Goal: Information Seeking & Learning: Learn about a topic

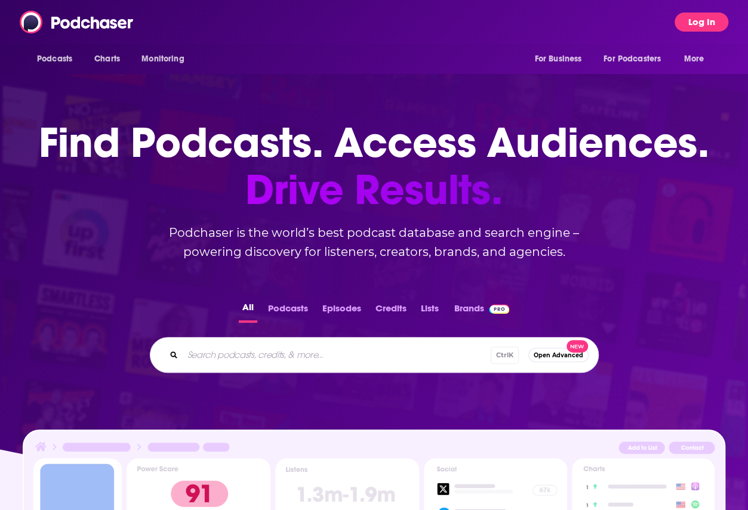
click at [693, 18] on button "Log In" at bounding box center [701, 22] width 54 height 19
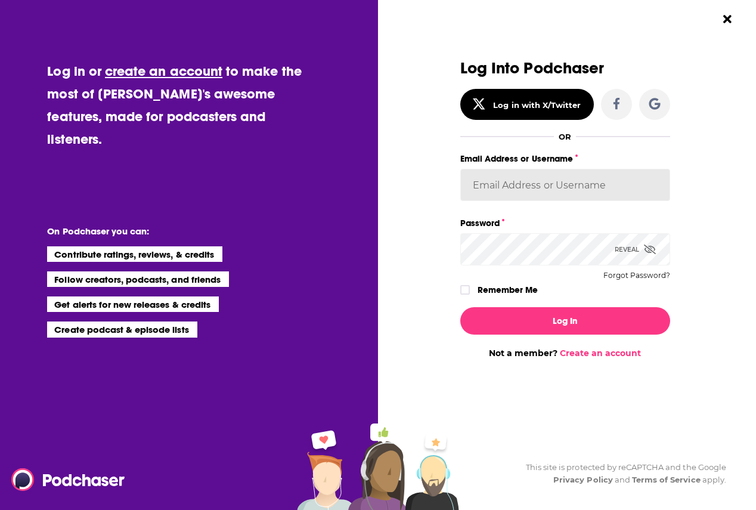
click at [521, 175] on input "Email Address or Username" at bounding box center [566, 185] width 210 height 32
click at [630, 182] on input "diane_levinson@yahoo.com" at bounding box center [566, 185] width 210 height 32
drag, startPoint x: 603, startPoint y: 186, endPoint x: 458, endPoint y: 184, distance: 144.4
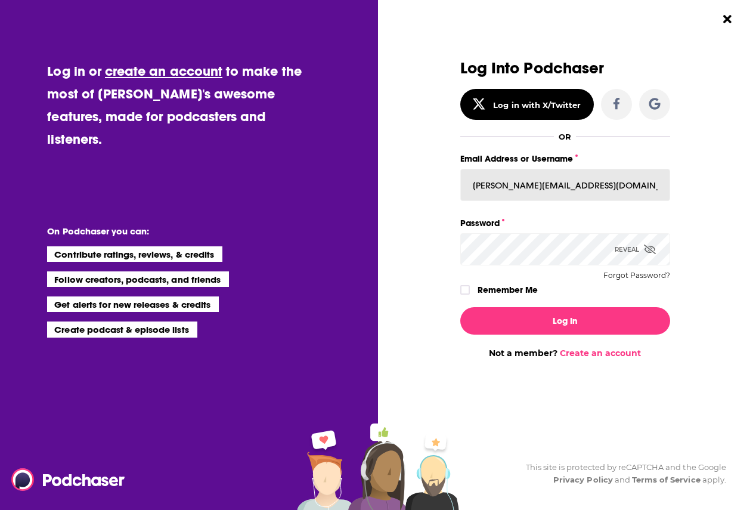
paste input "MTriantPPC"
type input "MTriantPPC"
click at [469, 288] on label "Dialog" at bounding box center [466, 290] width 10 height 10
click at [648, 246] on icon "Dialog" at bounding box center [650, 250] width 12 height 10
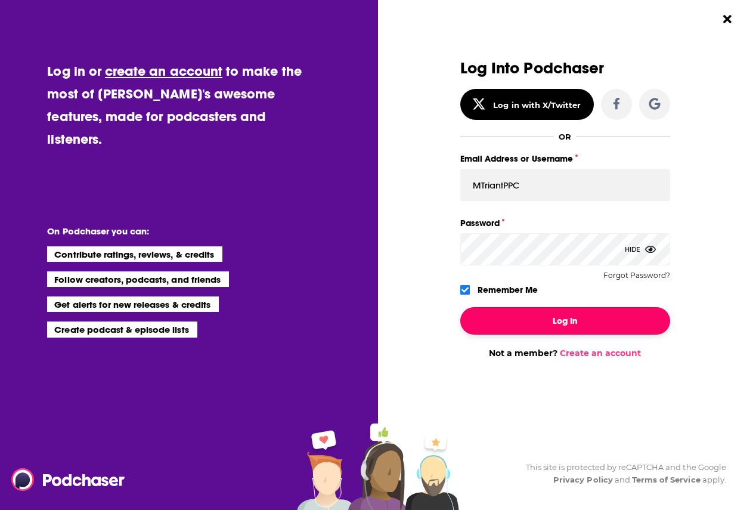
click at [576, 323] on button "Log In" at bounding box center [566, 320] width 210 height 27
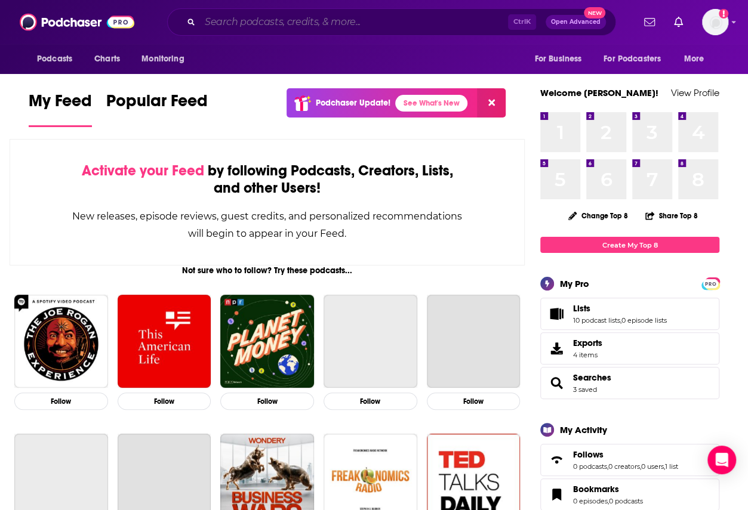
click at [273, 21] on input "Search podcasts, credits, & more..." at bounding box center [354, 22] width 308 height 19
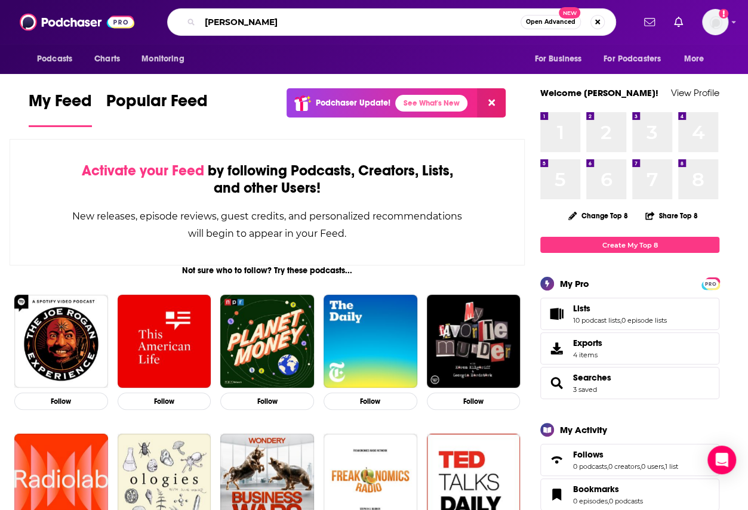
type input "darren watts"
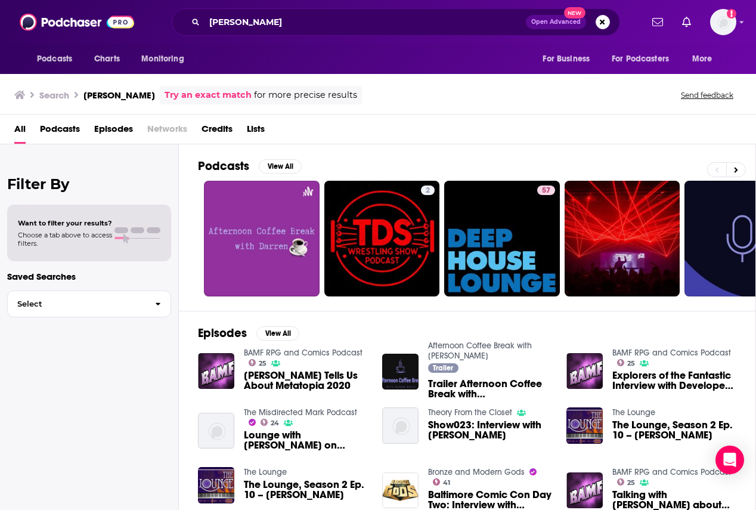
click at [299, 380] on span "Darren Watts Tells Us About Metatopia 2020" at bounding box center [306, 380] width 124 height 20
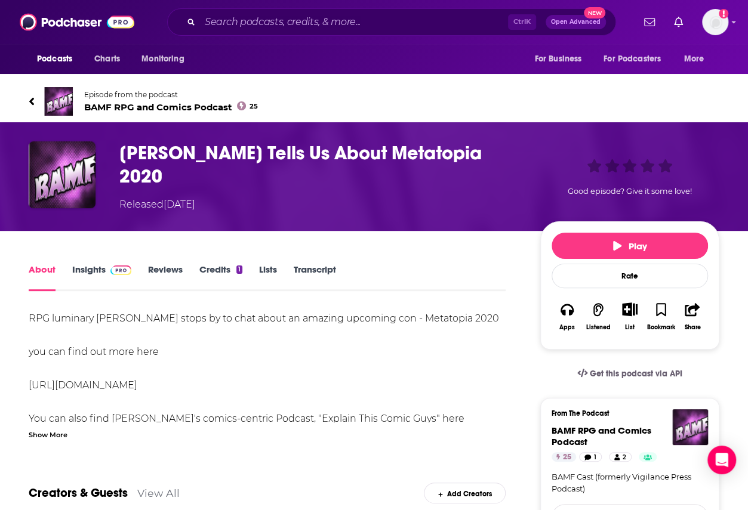
click at [218, 264] on link "Credits 1" at bounding box center [220, 277] width 43 height 27
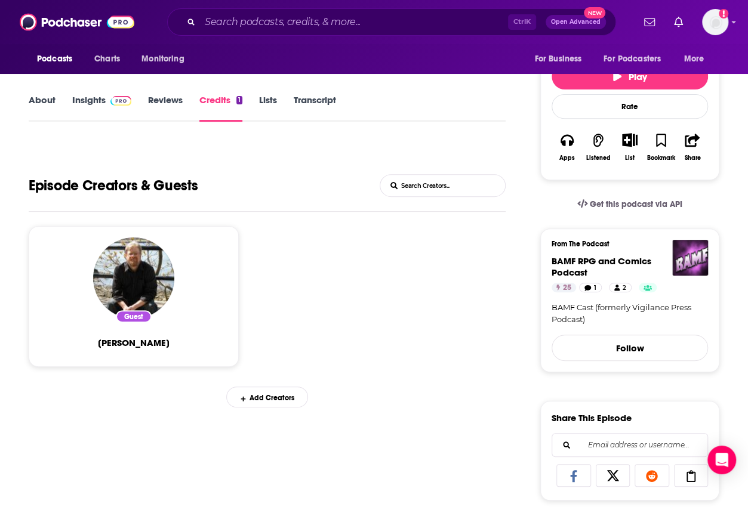
scroll to position [179, 0]
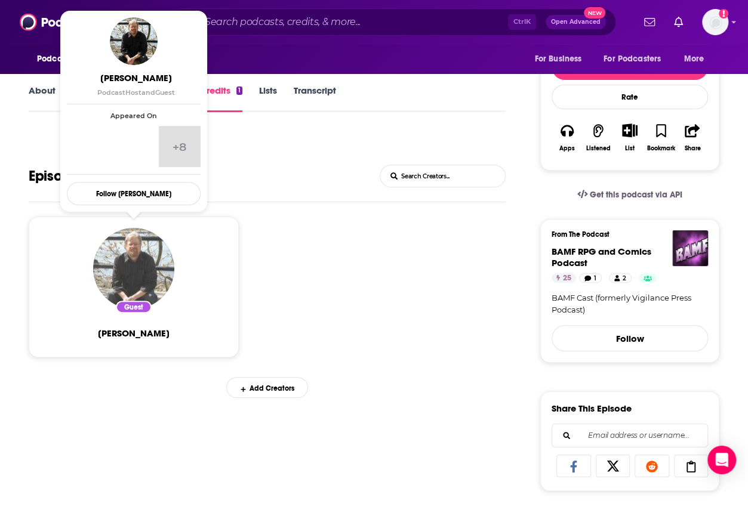
click at [135, 247] on img "Darren Watts" at bounding box center [133, 268] width 81 height 81
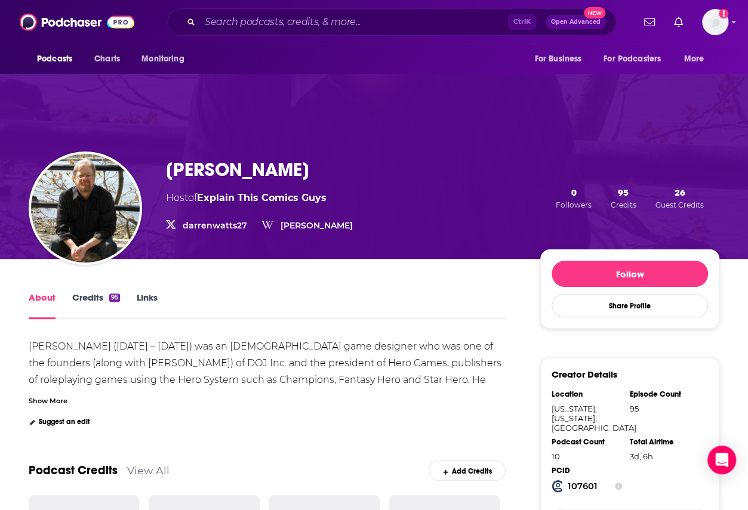
click at [95, 300] on link "Credits 95" at bounding box center [96, 305] width 48 height 27
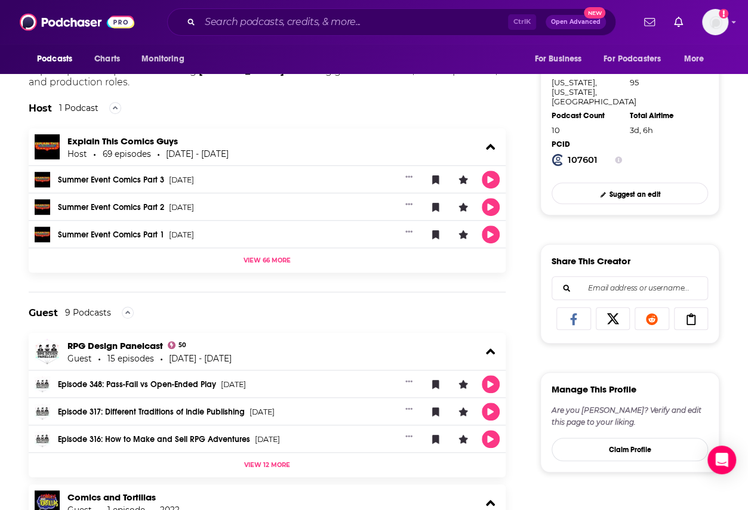
scroll to position [477, 0]
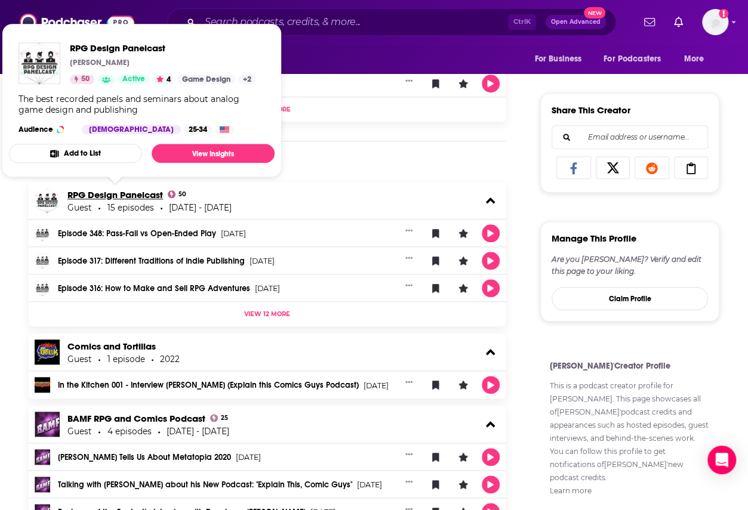
click at [140, 190] on link "RPG Design Panelcast" at bounding box center [114, 194] width 95 height 11
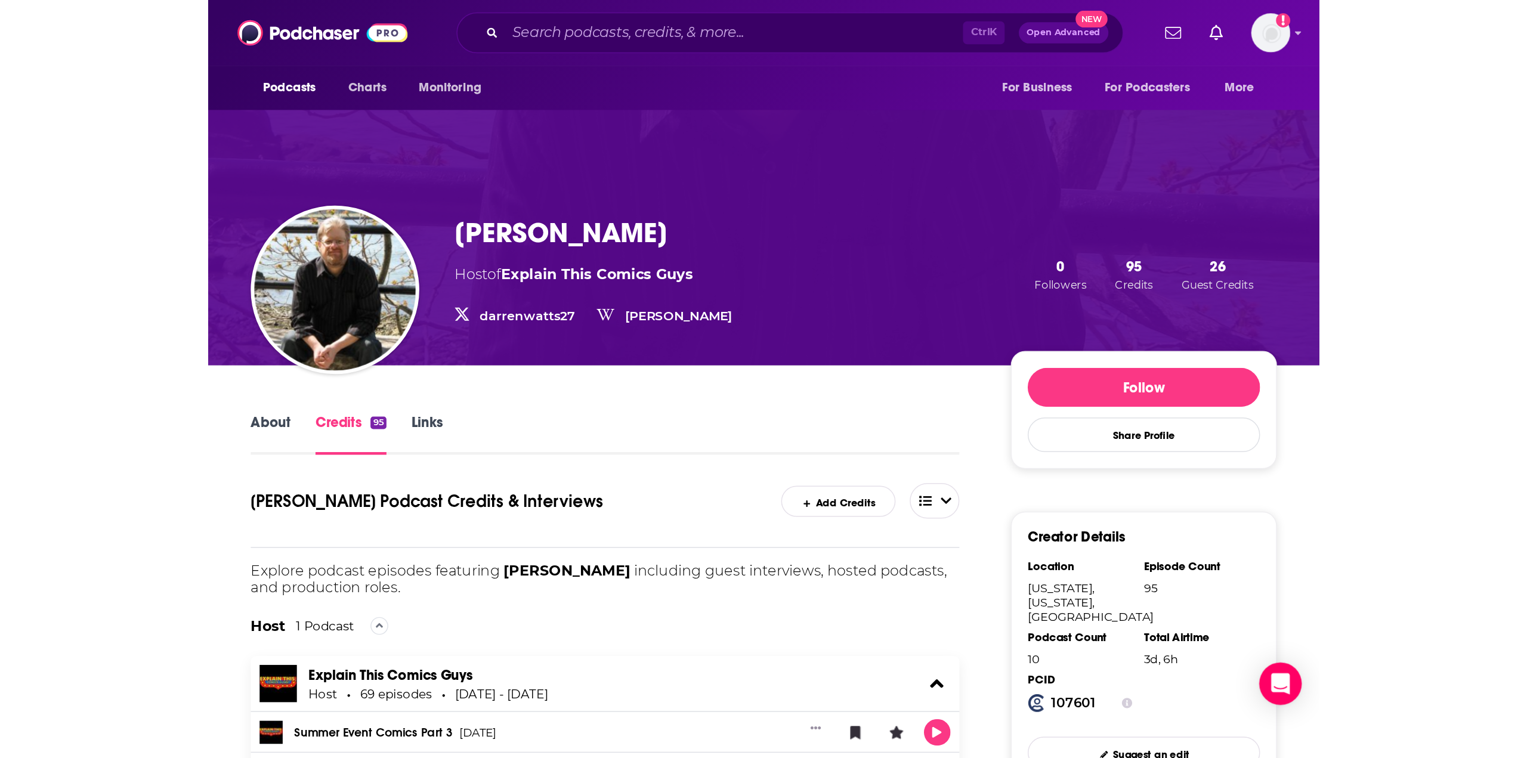
scroll to position [0, 0]
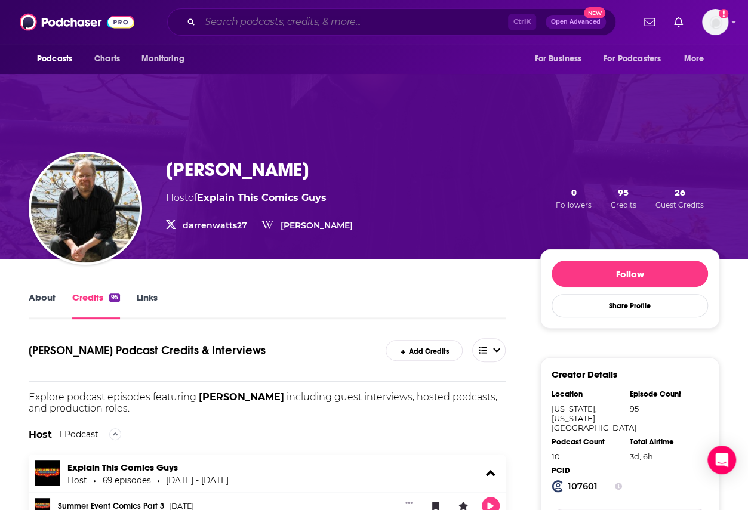
click at [262, 16] on input "Search podcasts, credits, & more..." at bounding box center [354, 22] width 308 height 19
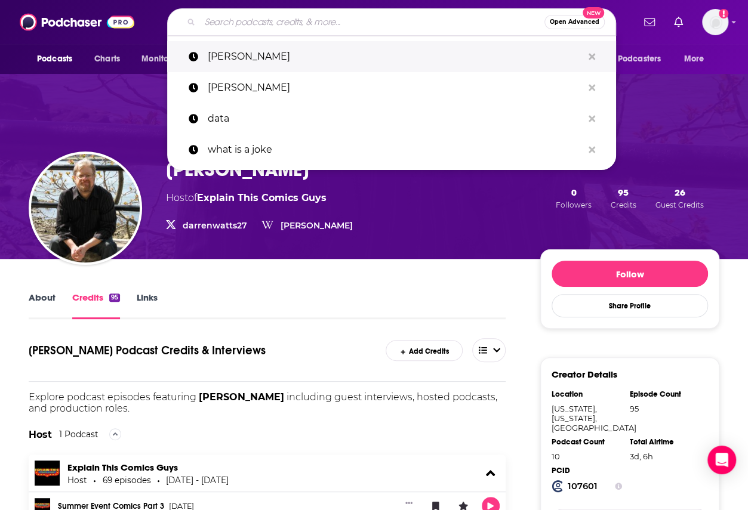
click at [263, 53] on p "[PERSON_NAME]" at bounding box center [395, 56] width 375 height 31
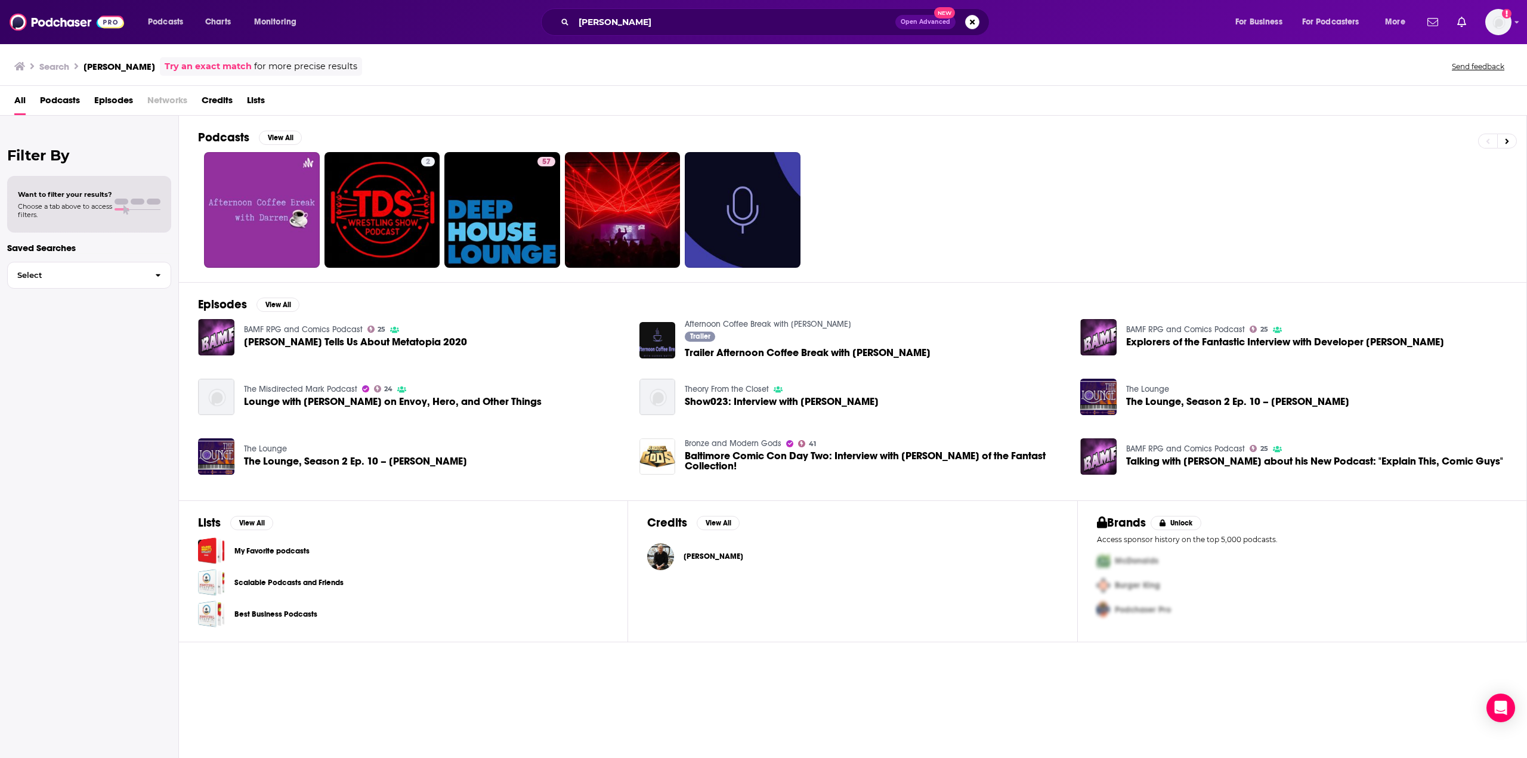
drag, startPoint x: 879, startPoint y: 453, endPoint x: 940, endPoint y: 351, distance: 118.3
click at [747, 351] on div "Afternoon Coffee Break with Darren Watts Trailer Trailer Afternoon Coffee Break…" at bounding box center [853, 340] width 427 height 42
click at [358, 342] on span "[PERSON_NAME] Tells Us About Metatopia 2020" at bounding box center [355, 342] width 223 height 10
click at [410, 399] on span "Lounge with [PERSON_NAME] on Envoy, Hero, and Other Things" at bounding box center [393, 402] width 298 height 10
click at [415, 460] on span "The Lounge, Season 2 Ep. 10 – [PERSON_NAME]" at bounding box center [355, 461] width 223 height 10
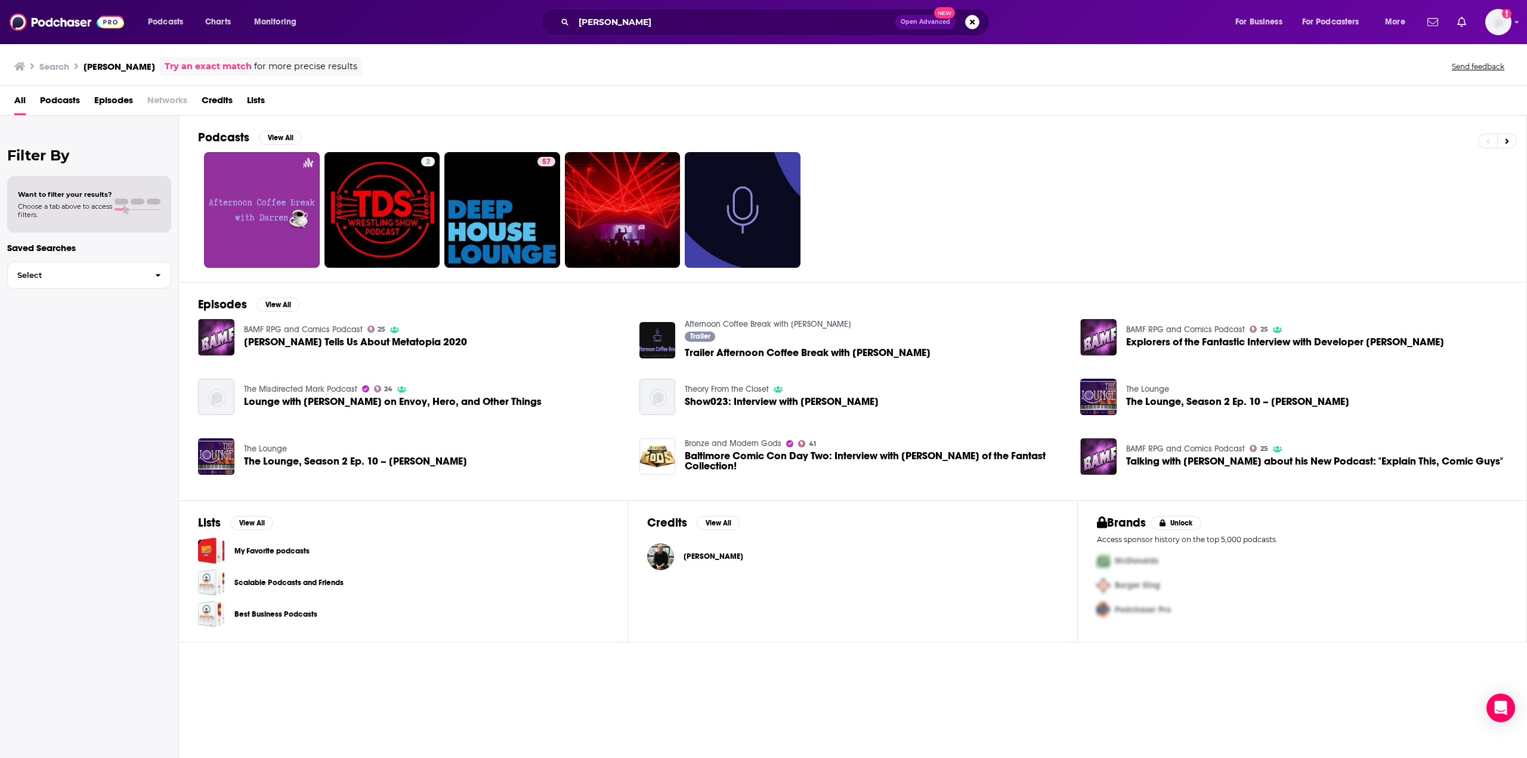
click at [747, 397] on span "Show023: Interview with Darren Watts" at bounding box center [782, 402] width 194 height 10
click at [747, 337] on span "Explorers of the Fantastic Interview with Developer Darren Watts" at bounding box center [1285, 342] width 318 height 10
click at [747, 399] on span "The Lounge, Season 2 Ep. 10 – Darren Watts" at bounding box center [1237, 402] width 223 height 10
click at [747, 458] on span "Talking with Darren Watts about his New Podcast: "Explain This, Comic Guys"" at bounding box center [1314, 461] width 377 height 10
click at [747, 451] on span "Baltimore Comic Con Day Two: Interview with Darren Watts of the Fantast Collect…" at bounding box center [875, 461] width 381 height 20
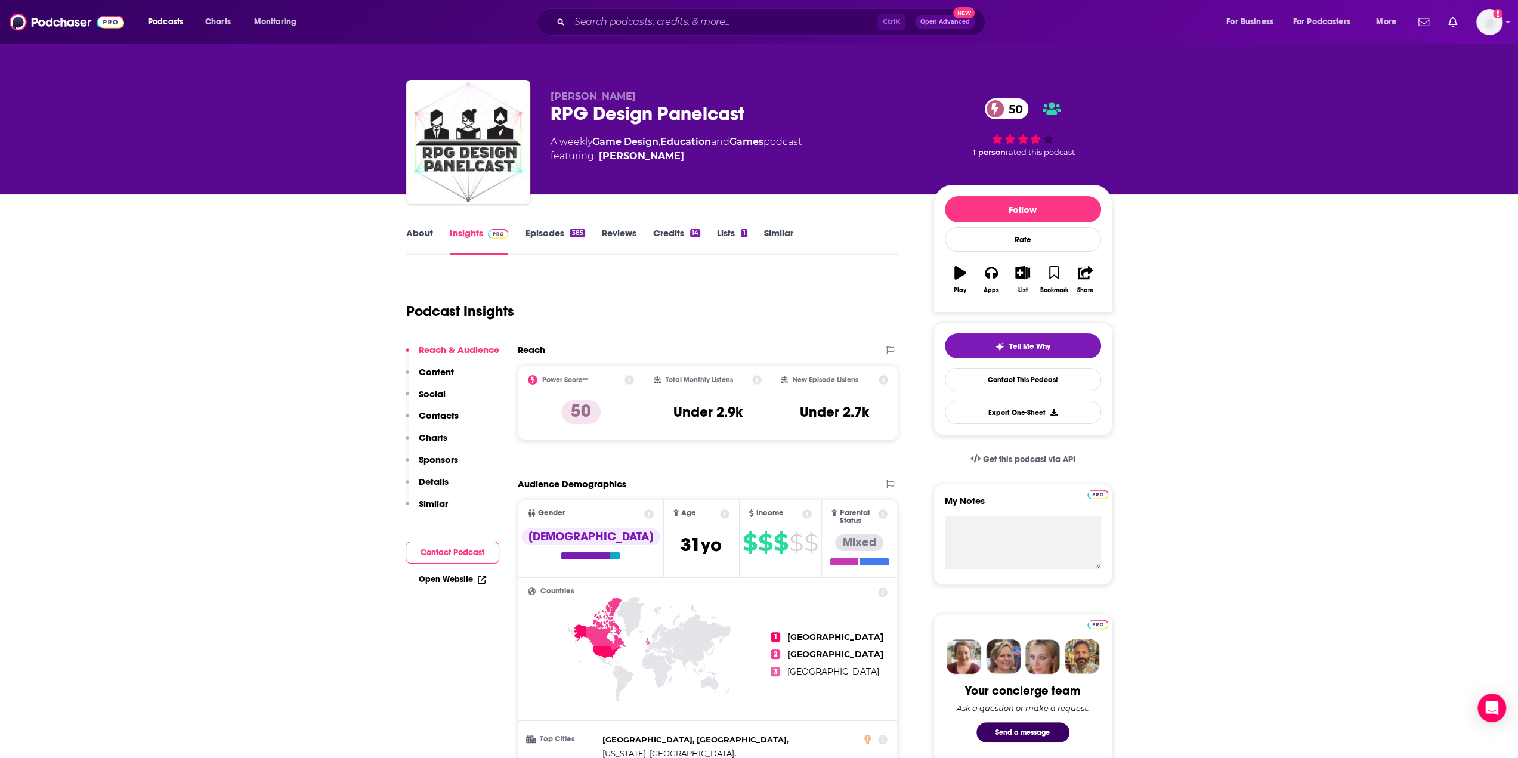
click at [662, 236] on link "Credits 14" at bounding box center [676, 240] width 47 height 27
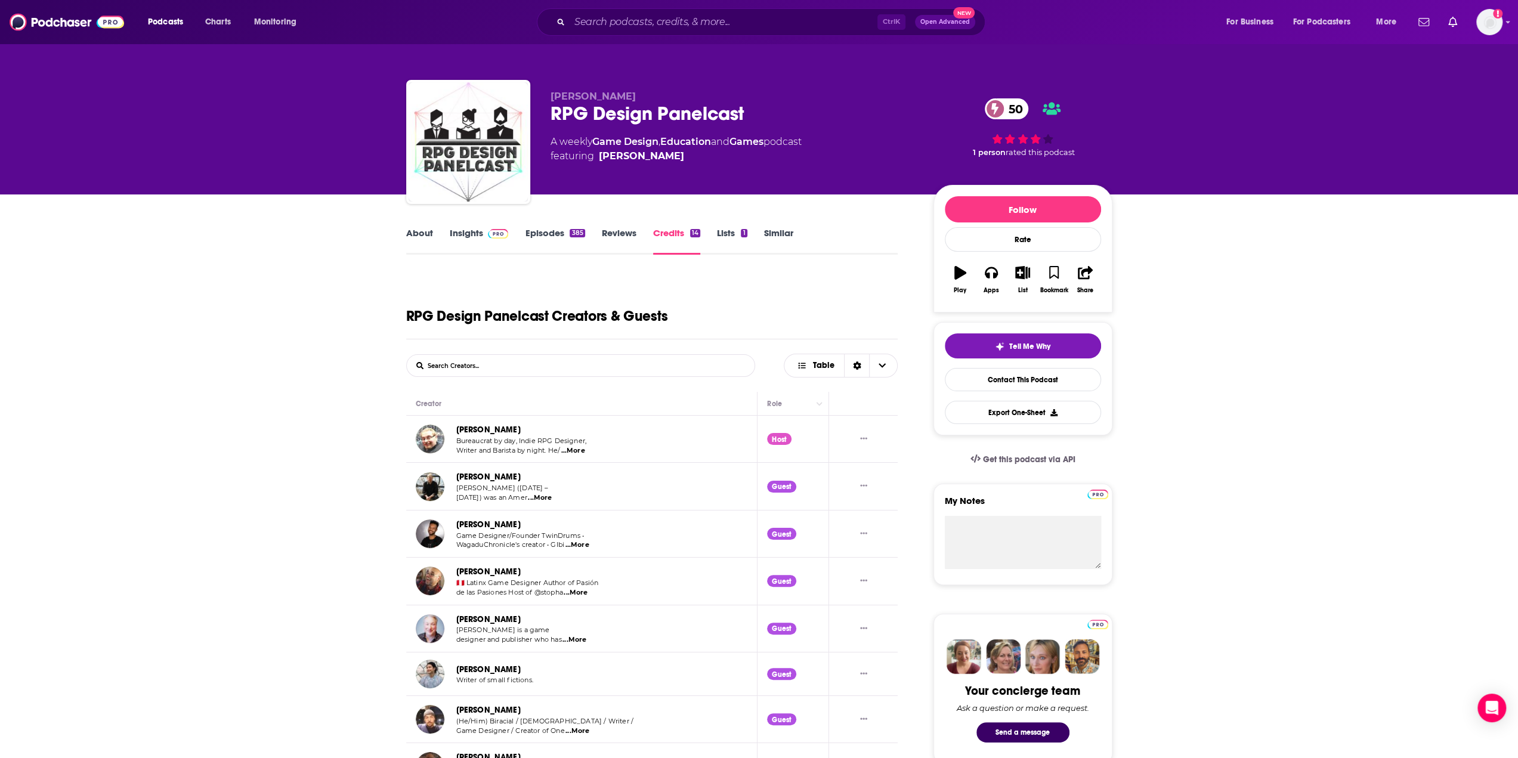
click at [543, 234] on link "Episodes 385" at bounding box center [555, 240] width 60 height 27
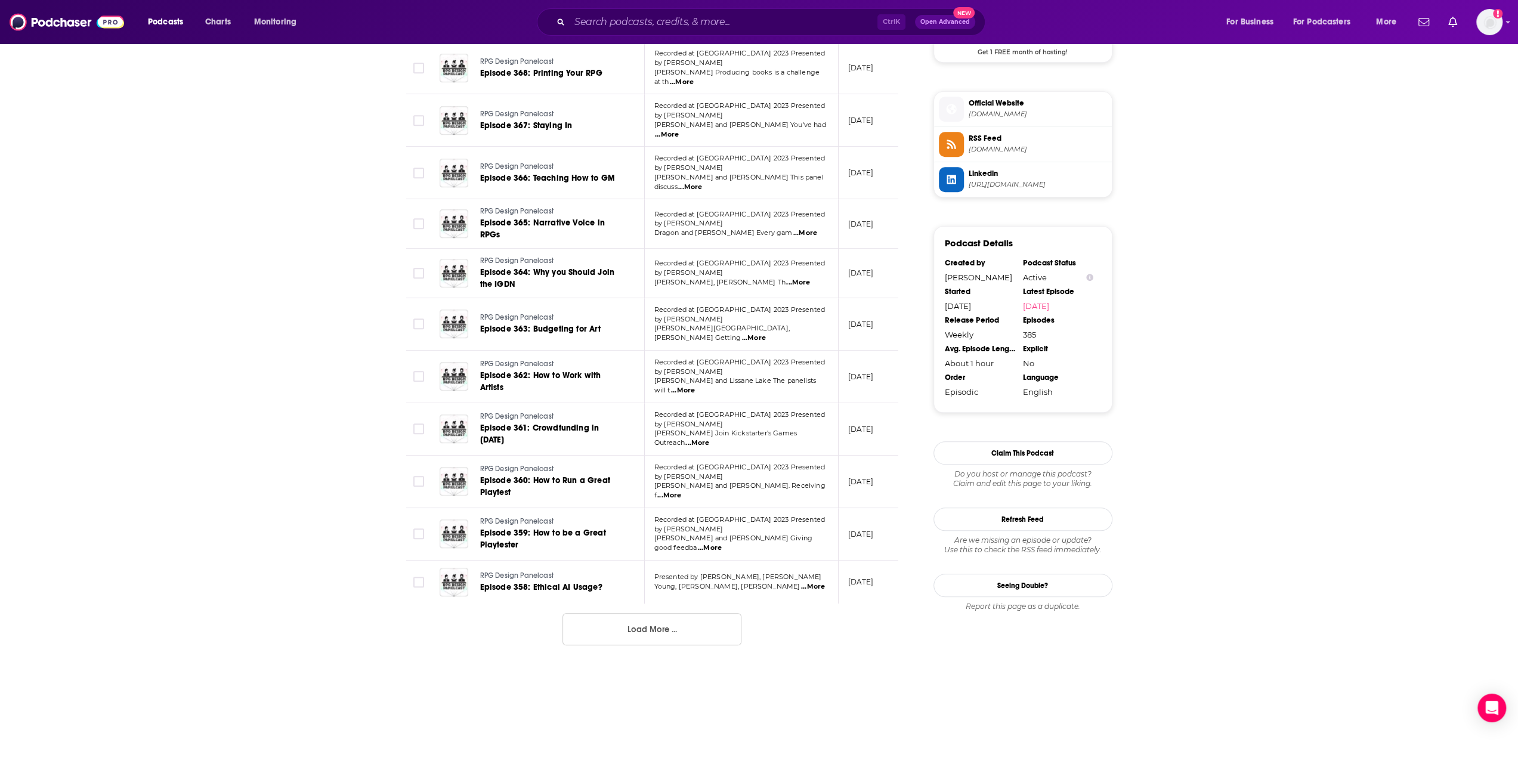
scroll to position [1033, 0]
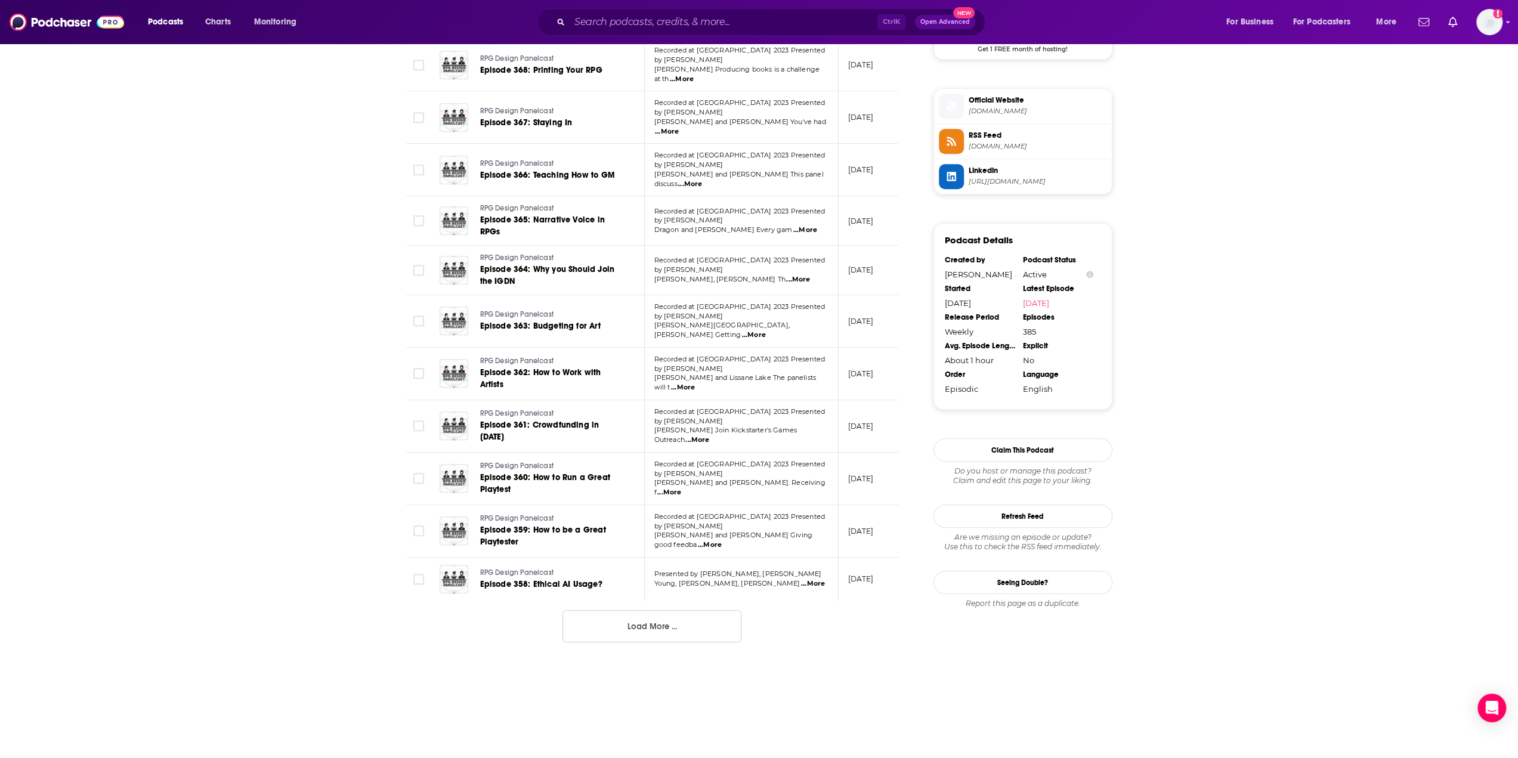
click at [700, 509] on button "Load More ..." at bounding box center [652, 626] width 179 height 32
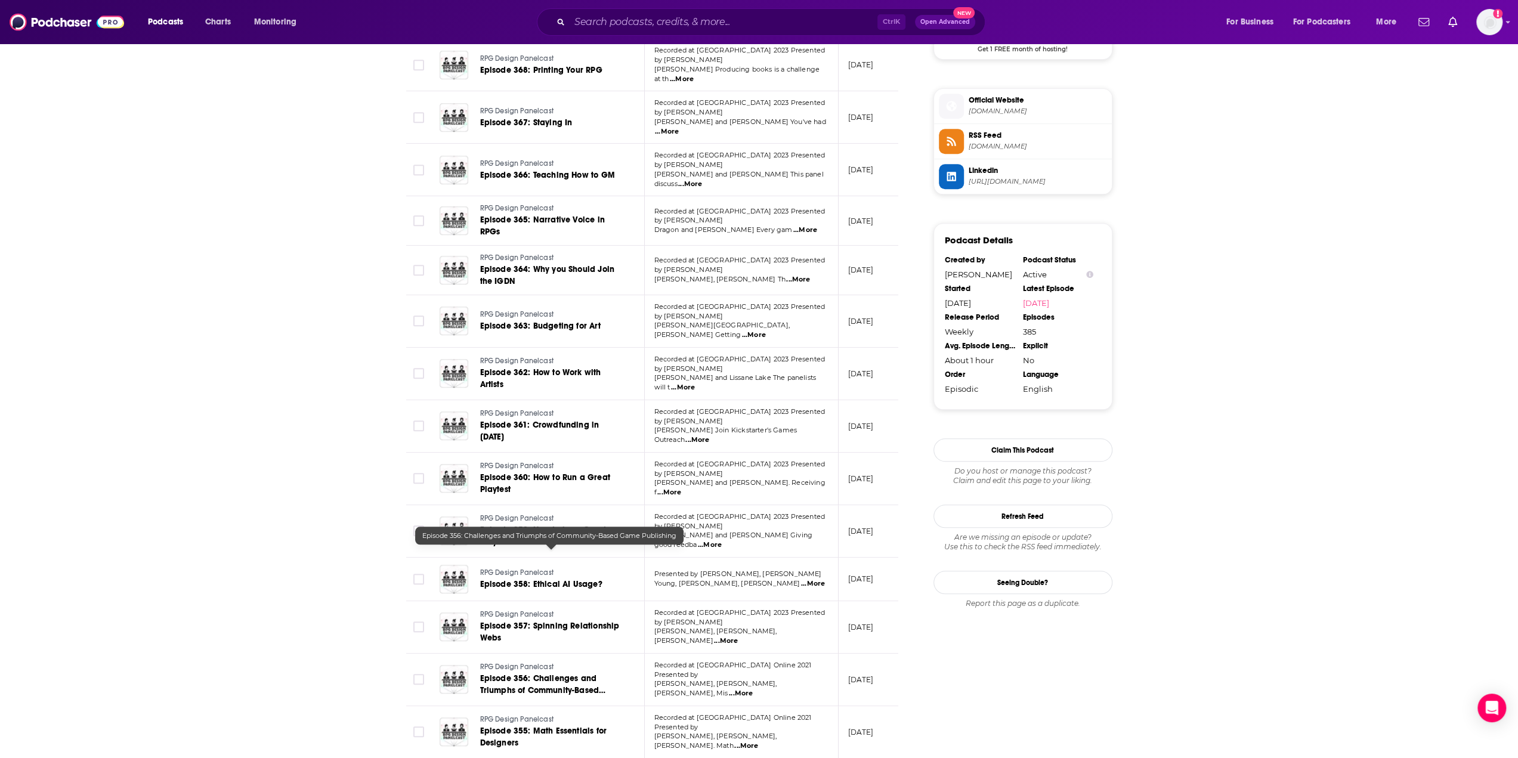
click at [576, 509] on span "Episode 356: Challenges and Triumphs of Community-Based Game Publishing" at bounding box center [543, 691] width 126 height 34
click at [573, 509] on span "Episode 355: Math Essentials for Designers" at bounding box center [543, 737] width 126 height 22
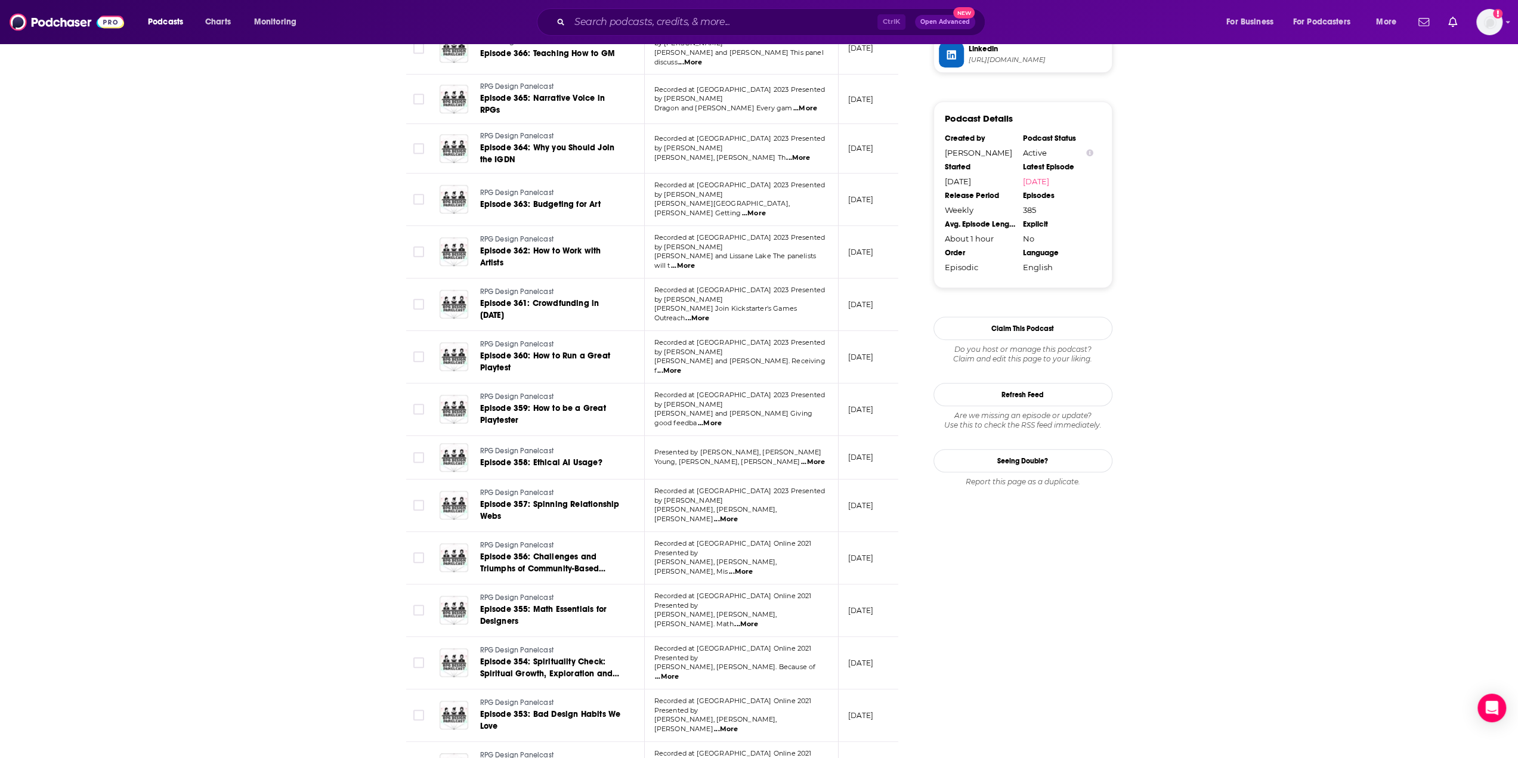
scroll to position [1212, 0]
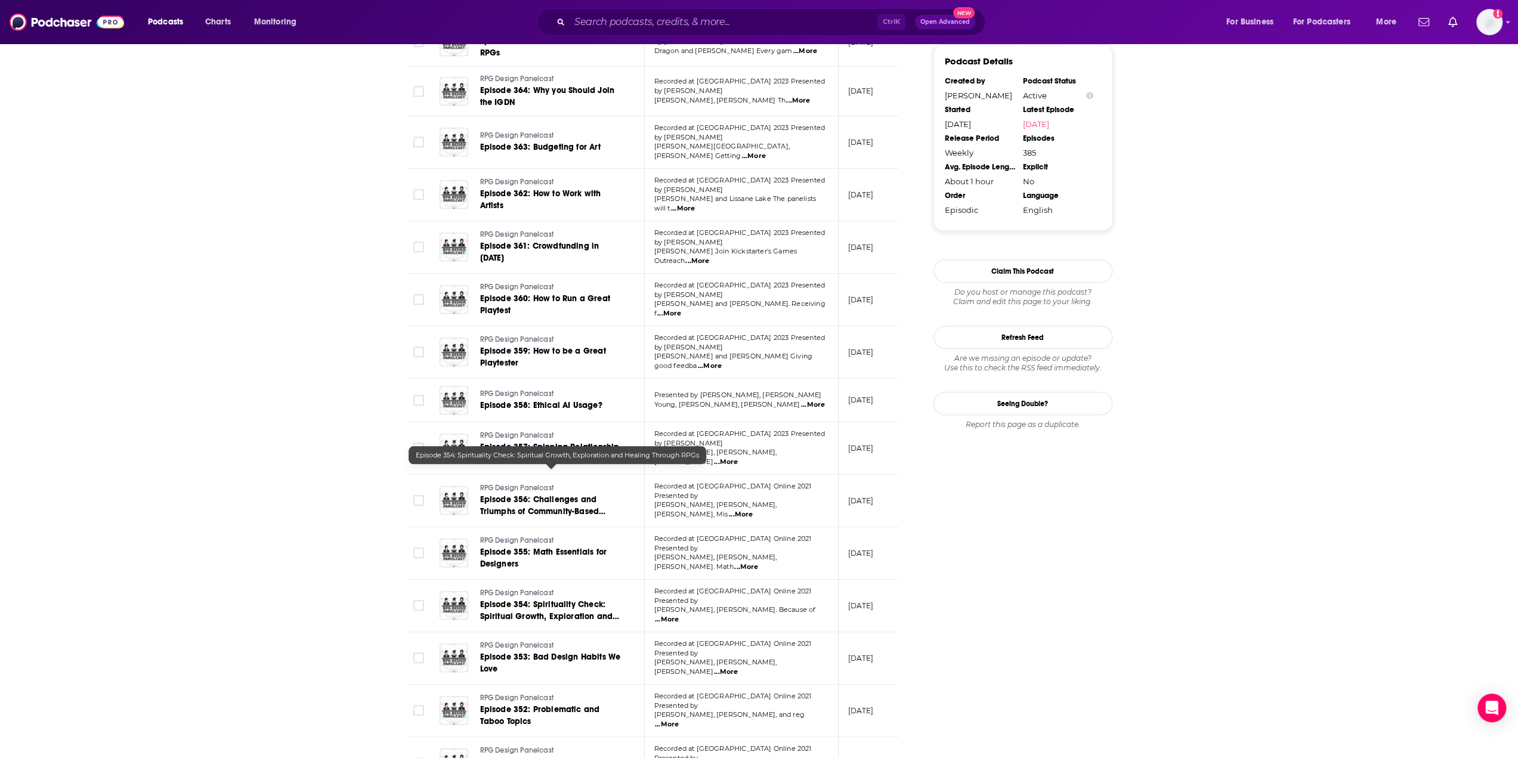
click at [549, 509] on span "Episode 354: Spirituality Check: Spiritual Growth, Exploration and Healing Thro…" at bounding box center [550, 617] width 140 height 34
click at [554, 509] on span "Episode 353: Bad Design Habits We Love" at bounding box center [550, 663] width 141 height 22
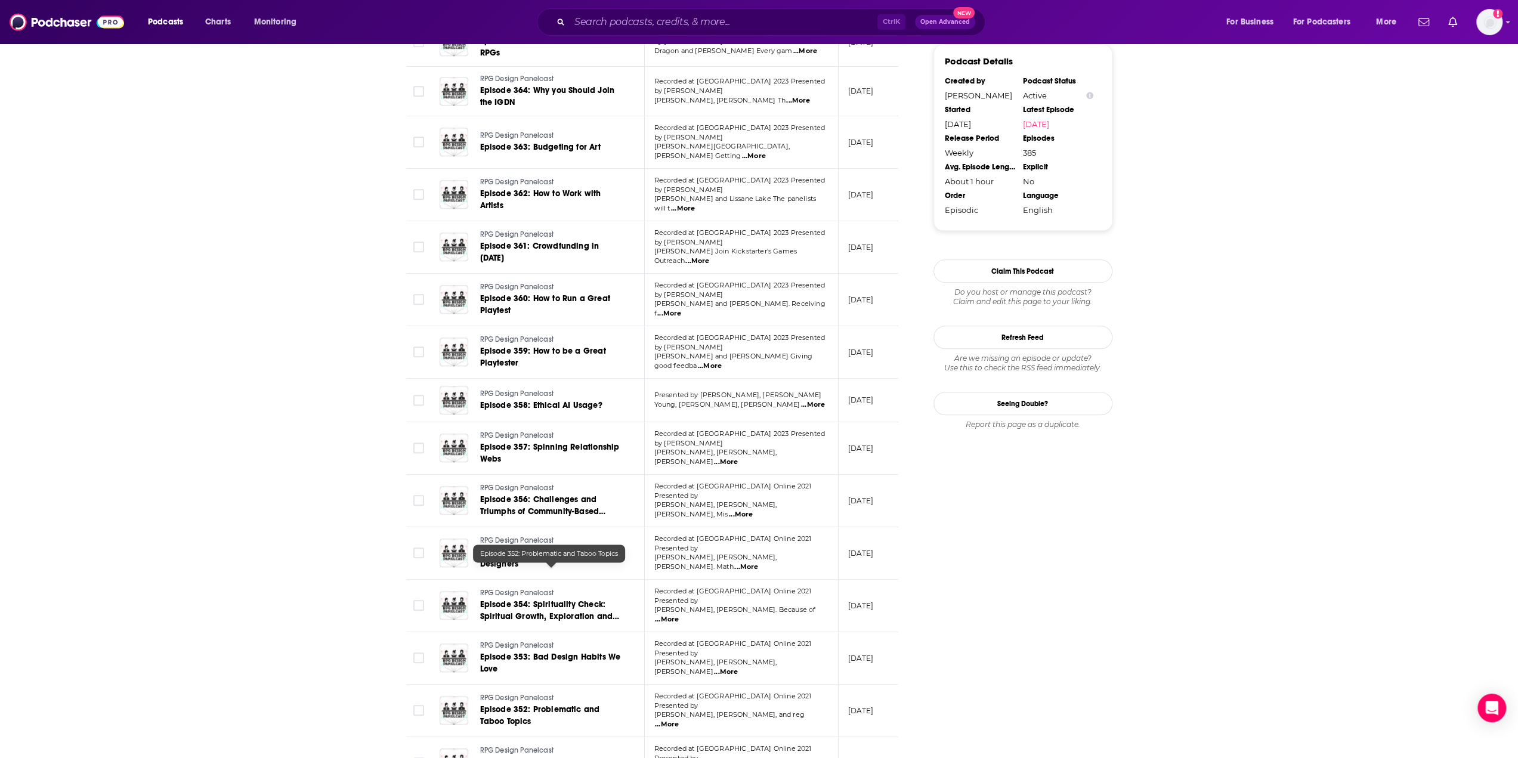
click at [530, 509] on link "Episode 352: Problematic and Taboo Topics" at bounding box center [551, 716] width 143 height 24
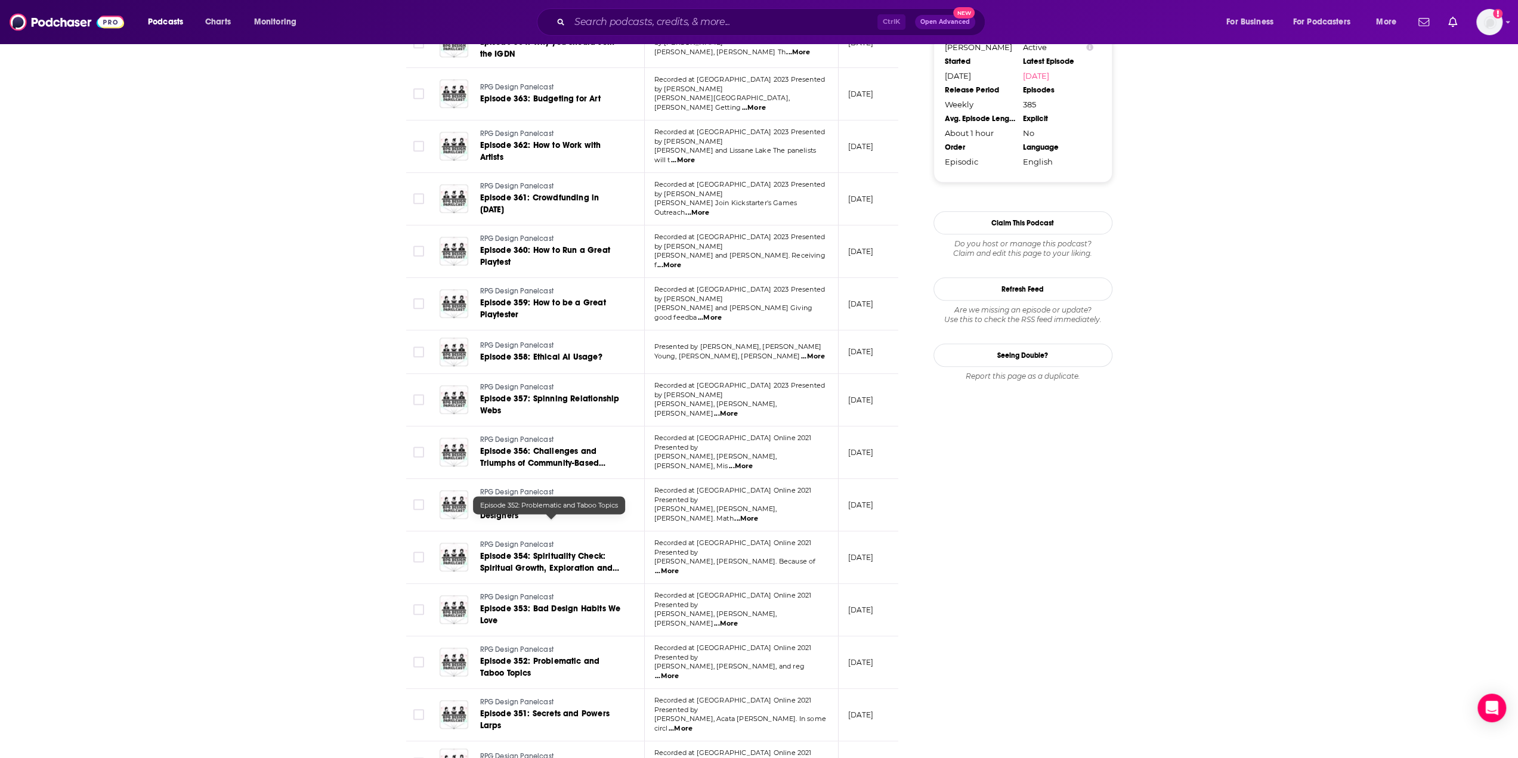
scroll to position [1332, 0]
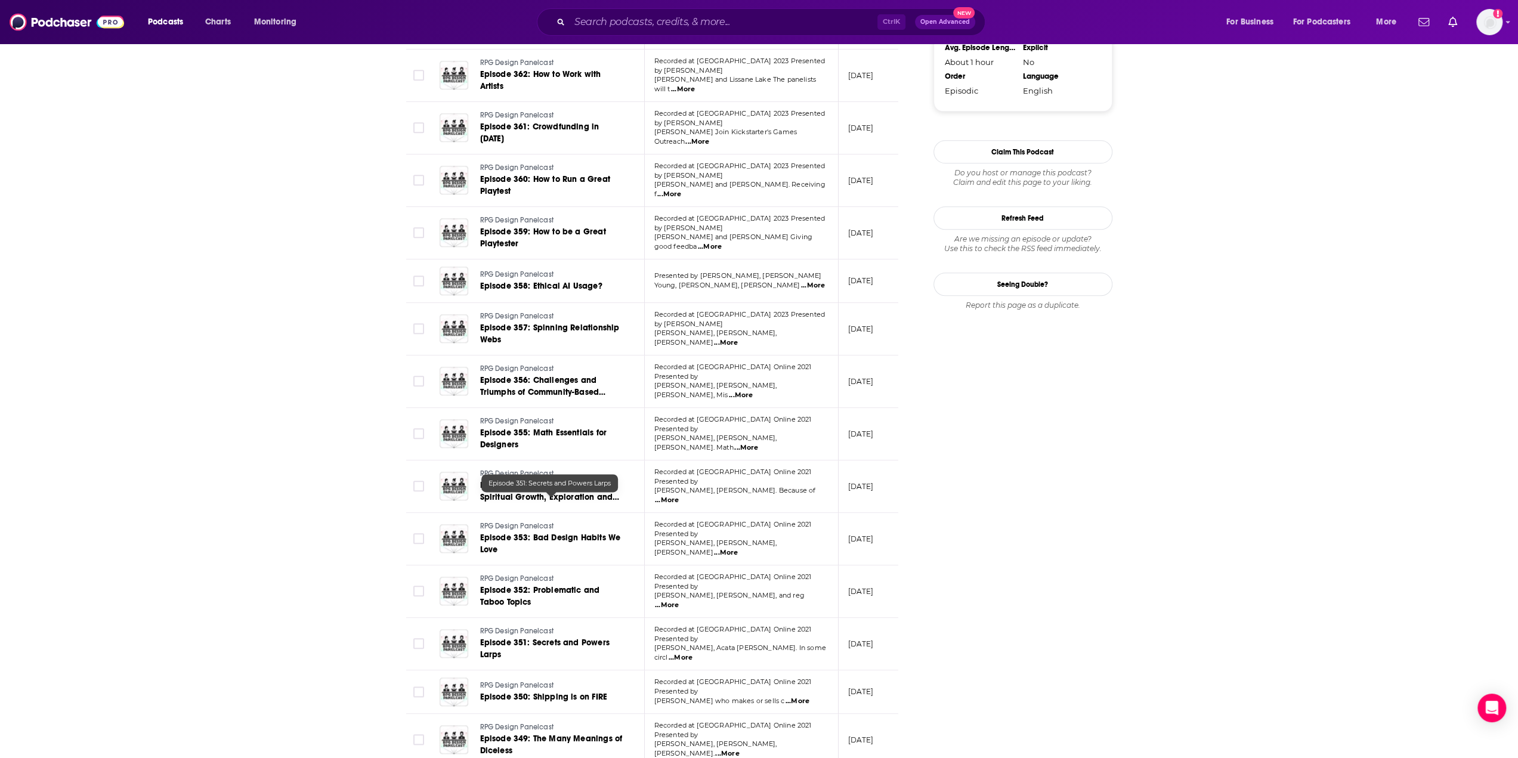
click at [500, 509] on span "Episode 351: Secrets and Powers Larps" at bounding box center [544, 649] width 129 height 22
click at [515, 509] on span "Episode 350: Shipping is on FIRE" at bounding box center [543, 697] width 127 height 10
click at [534, 509] on span "Episode 349: The Many Meanings of Diceless" at bounding box center [551, 745] width 143 height 22
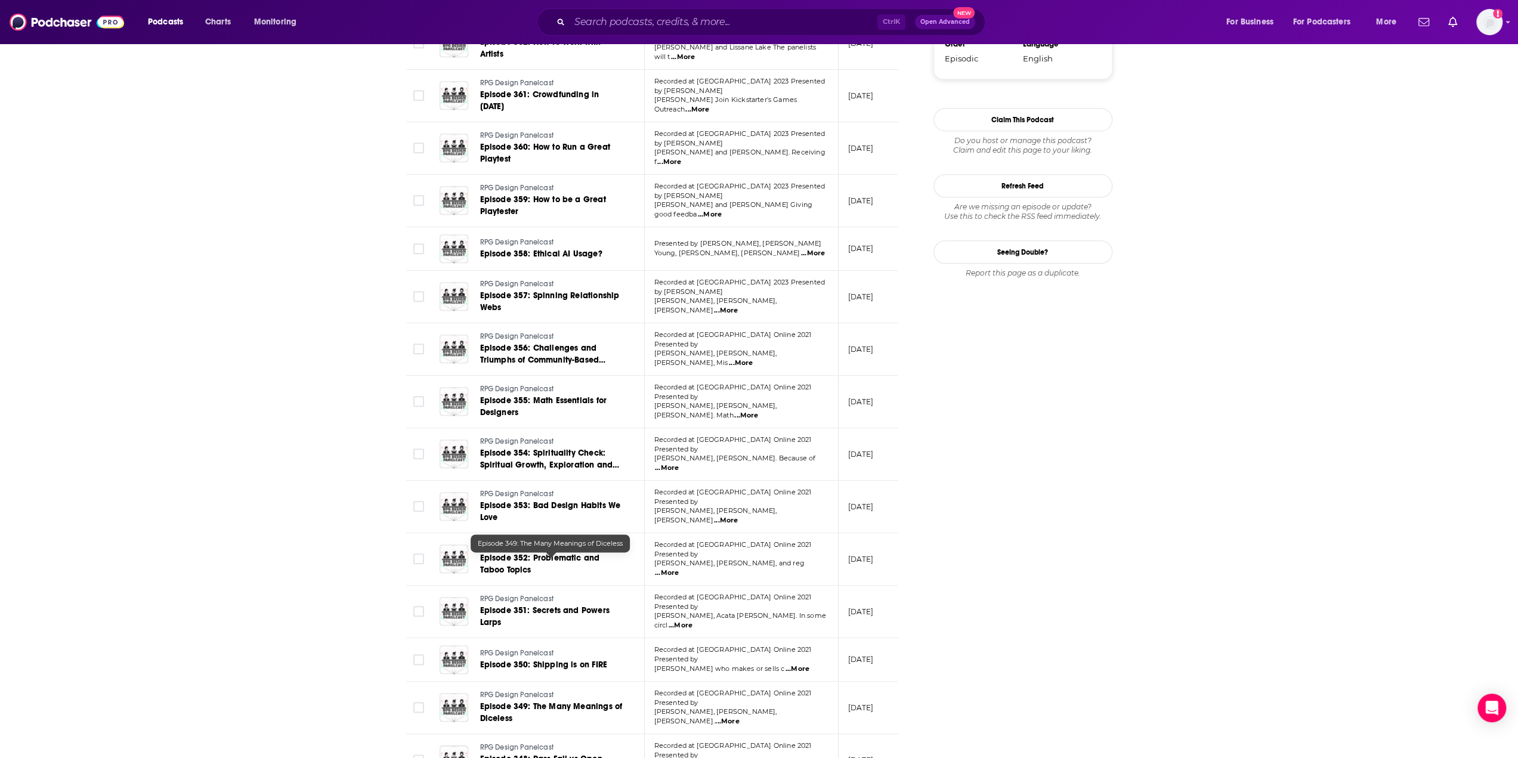
scroll to position [1511, 0]
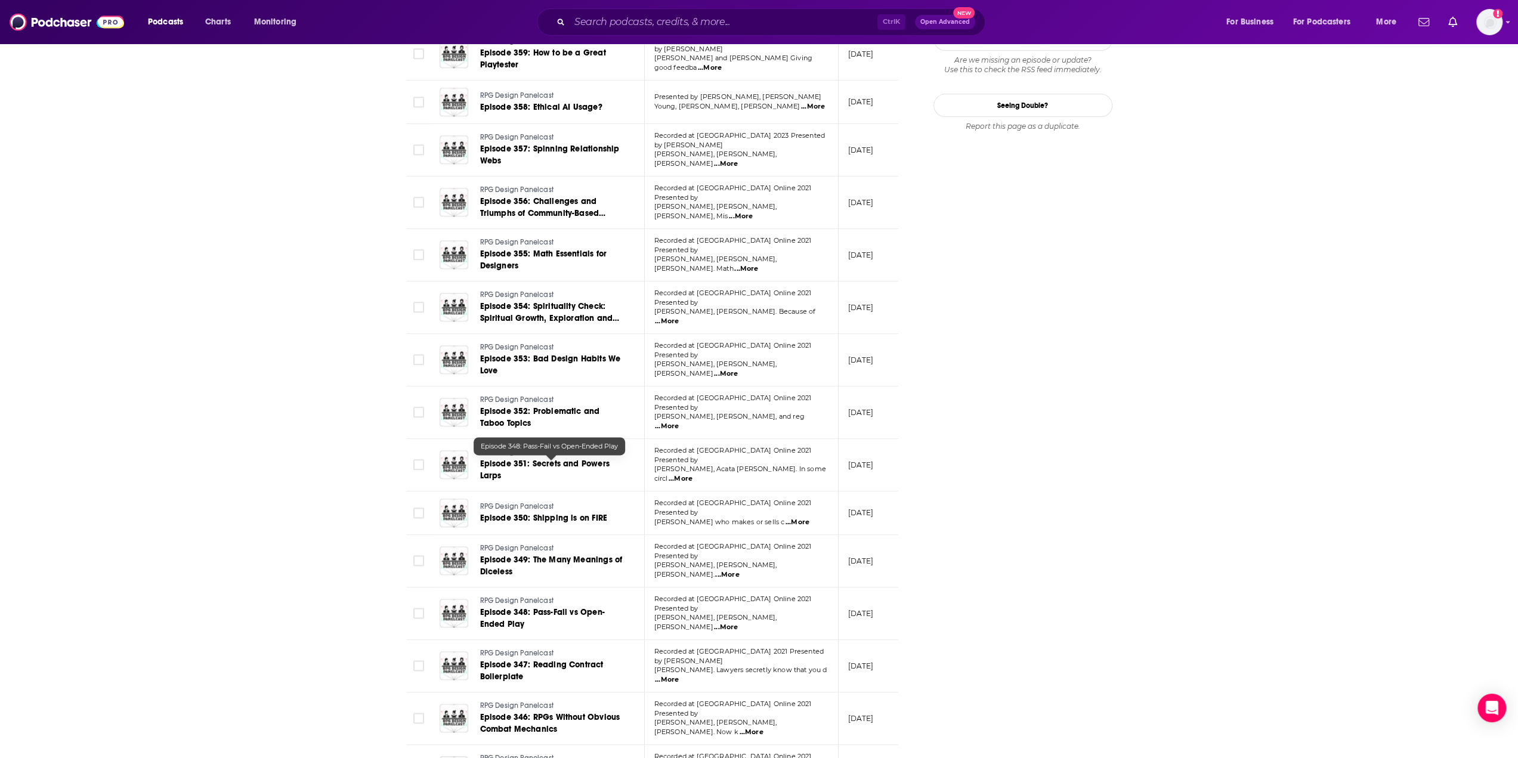
click at [532, 509] on span "Episode 348: Pass-Fail vs Open-Ended Play" at bounding box center [542, 618] width 125 height 22
click at [498, 509] on span "Episode 347: Reading Contract Boilerplate" at bounding box center [541, 671] width 123 height 22
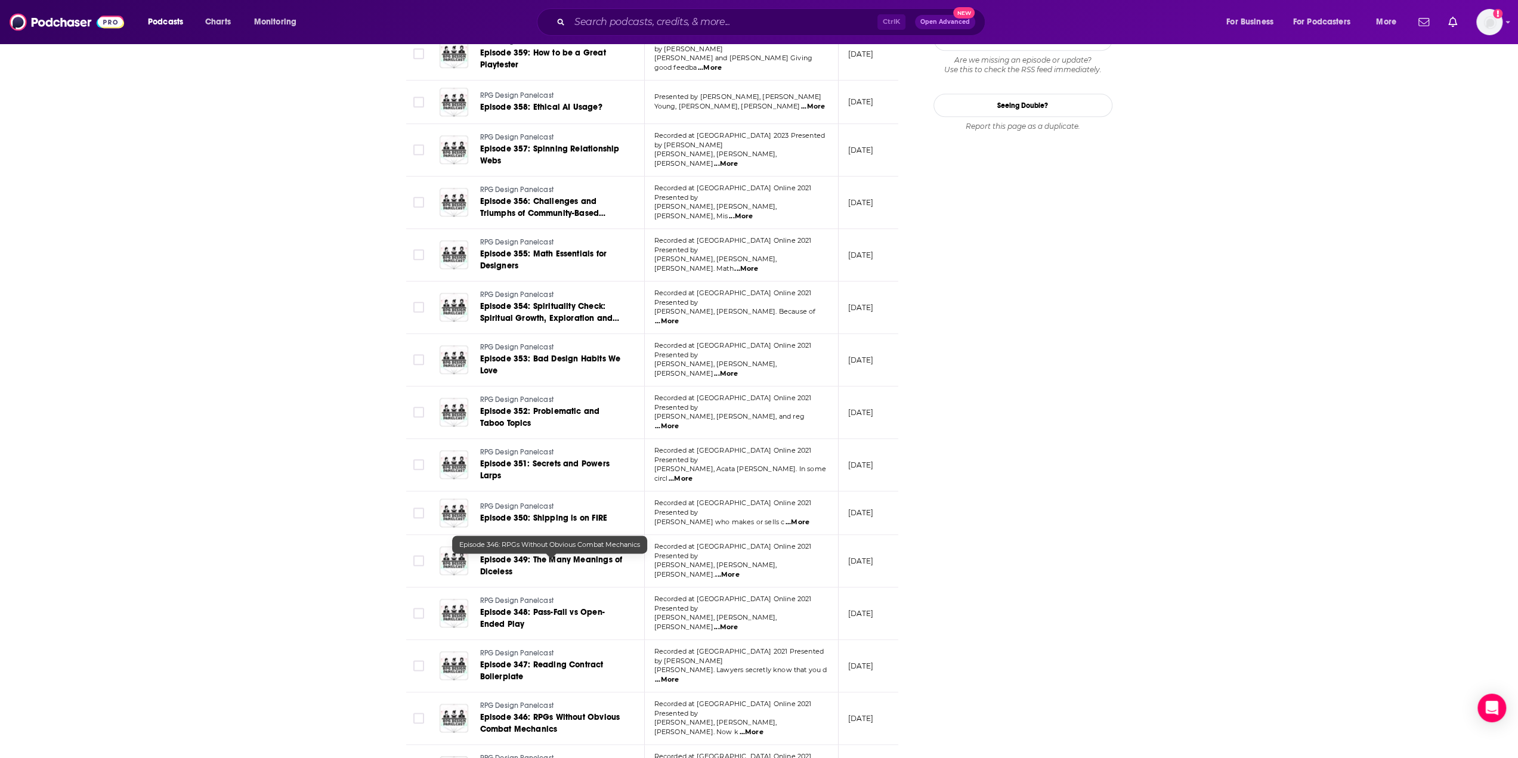
click at [512, 509] on link "Episode 346: RPGs Without Obvious Combat Mechanics" at bounding box center [551, 724] width 143 height 24
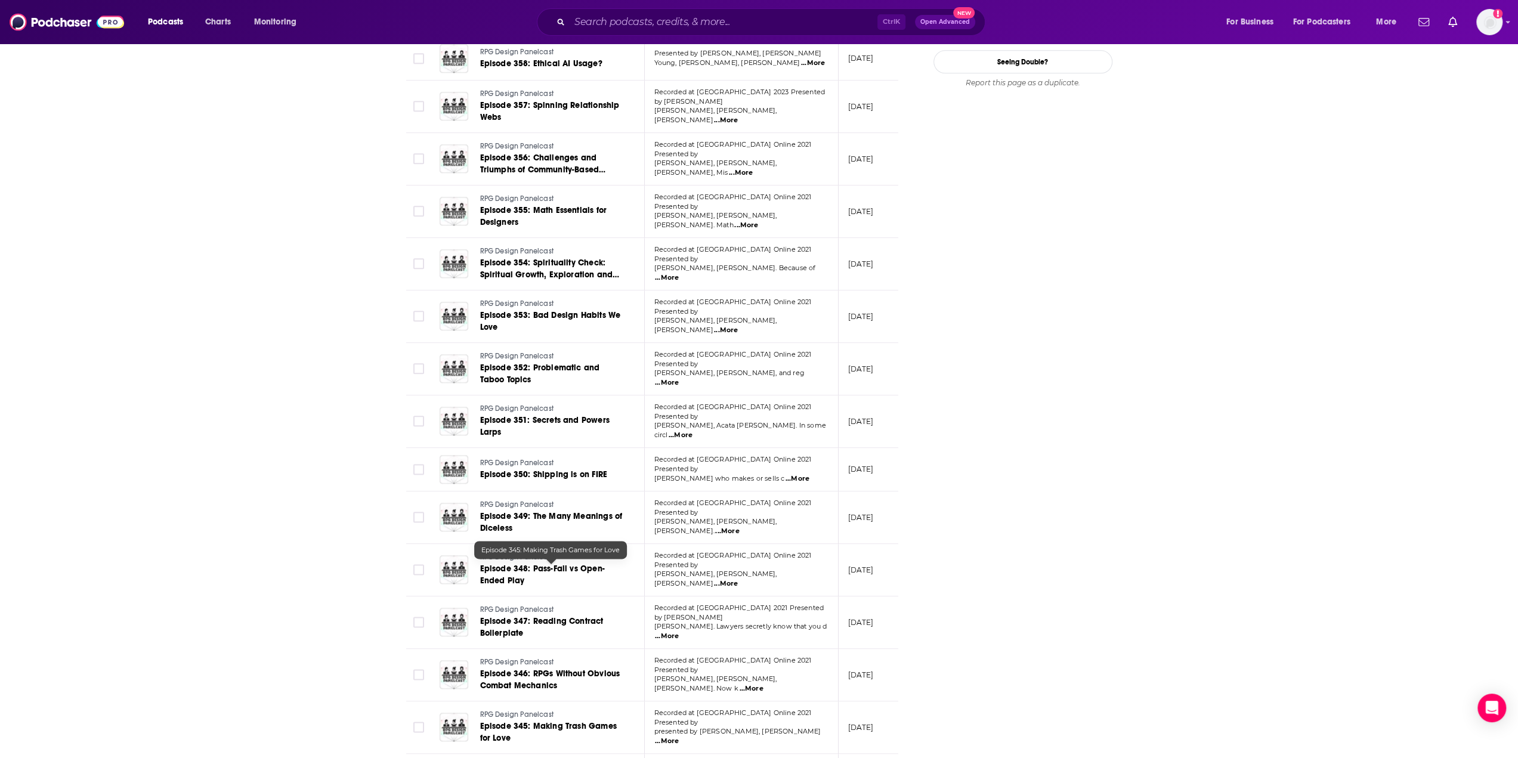
scroll to position [1630, 0]
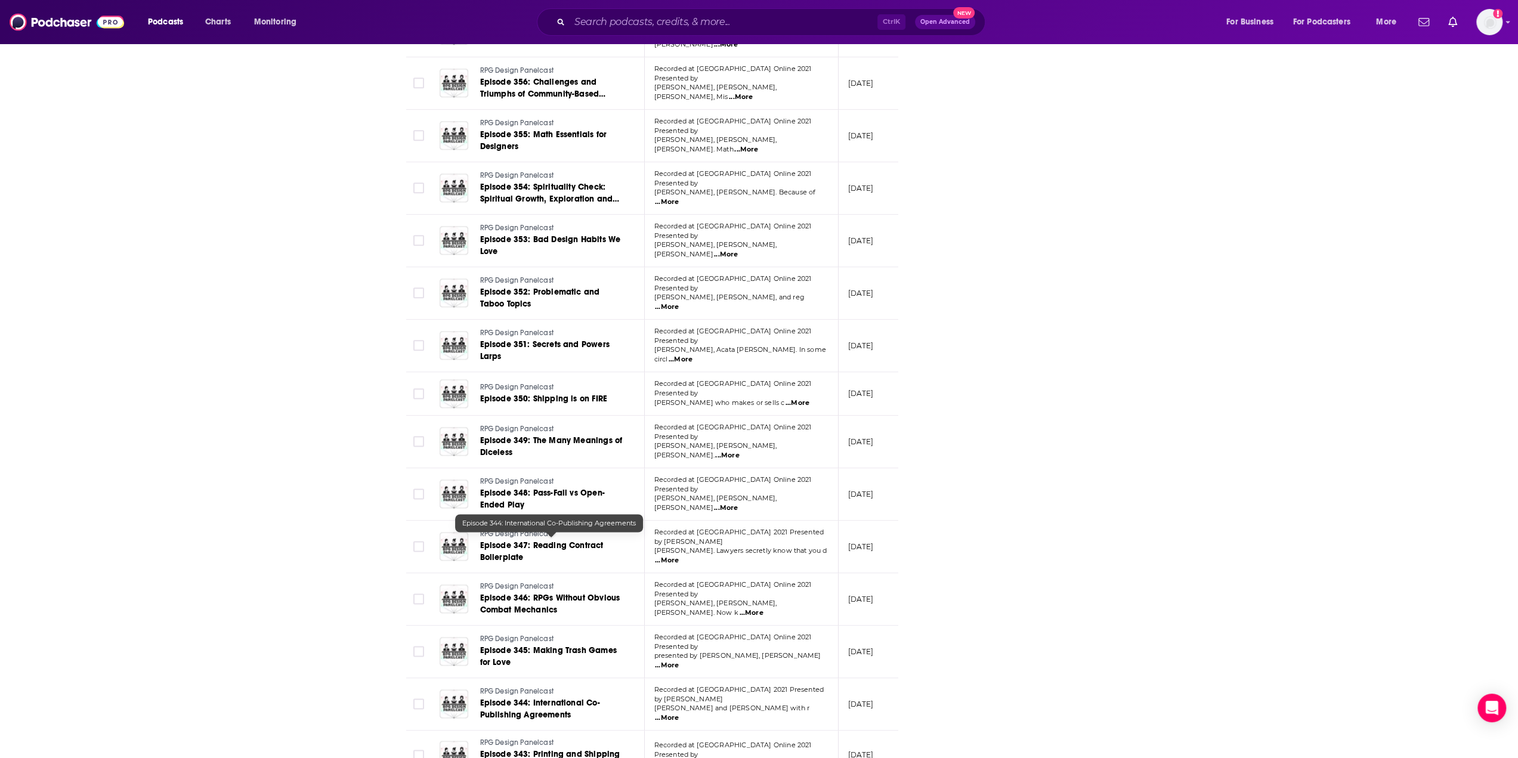
click at [542, 509] on span "Episode 344: International Co-Publishing Agreements" at bounding box center [540, 709] width 120 height 22
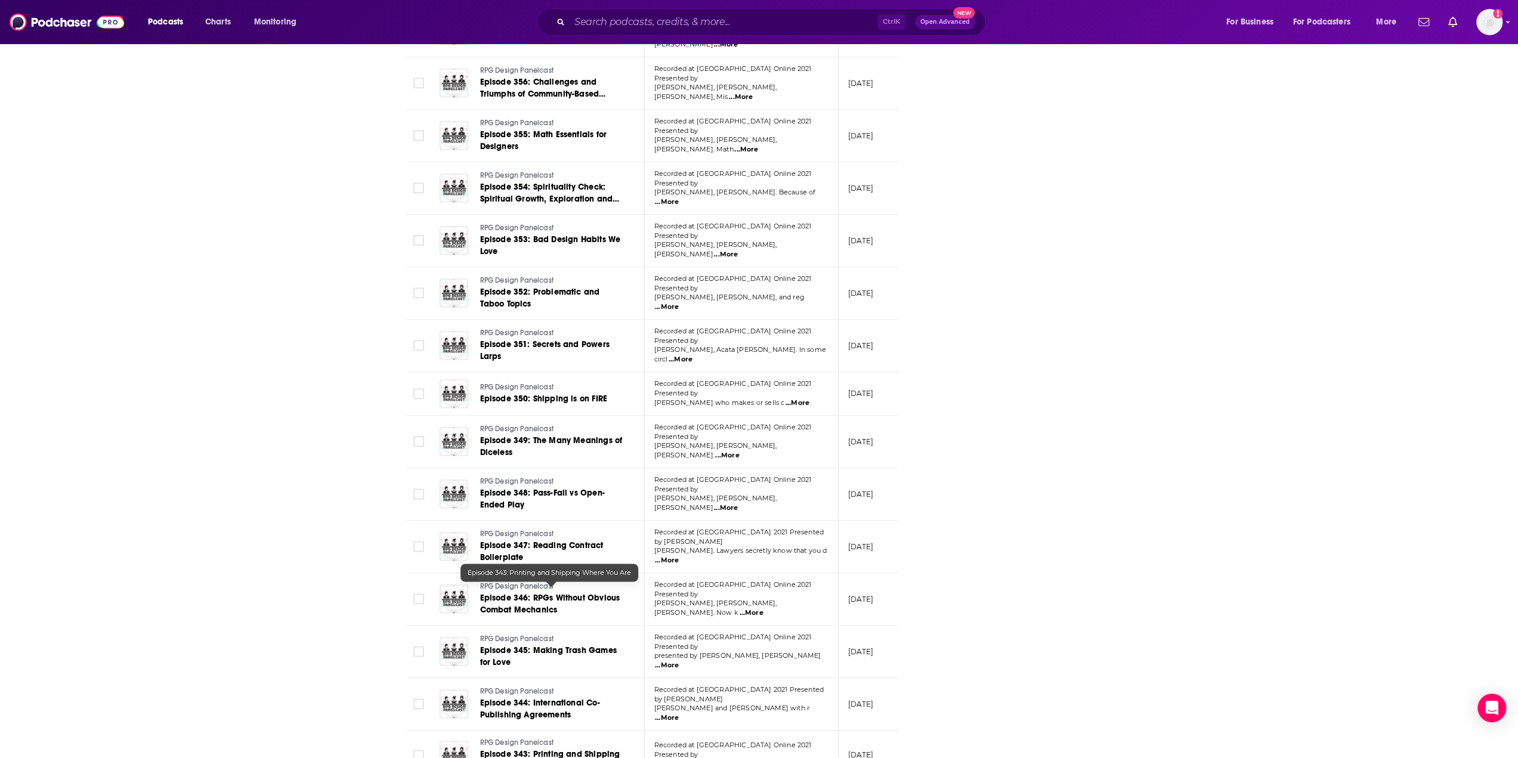
click at [550, 509] on span "Episode 343: Printing and Shipping Where You Are" at bounding box center [550, 760] width 140 height 22
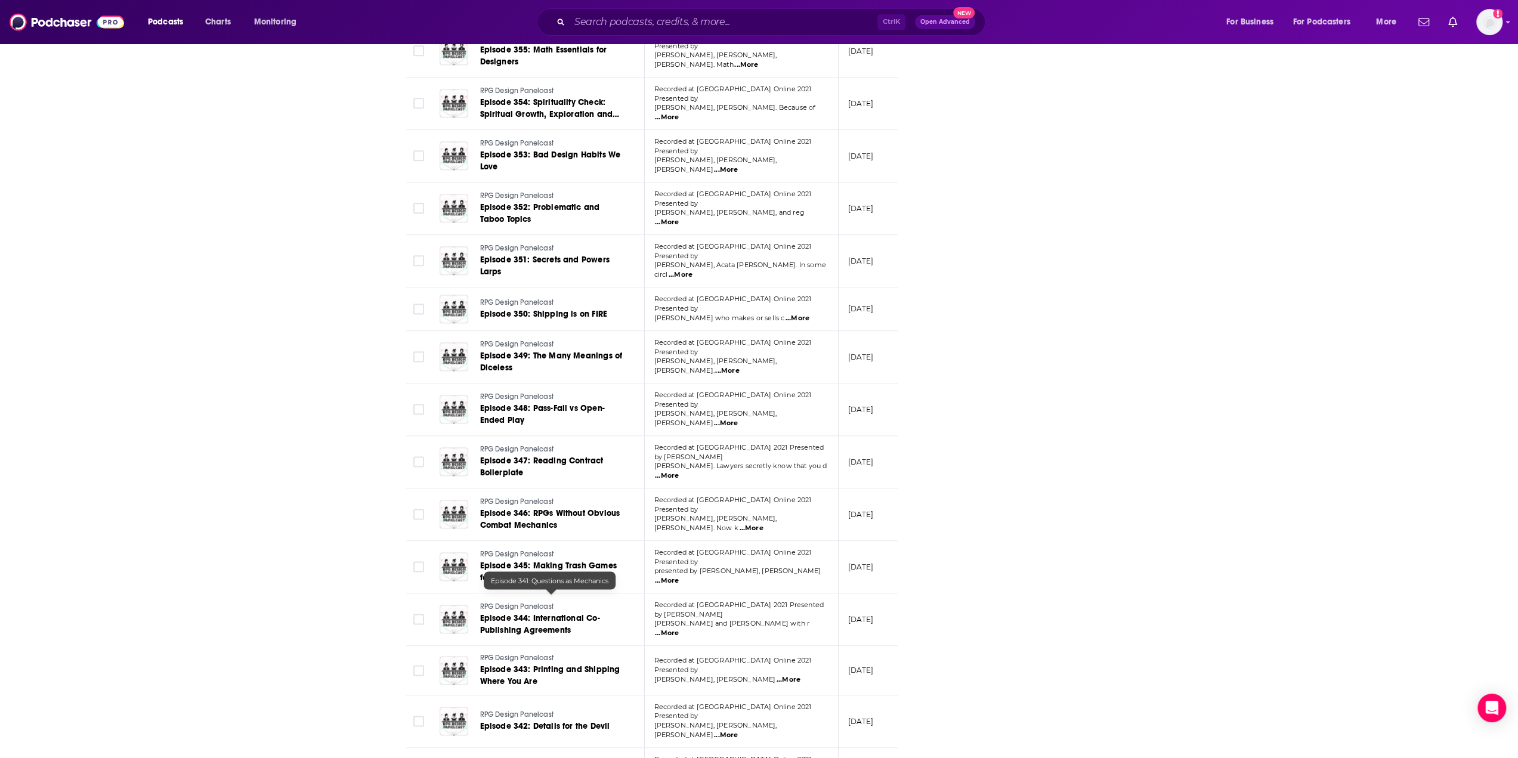
scroll to position [1749, 0]
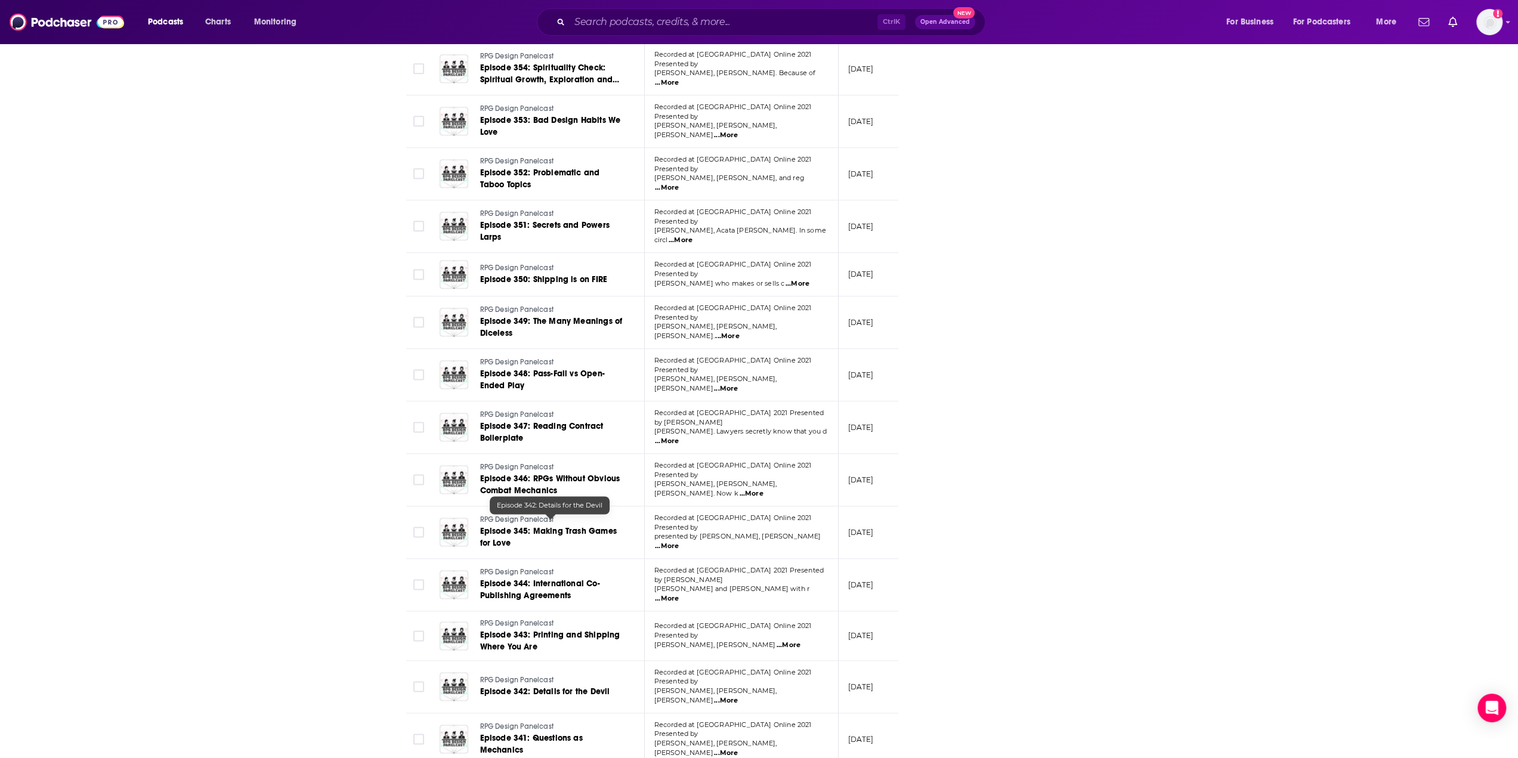
click at [545, 509] on span "Episode 342: Details for the Devil" at bounding box center [545, 692] width 130 height 10
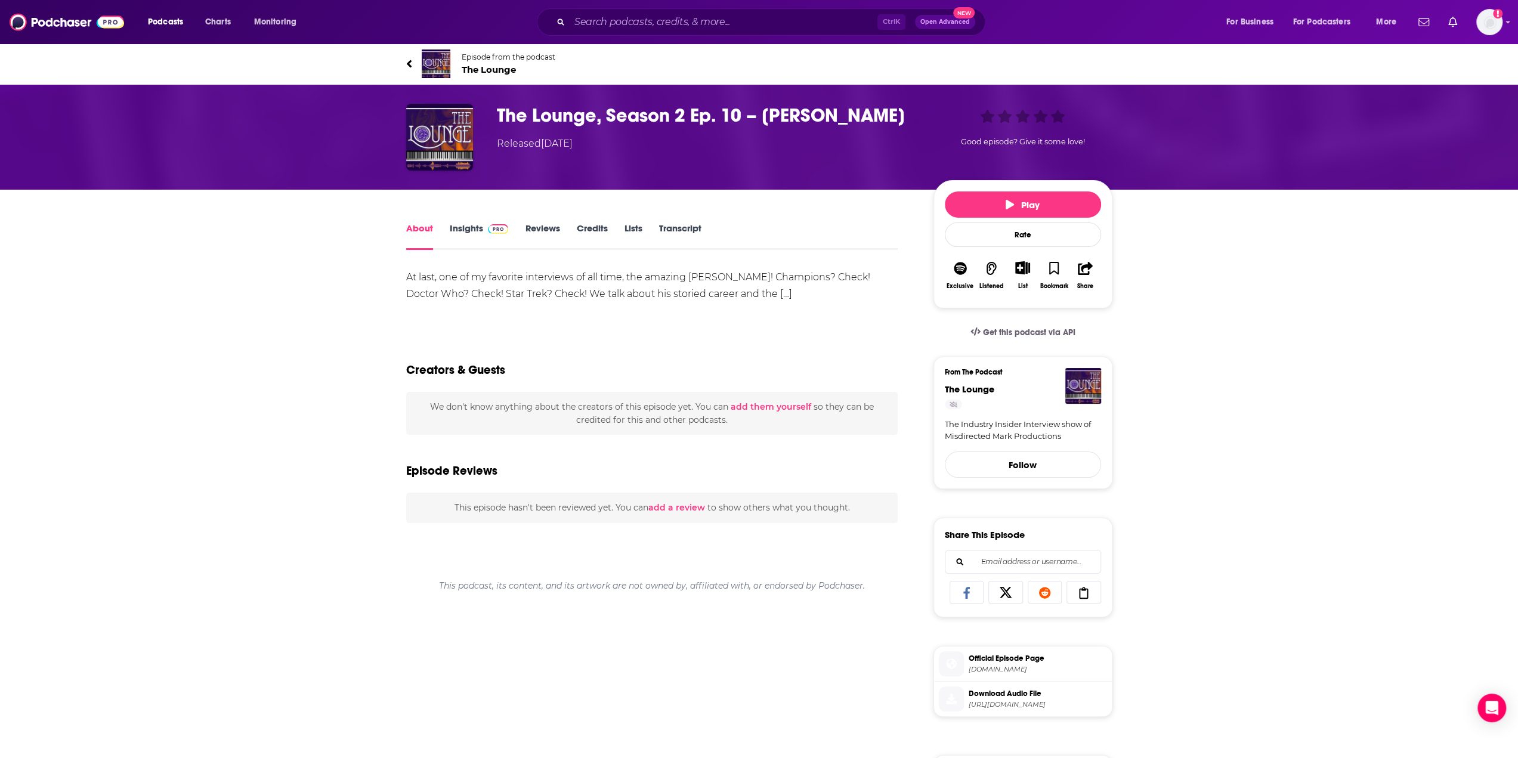
click at [752, 297] on div "At last, one of my favorite interviews of all time, the amazing [PERSON_NAME]! …" at bounding box center [652, 285] width 492 height 33
click at [586, 228] on link "Credits" at bounding box center [591, 236] width 31 height 27
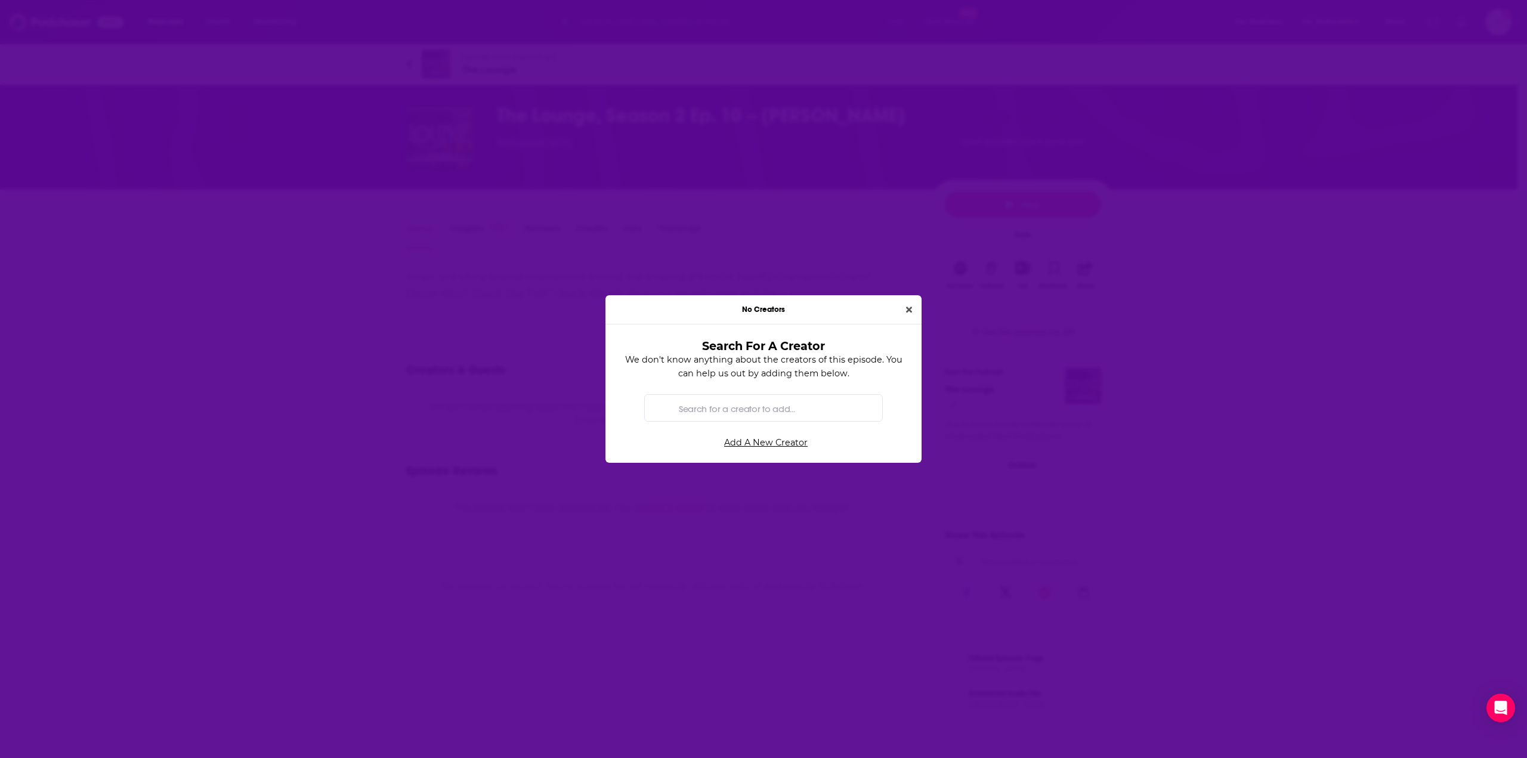
click at [719, 411] on input "Search for a creator to add..." at bounding box center [773, 408] width 199 height 27
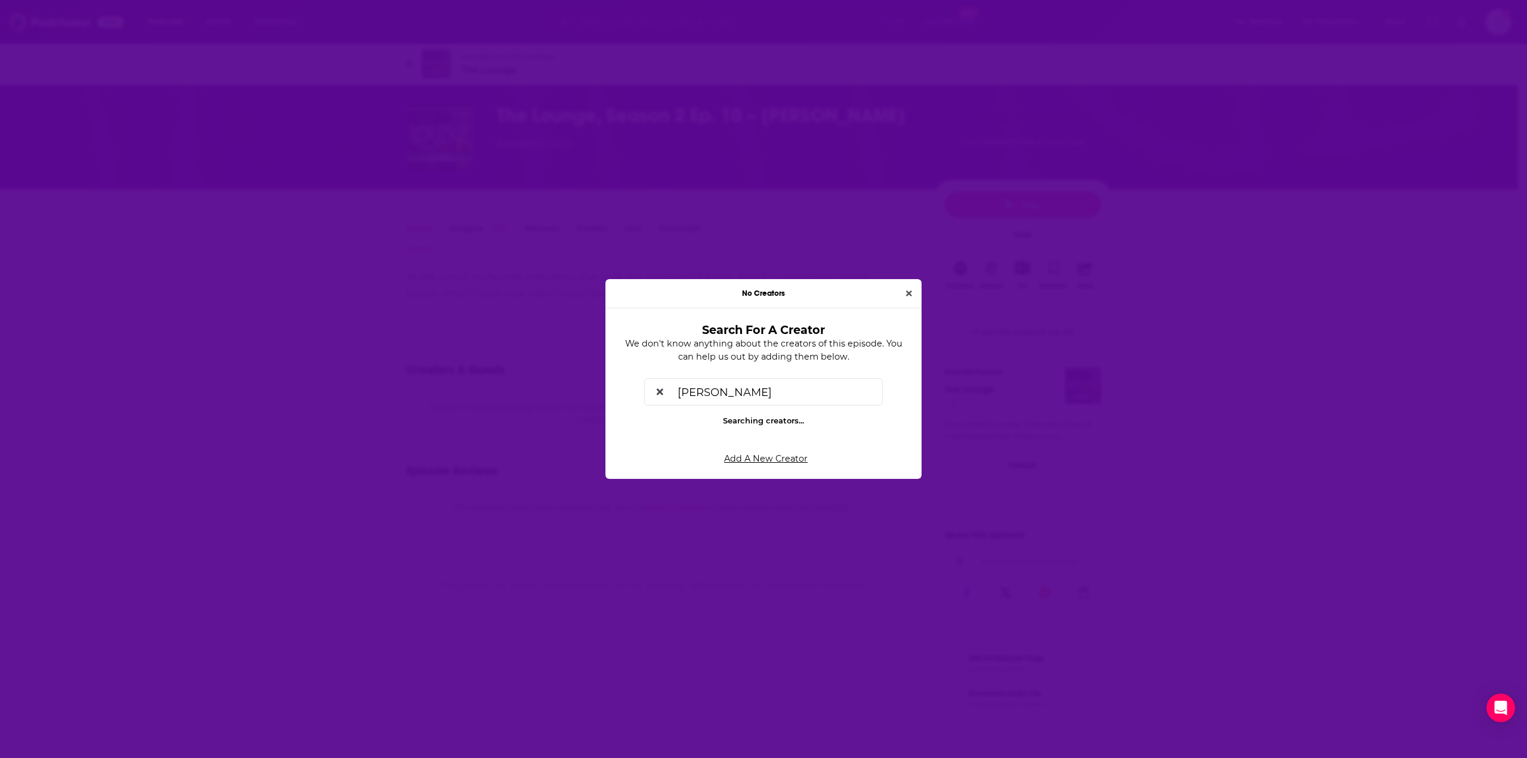
type input "darren watts"
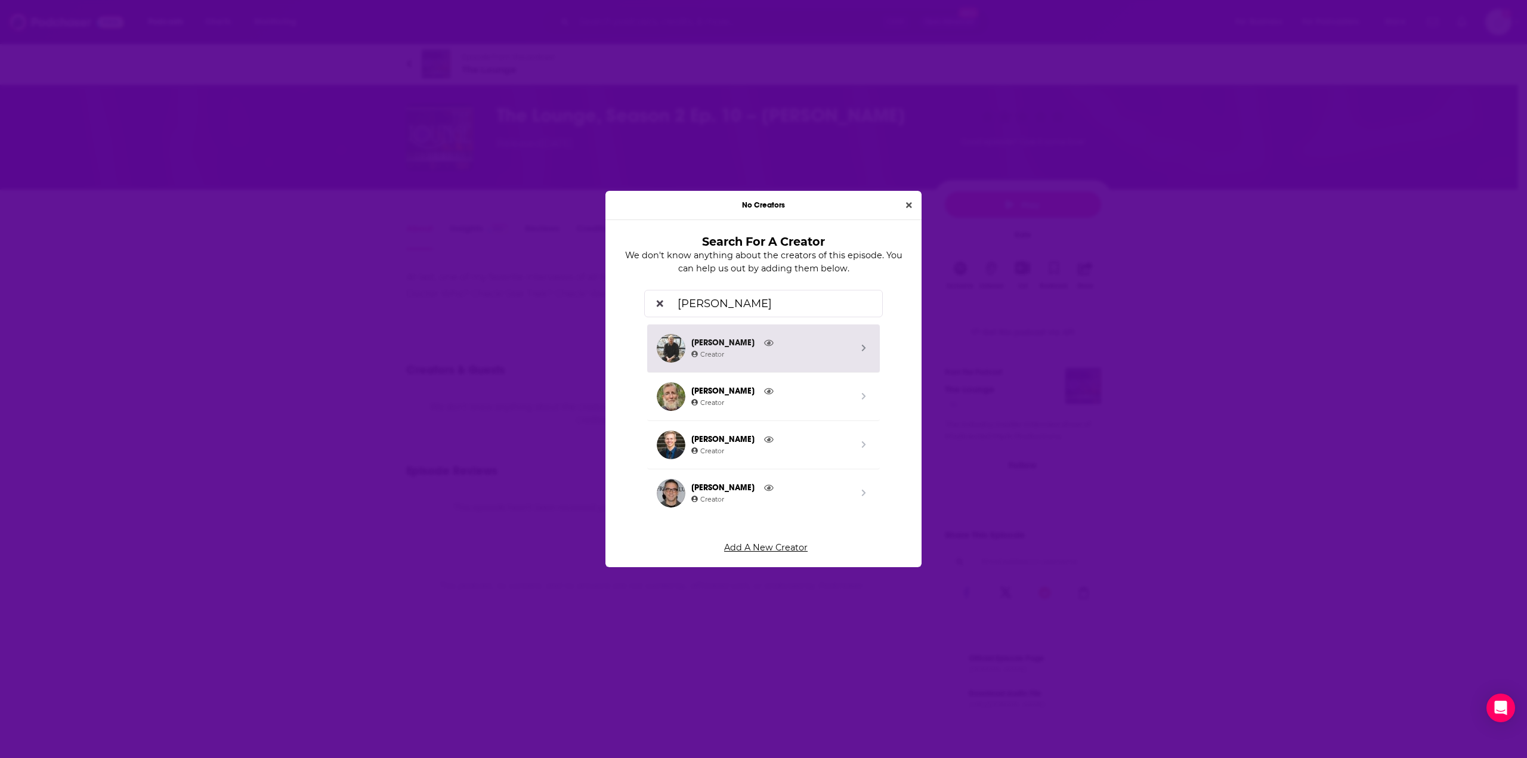
click at [736, 342] on span "[PERSON_NAME]" at bounding box center [771, 342] width 160 height 13
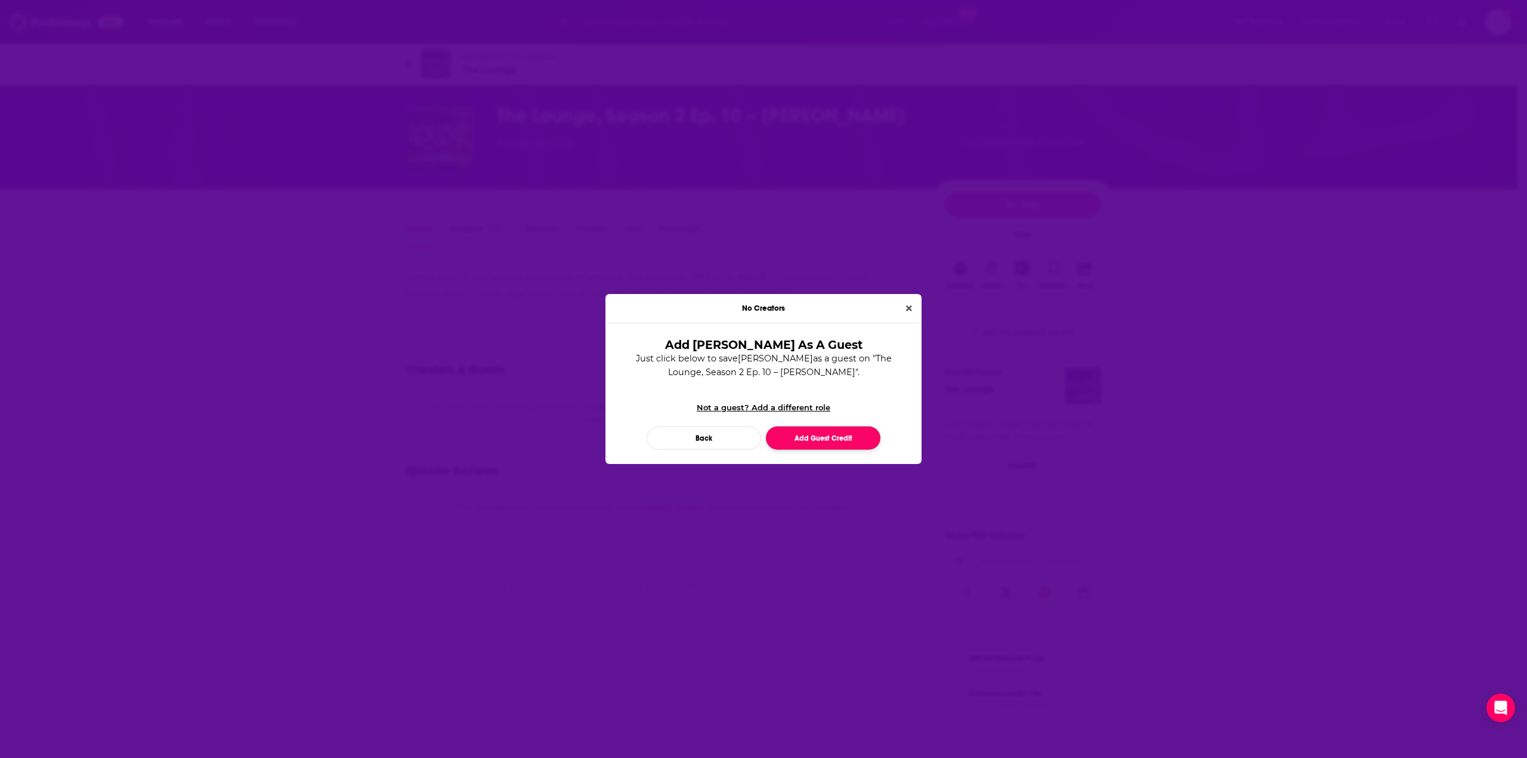
click at [795, 436] on button "Add Guest Credit" at bounding box center [823, 438] width 115 height 23
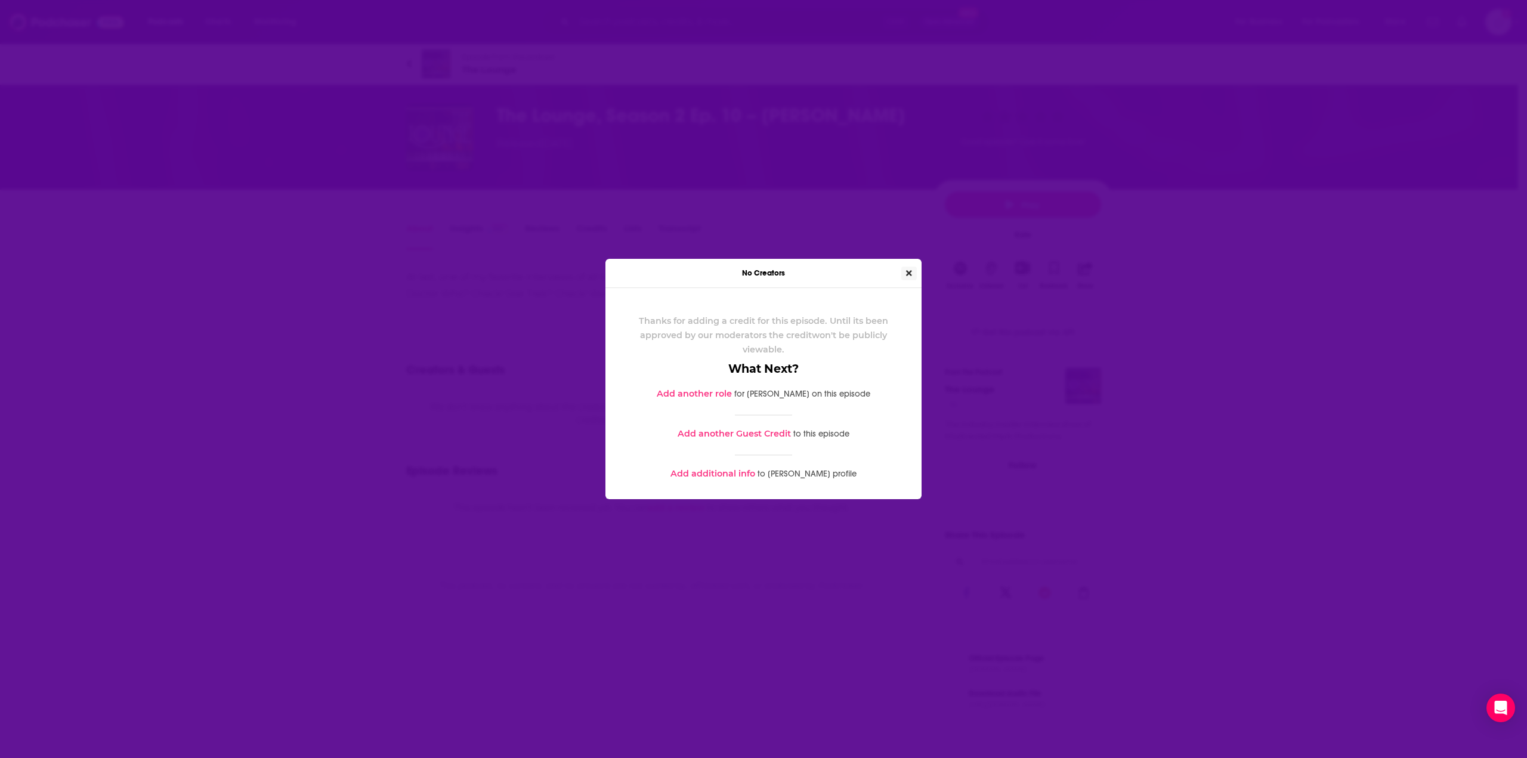
click at [909, 273] on icon "Close" at bounding box center [909, 273] width 6 height 6
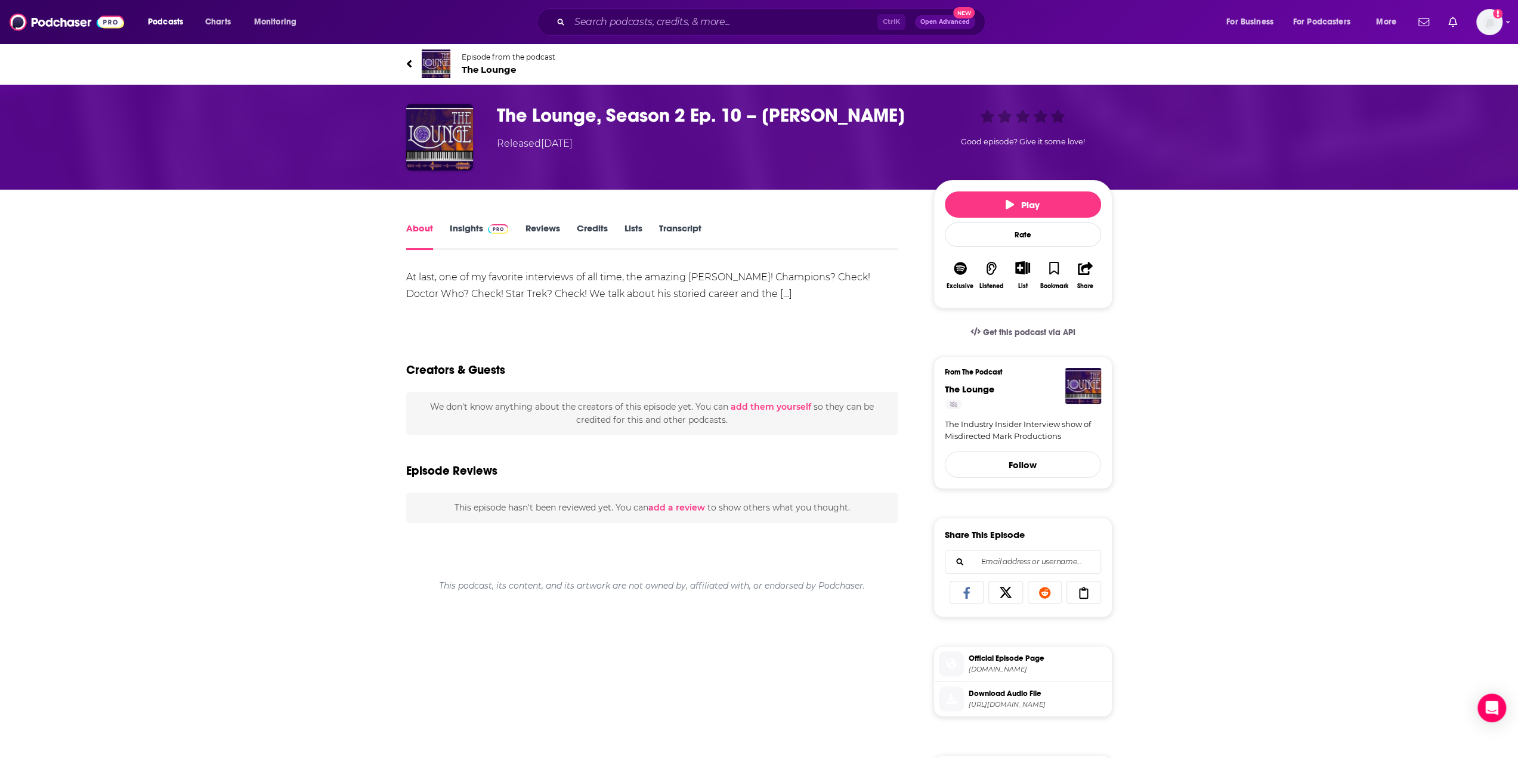
click at [583, 233] on link "Credits" at bounding box center [591, 236] width 31 height 27
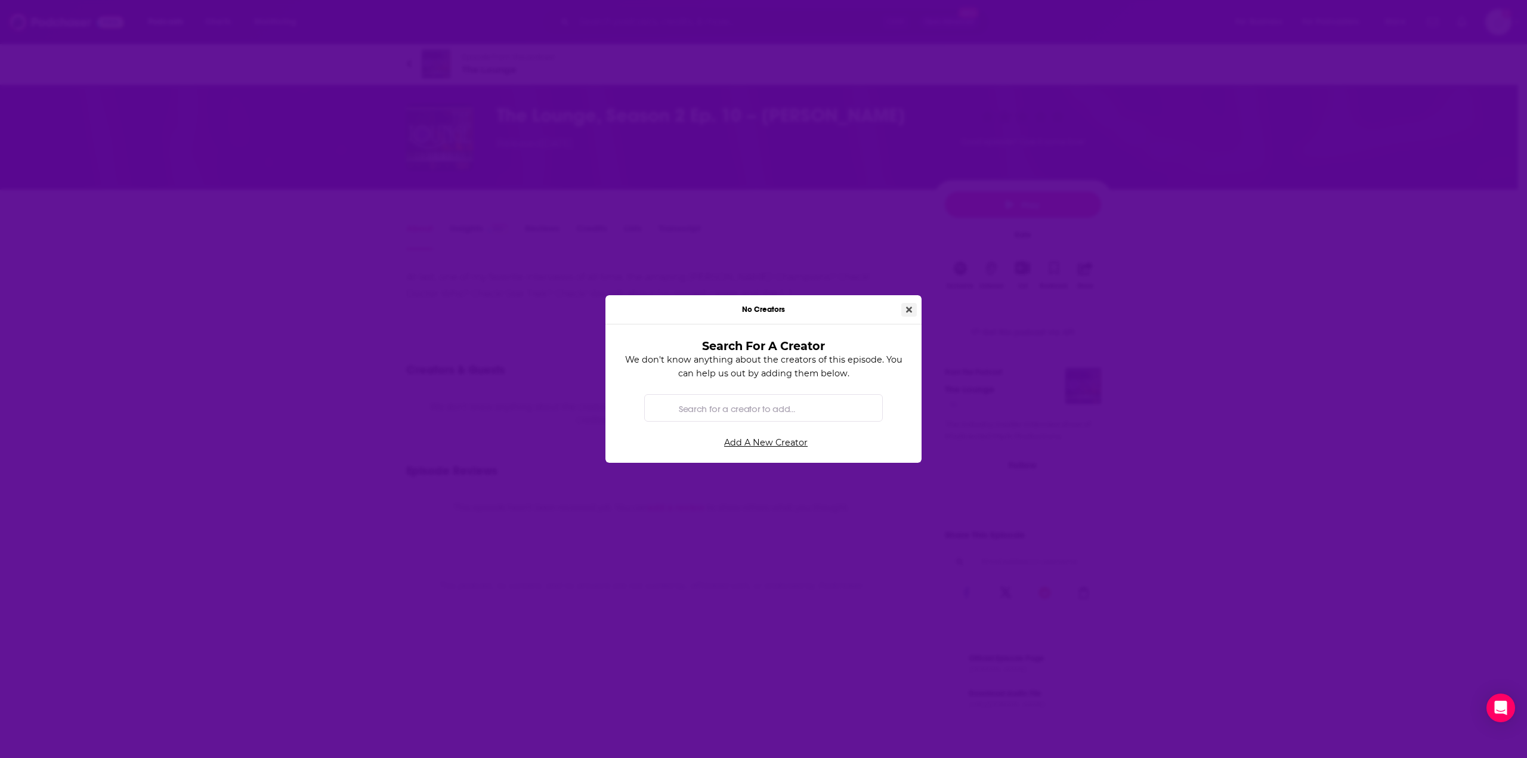
click at [908, 312] on icon "Close" at bounding box center [909, 310] width 6 height 6
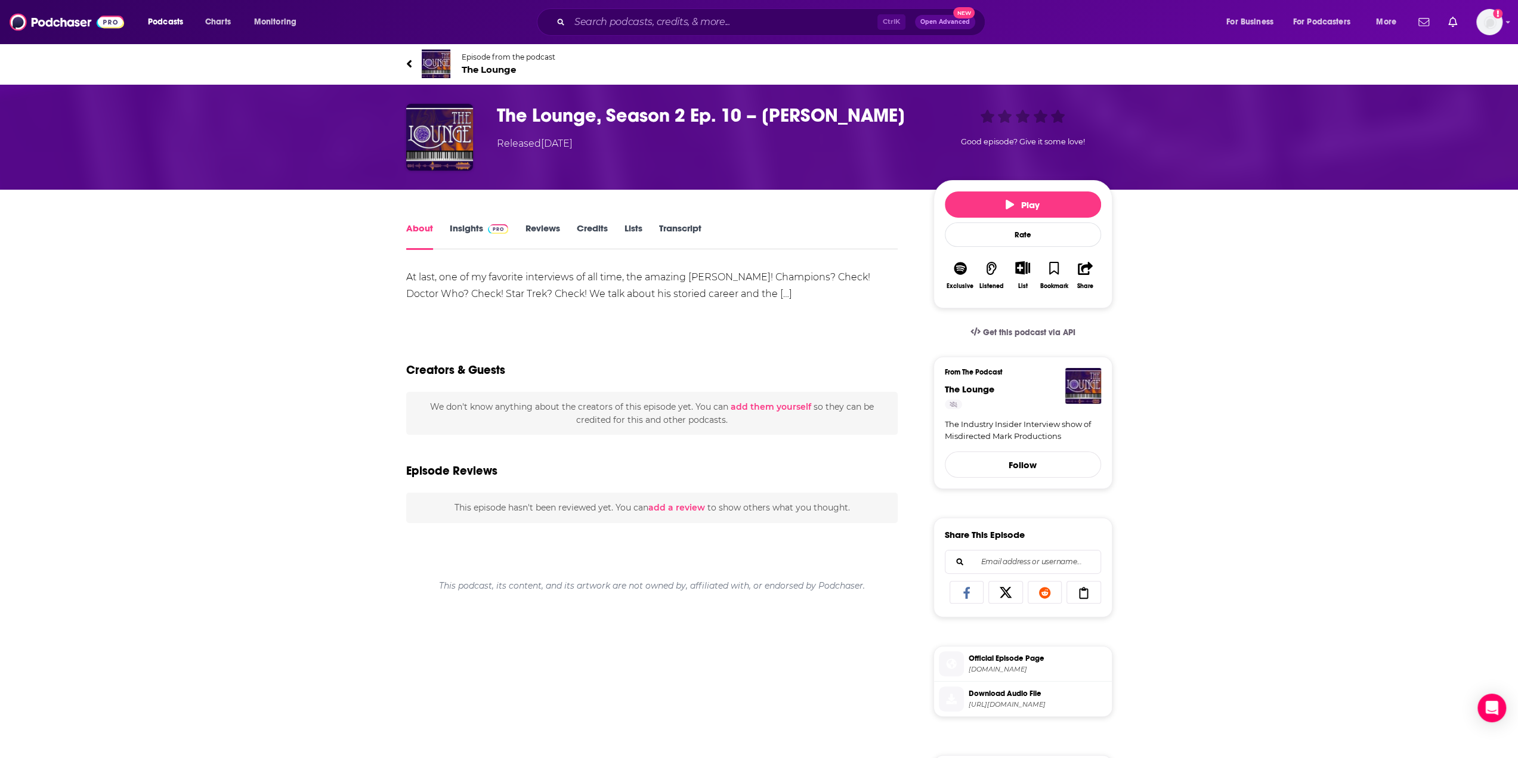
click at [681, 228] on link "Transcript" at bounding box center [680, 236] width 42 height 27
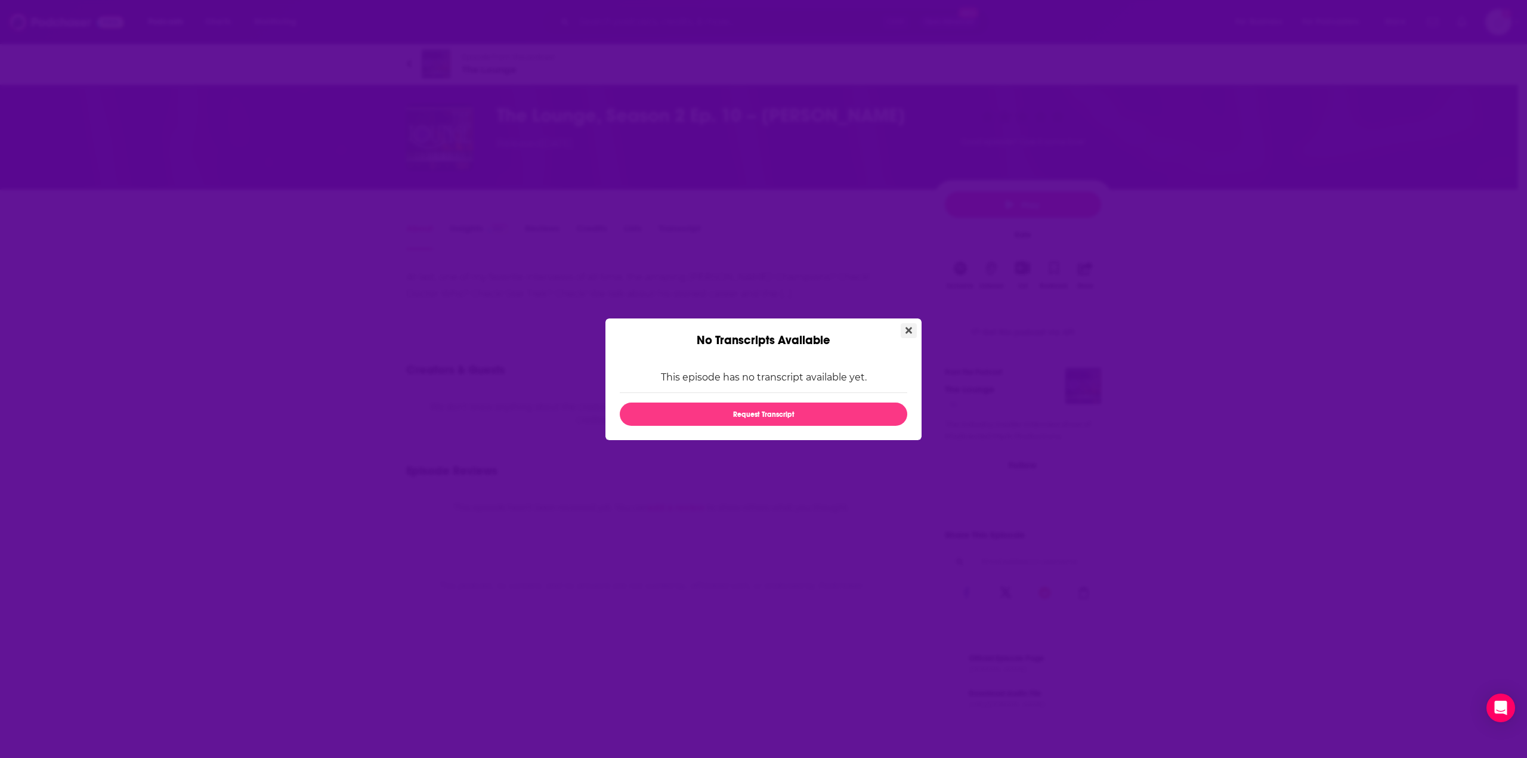
click at [907, 328] on icon "Close" at bounding box center [909, 330] width 7 height 7
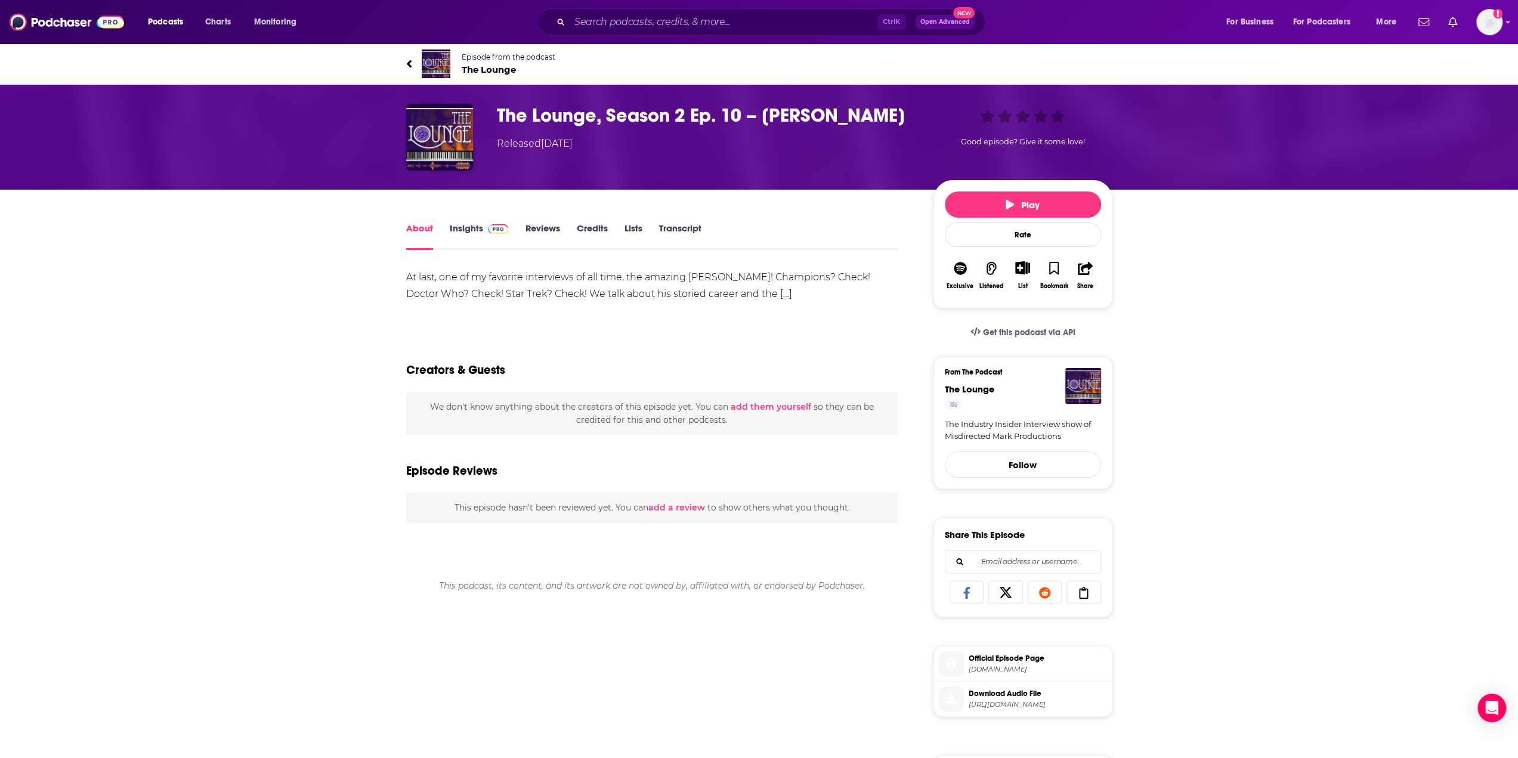
click at [459, 232] on link "Insights" at bounding box center [479, 236] width 59 height 27
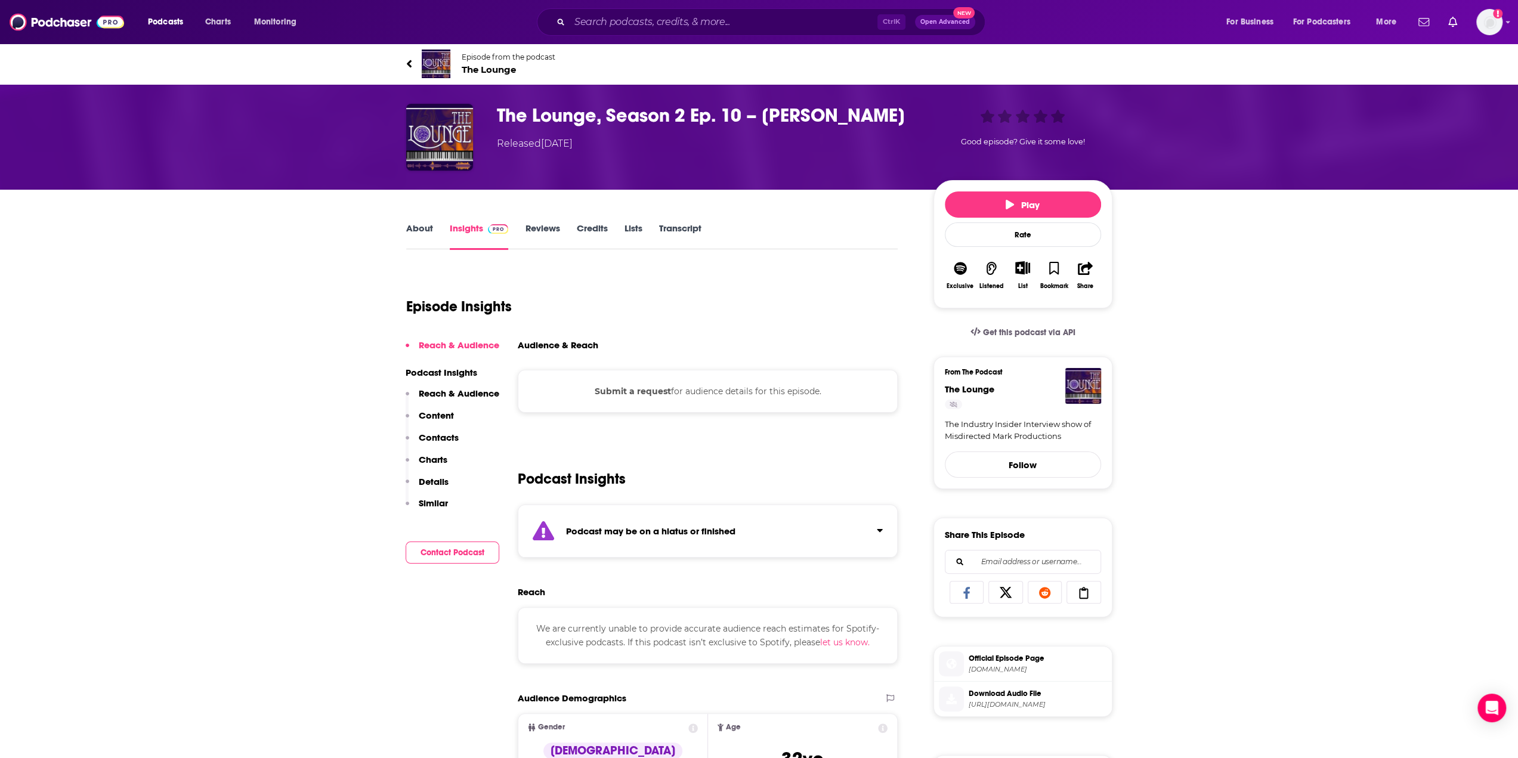
click at [545, 230] on link "Reviews" at bounding box center [542, 236] width 35 height 27
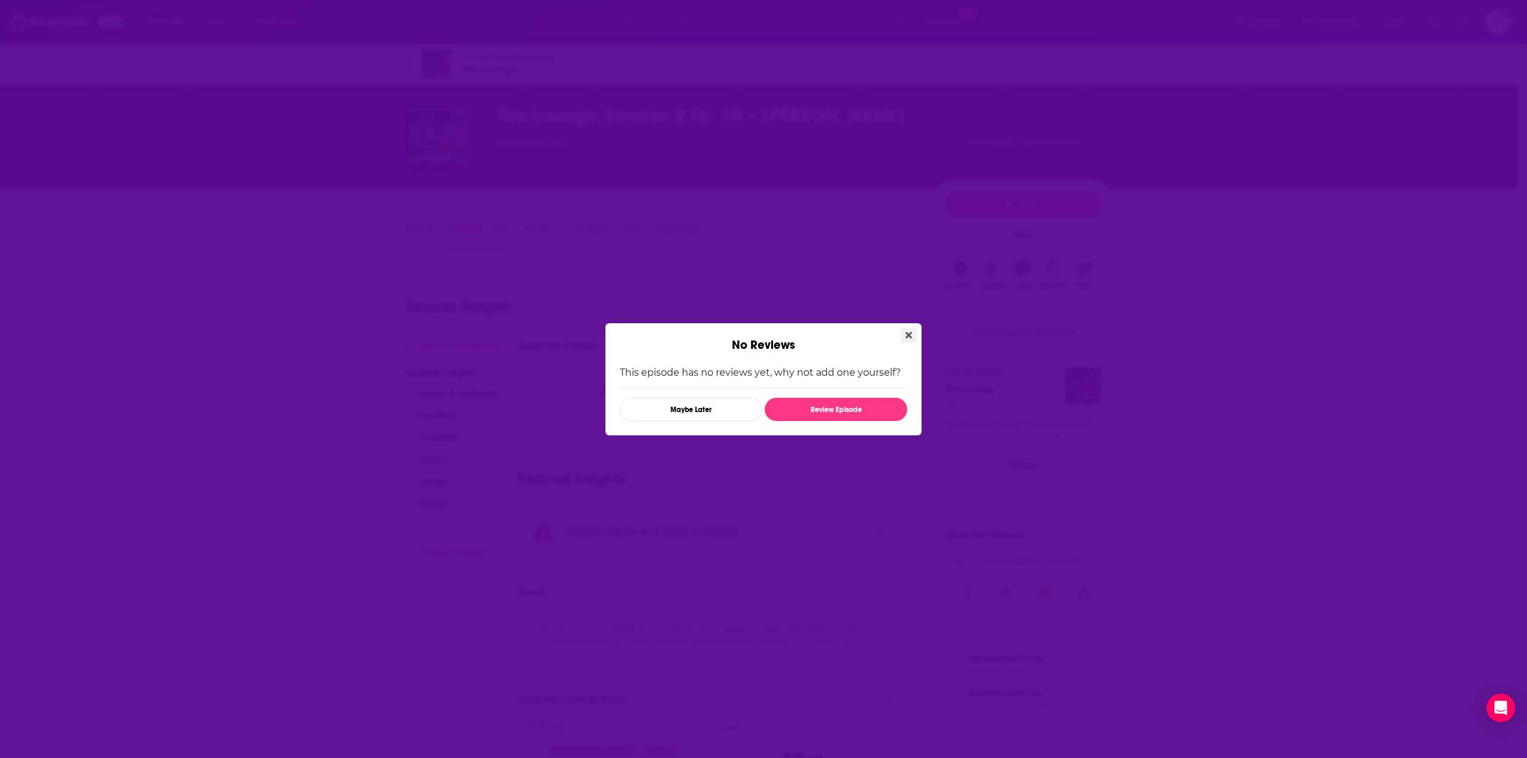
click at [911, 336] on icon "Close" at bounding box center [909, 336] width 7 height 10
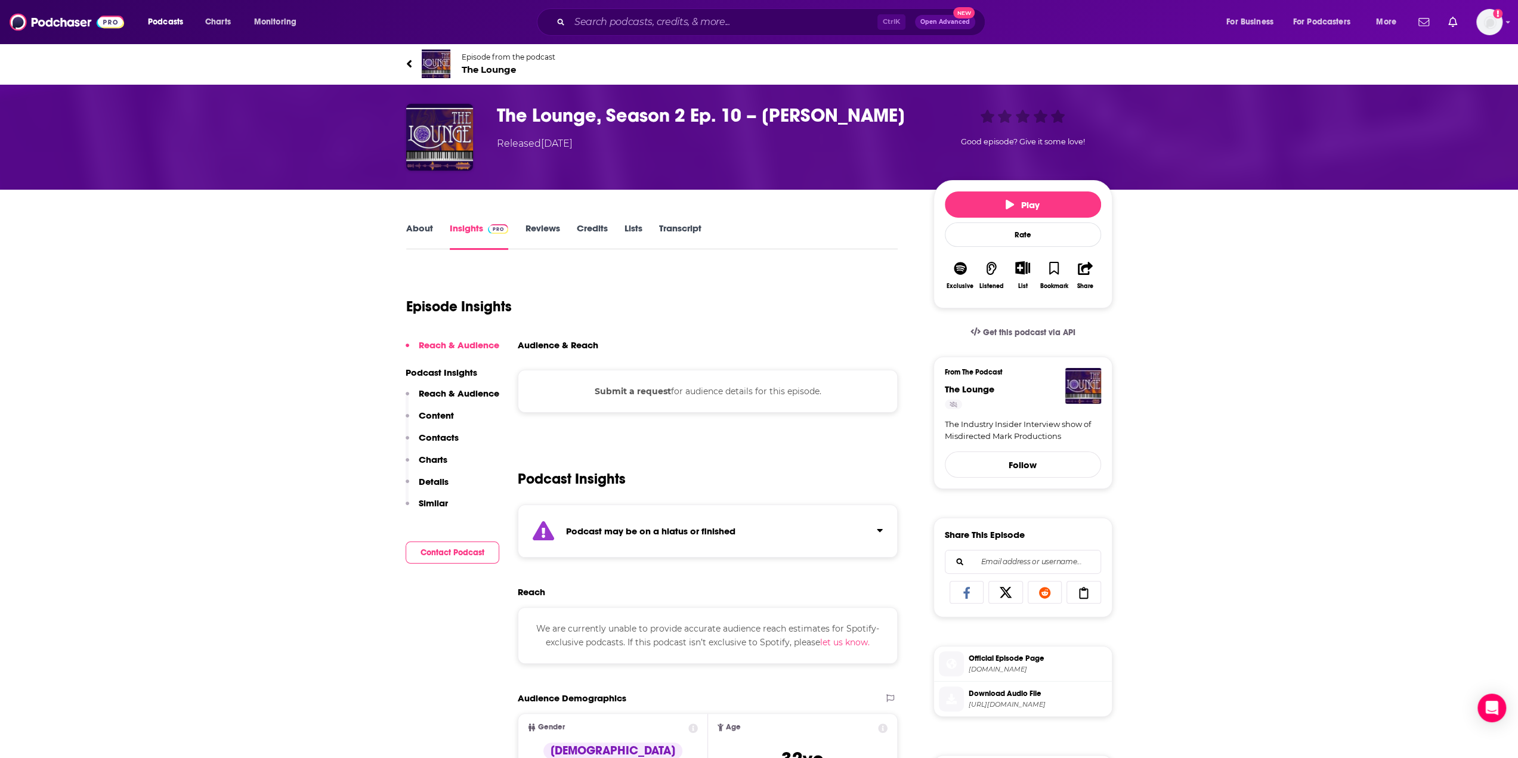
click at [591, 228] on link "Credits" at bounding box center [591, 236] width 31 height 27
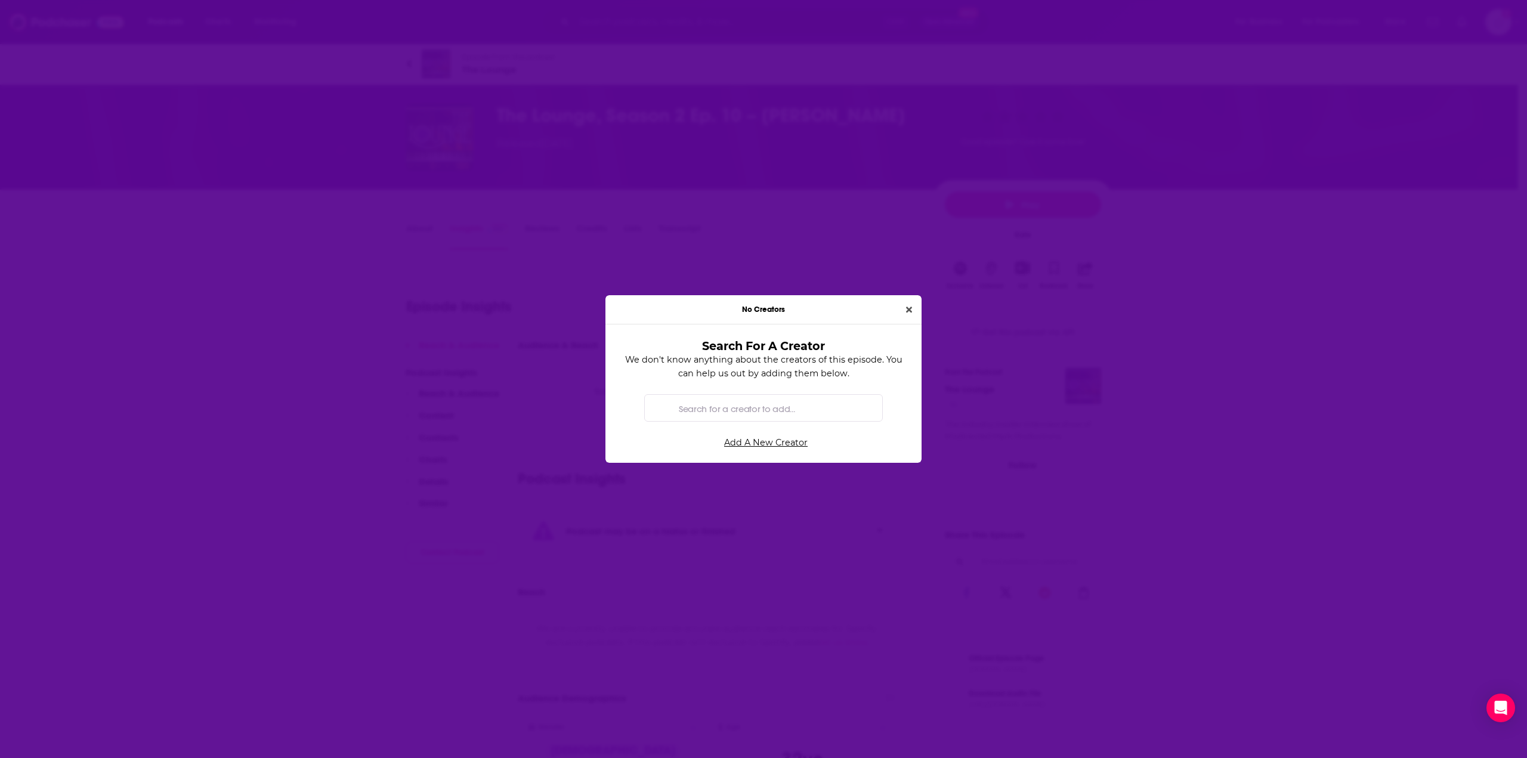
click at [702, 410] on input "Search for a creator to add..." at bounding box center [773, 408] width 199 height 27
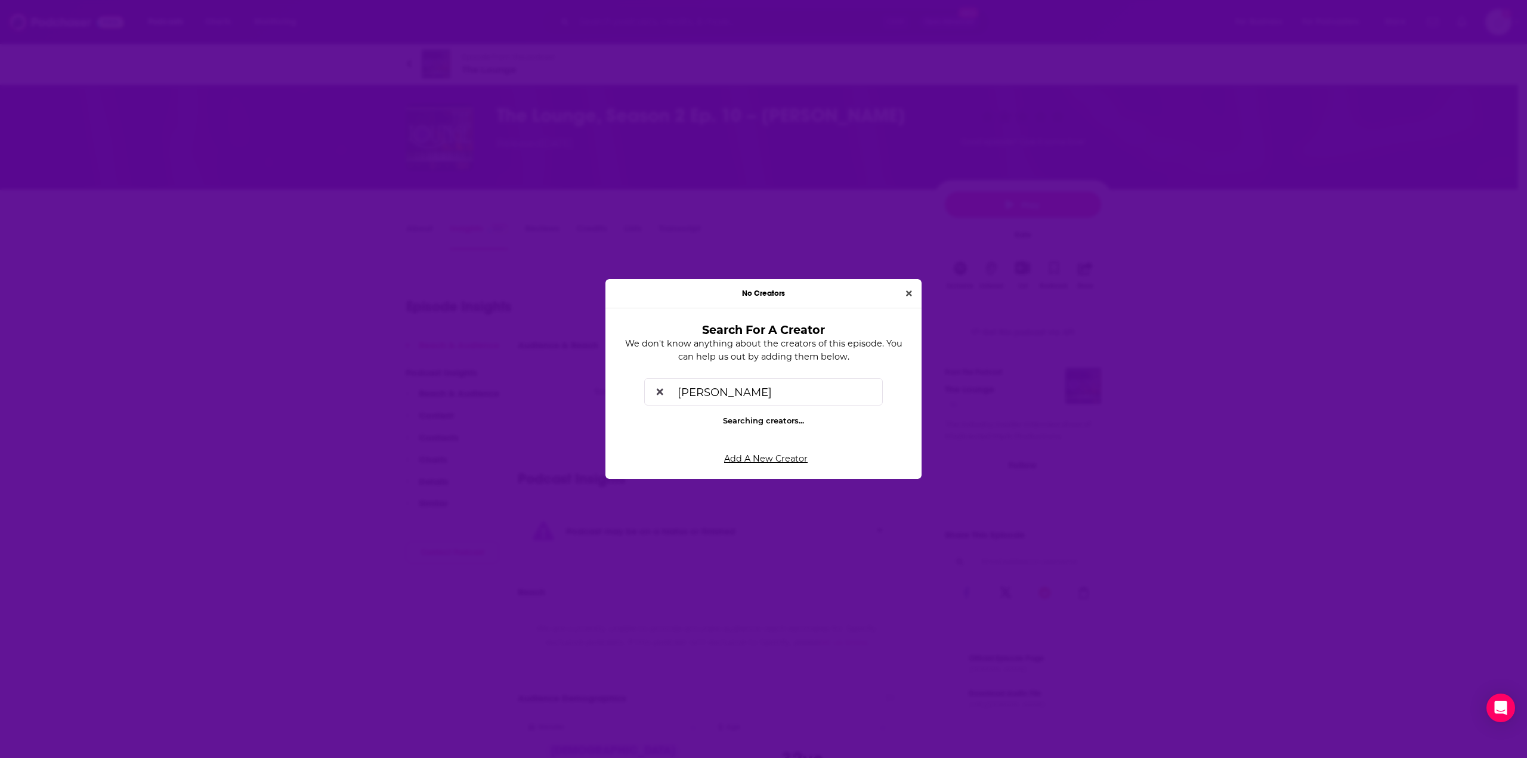
type input "[PERSON_NAME]"
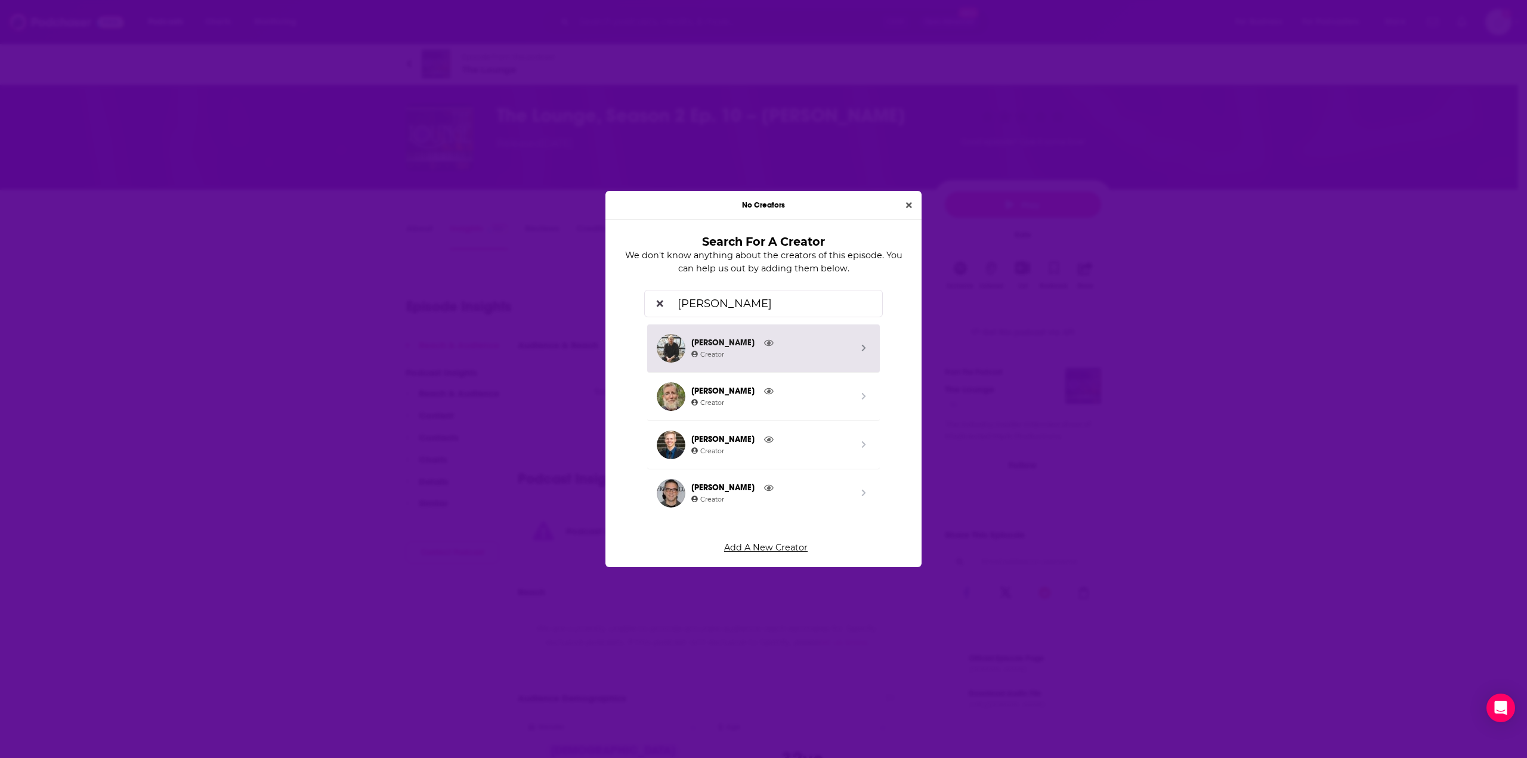
click at [727, 347] on span "[PERSON_NAME]" at bounding box center [771, 342] width 160 height 13
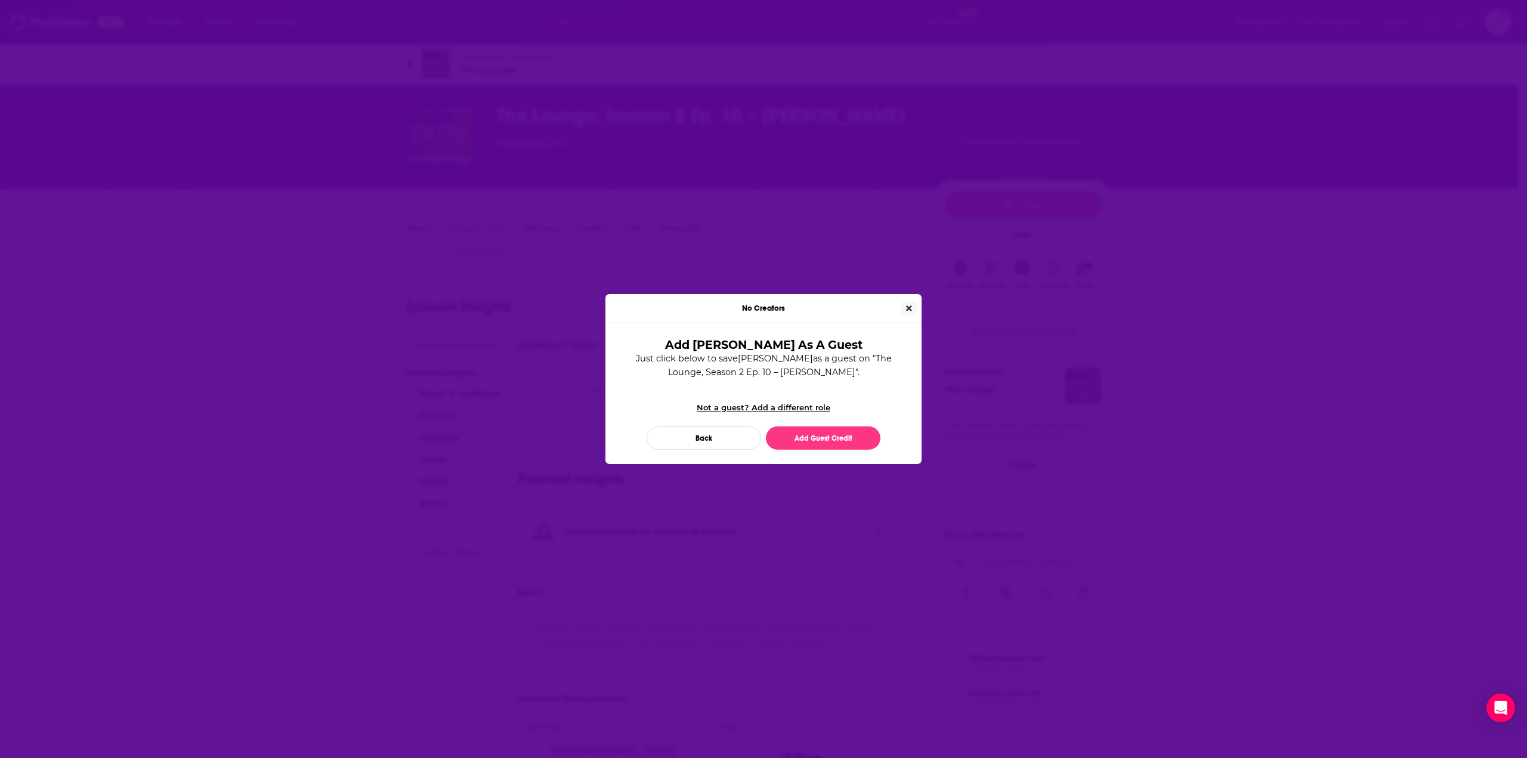
click at [909, 311] on icon "Close" at bounding box center [909, 308] width 6 height 8
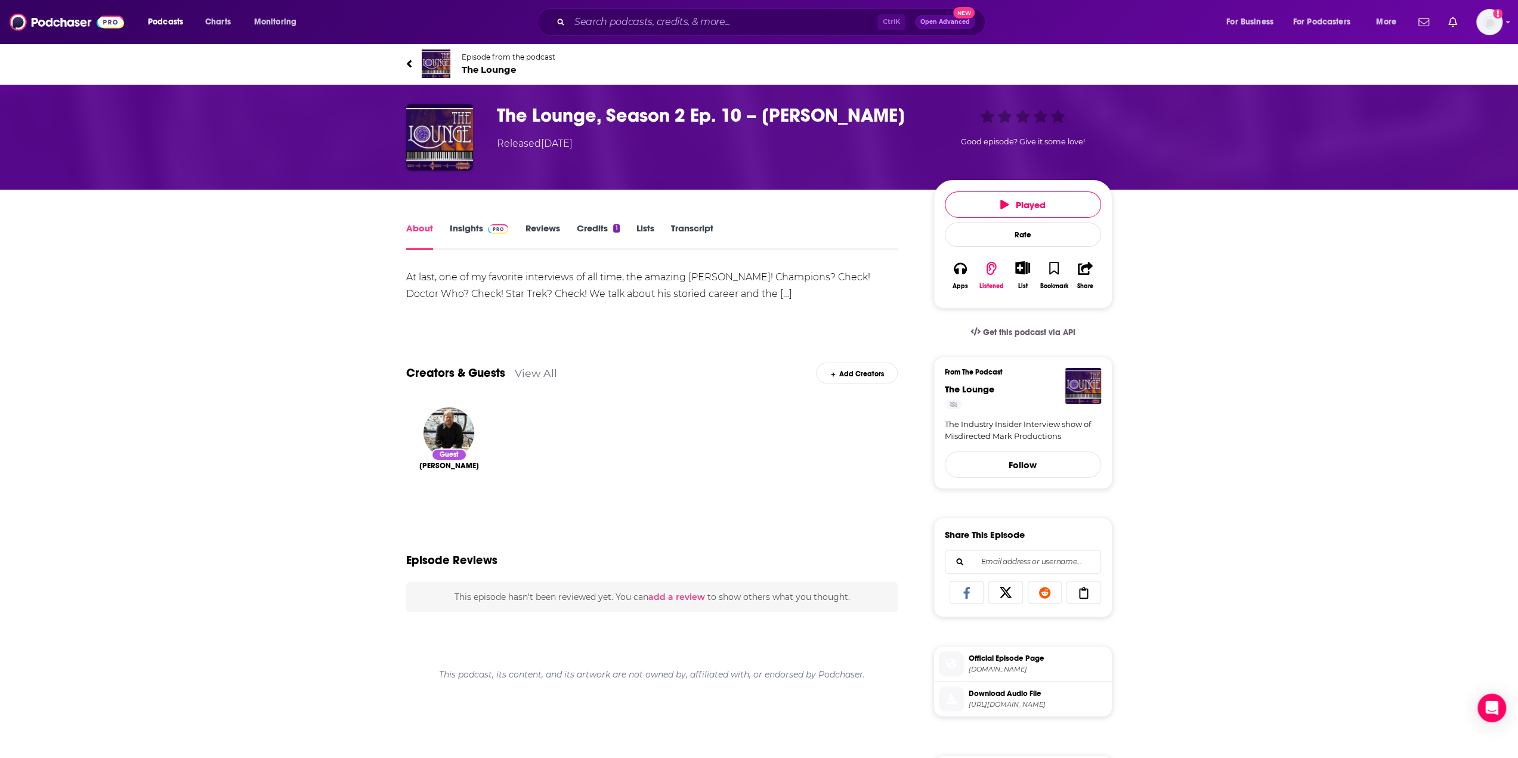
click at [486, 62] on span "Episode from the podcast The Lounge" at bounding box center [509, 63] width 94 height 23
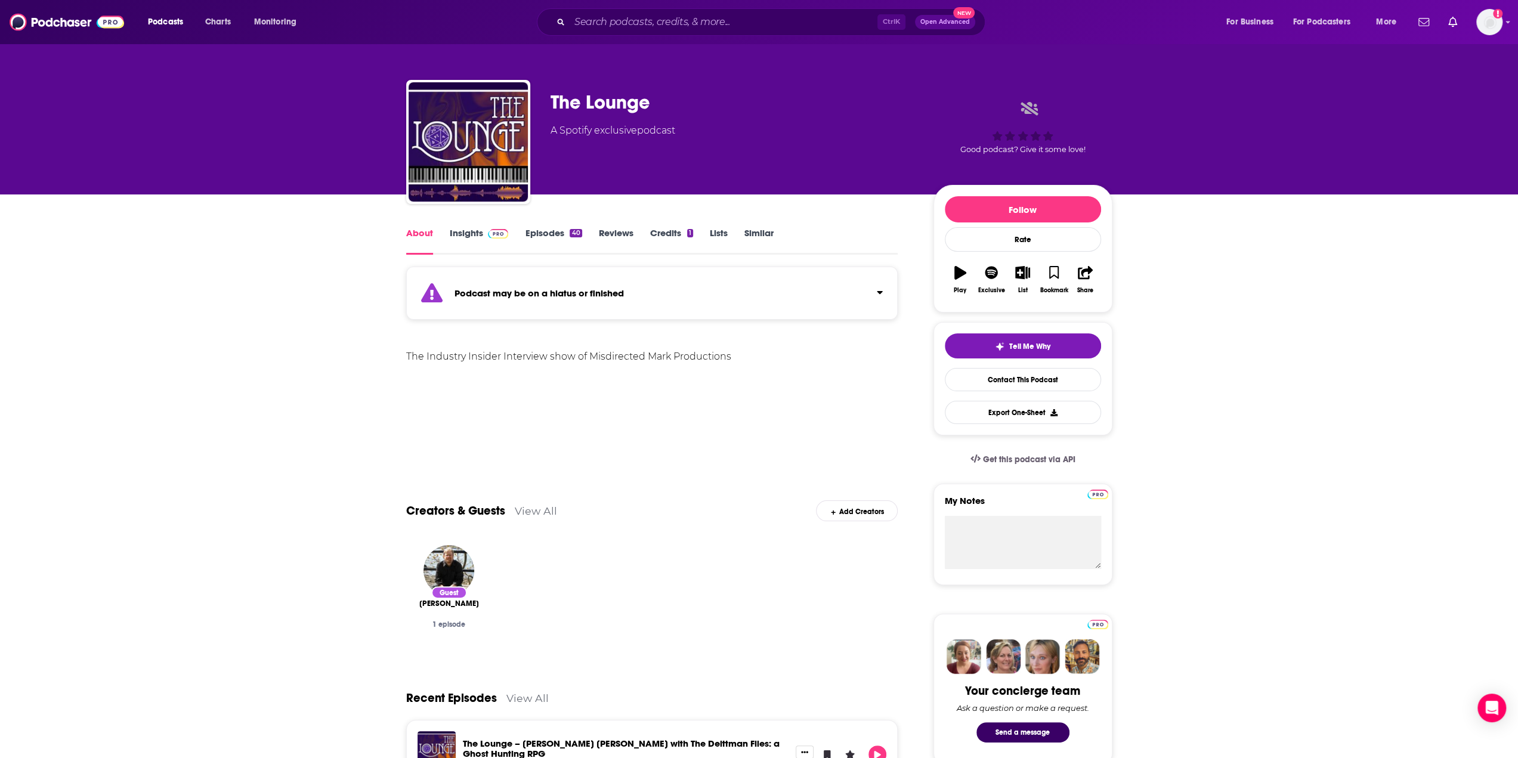
click at [536, 233] on link "Episodes 40" at bounding box center [553, 240] width 57 height 27
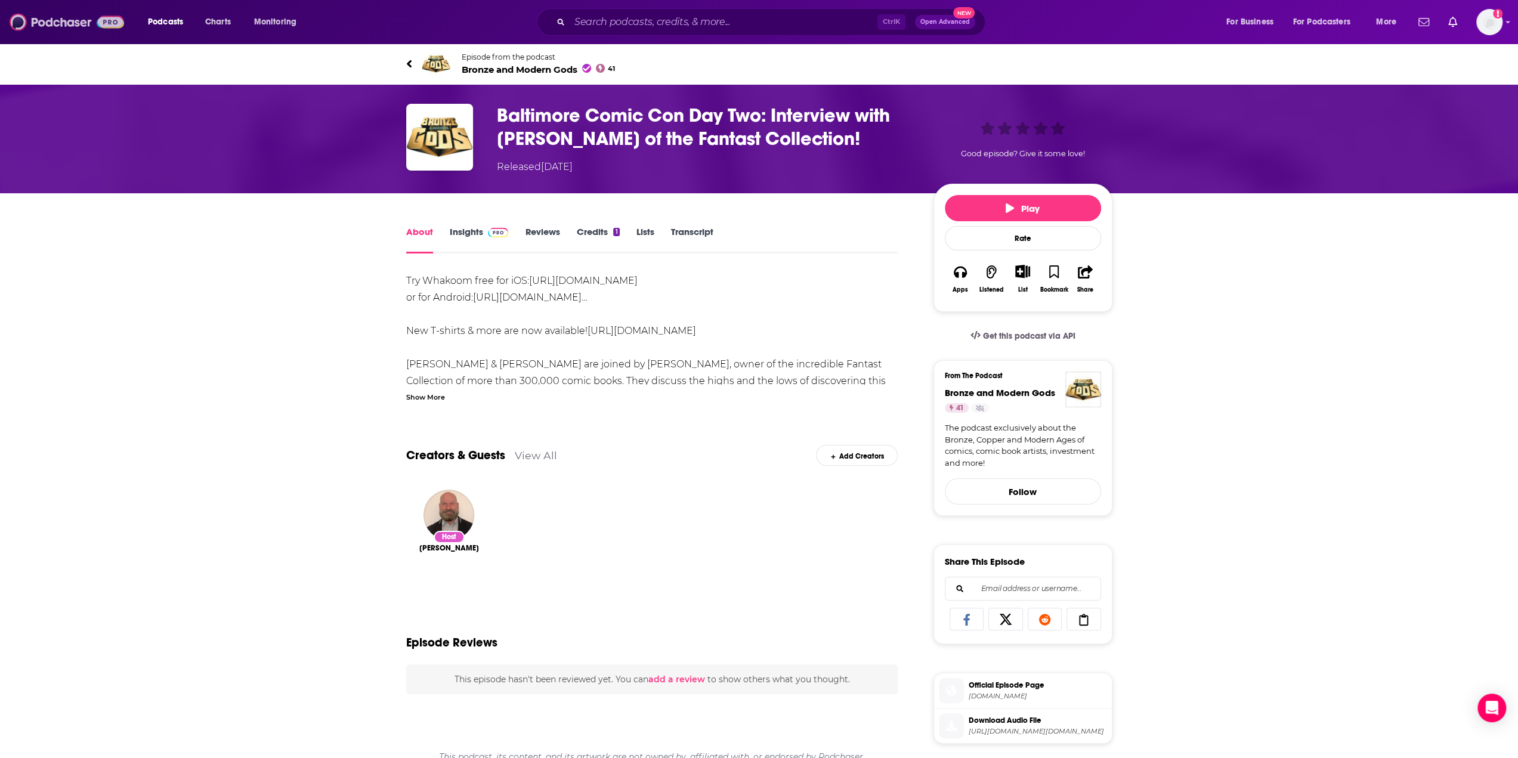
click at [63, 20] on img at bounding box center [67, 22] width 115 height 23
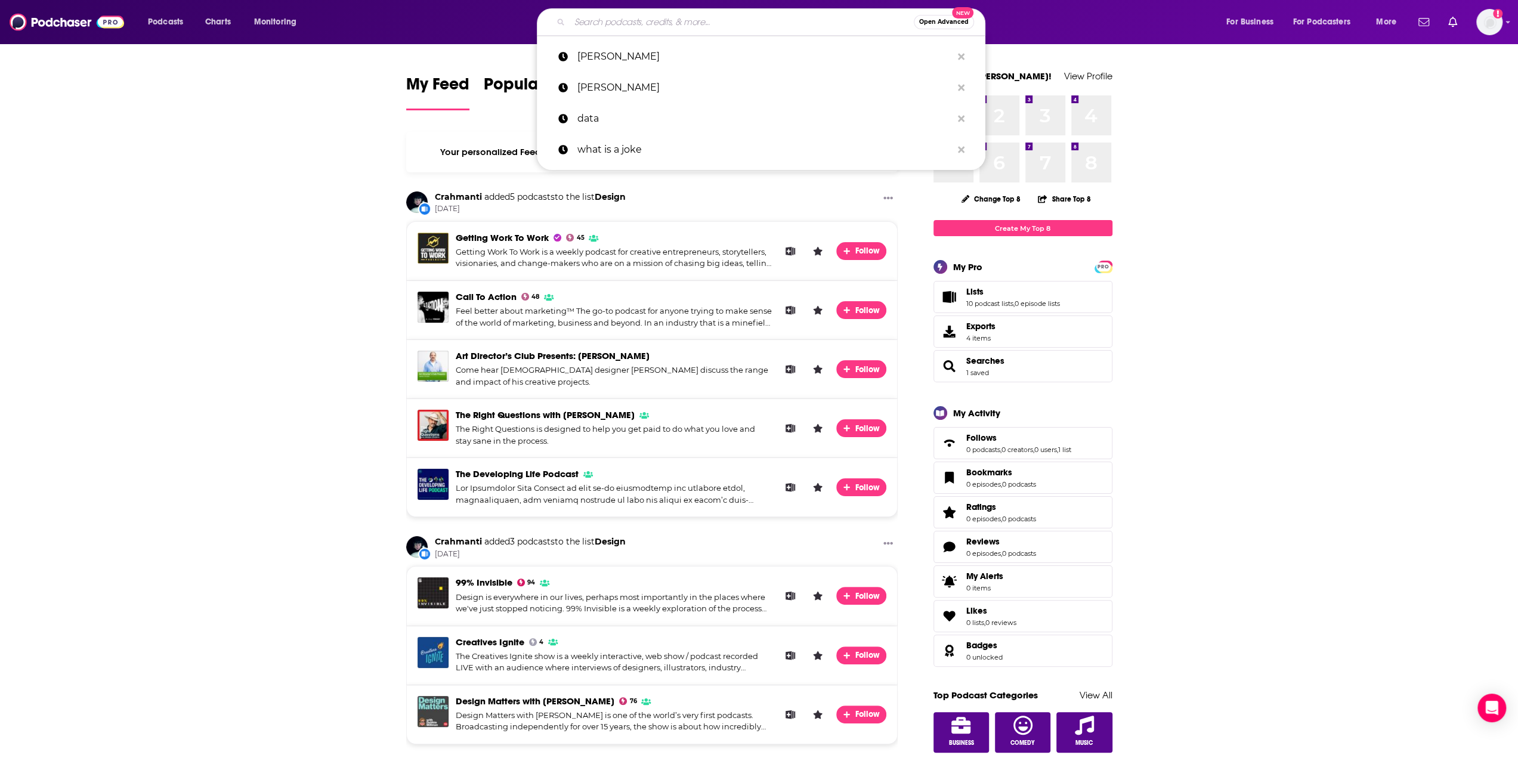
click at [597, 22] on input "Search podcasts, credits, & more..." at bounding box center [742, 22] width 344 height 19
click at [597, 51] on p "[PERSON_NAME]" at bounding box center [764, 56] width 375 height 31
type input "[PERSON_NAME]"
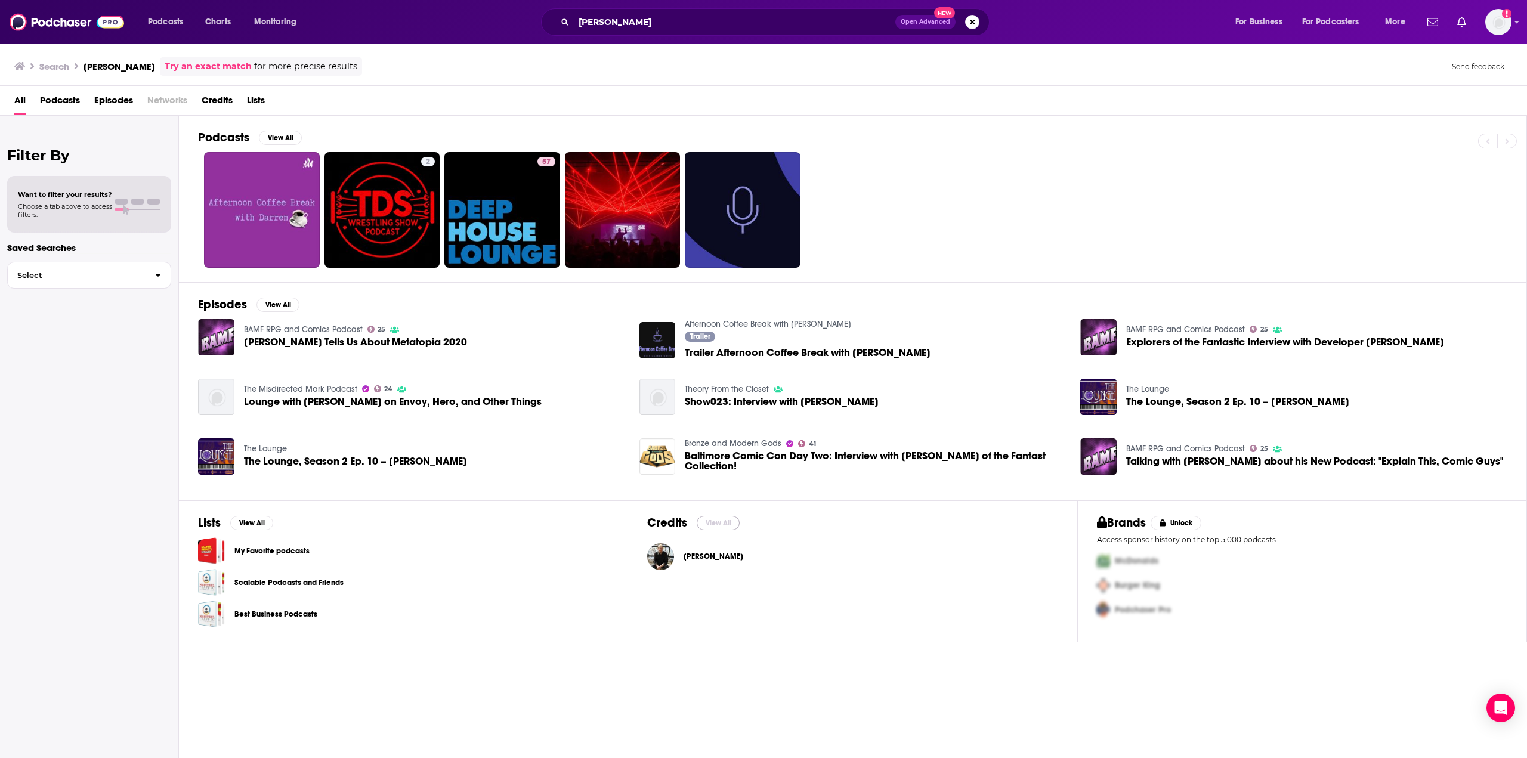
click at [727, 522] on button "View All" at bounding box center [718, 523] width 43 height 14
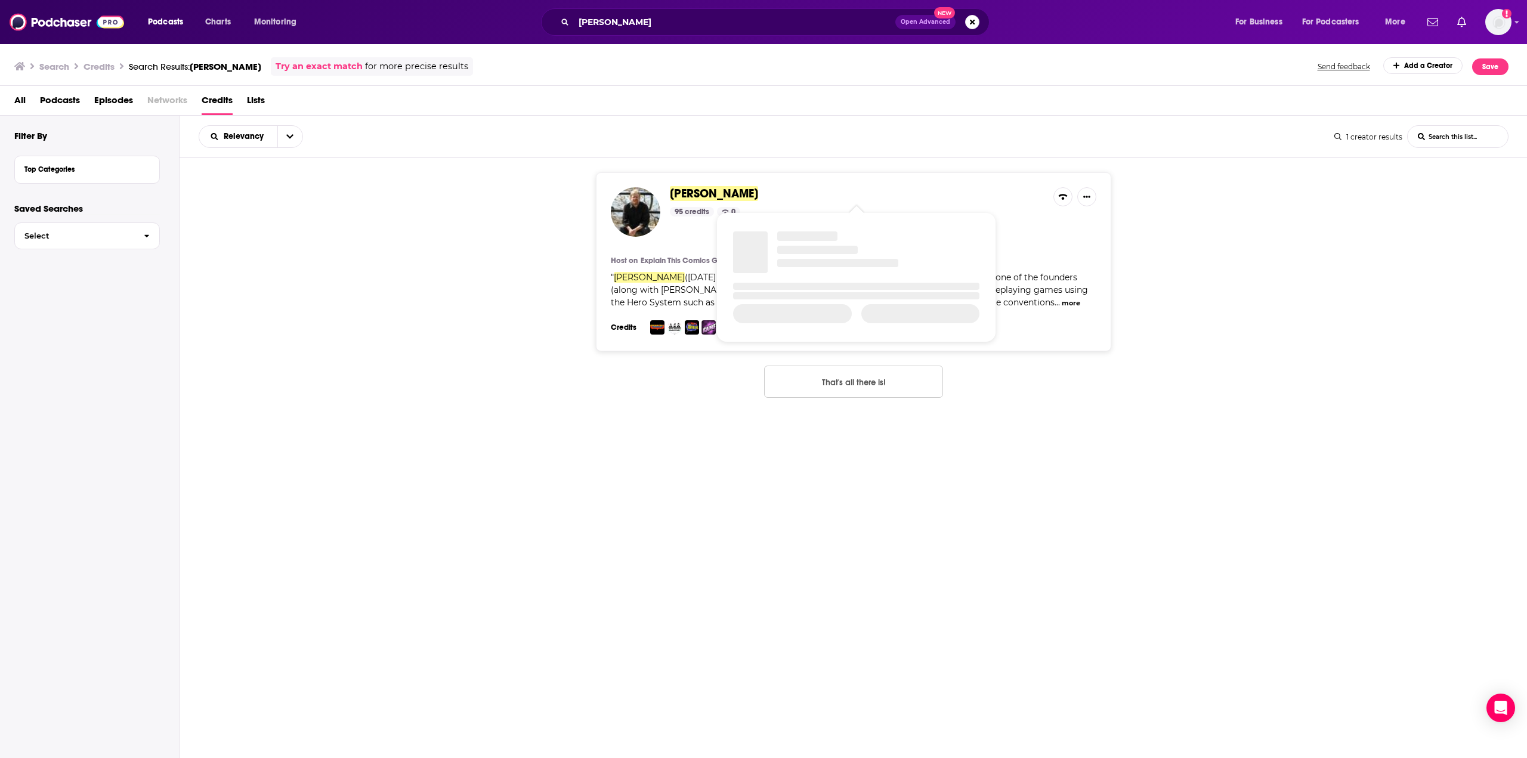
click at [697, 196] on span "[PERSON_NAME]" at bounding box center [714, 193] width 88 height 15
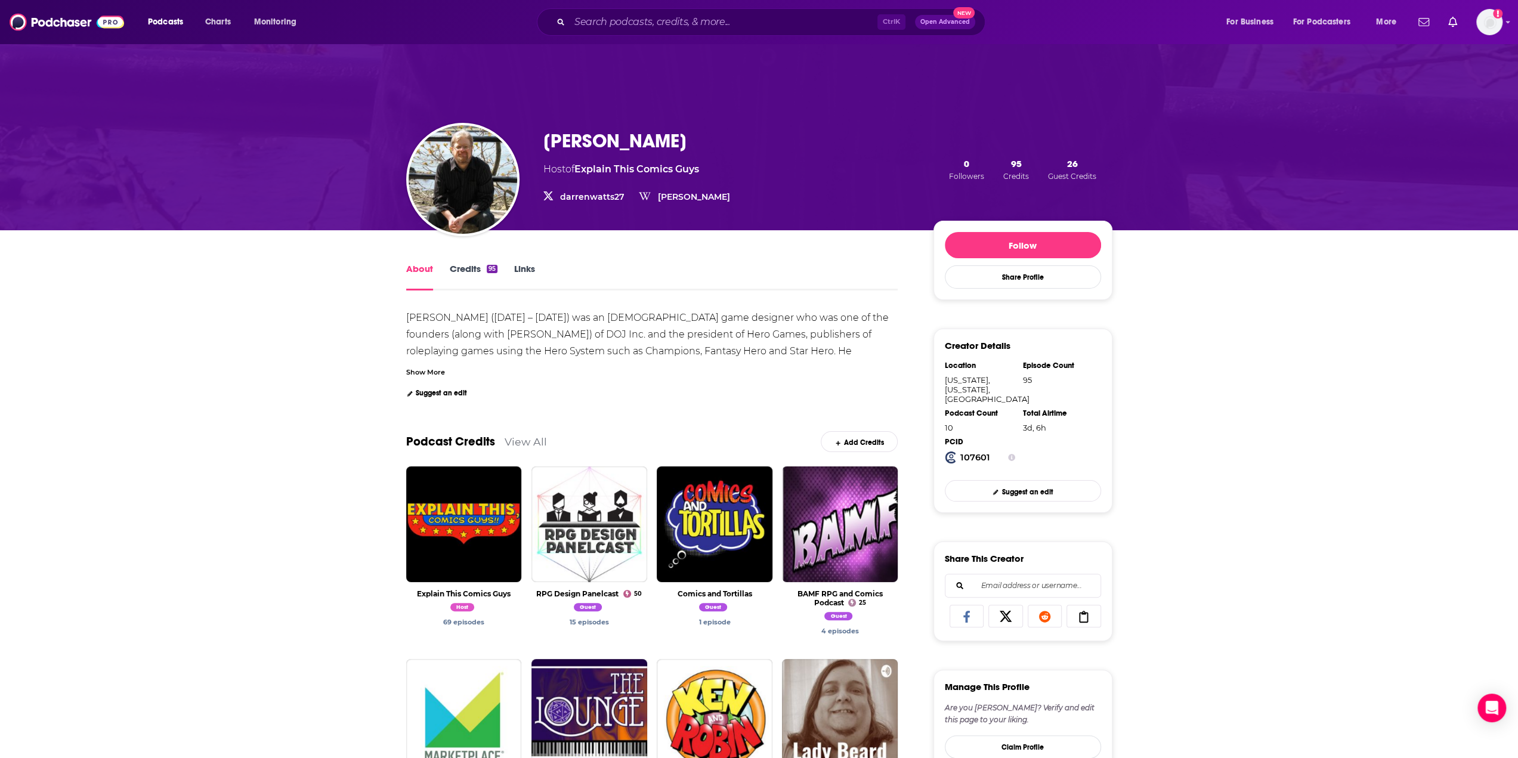
click at [468, 274] on link "Credits 95" at bounding box center [474, 276] width 48 height 27
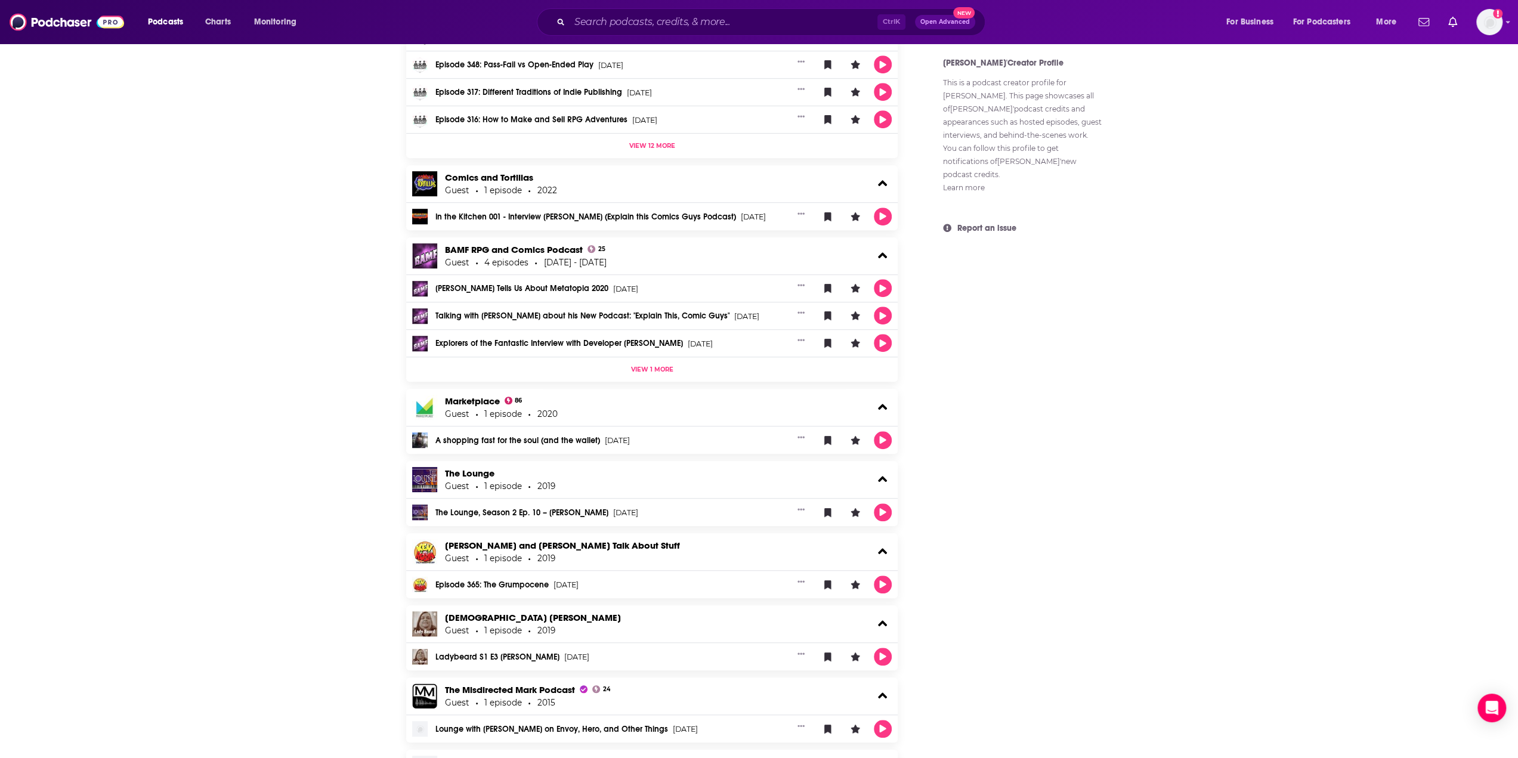
scroll to position [776, 0]
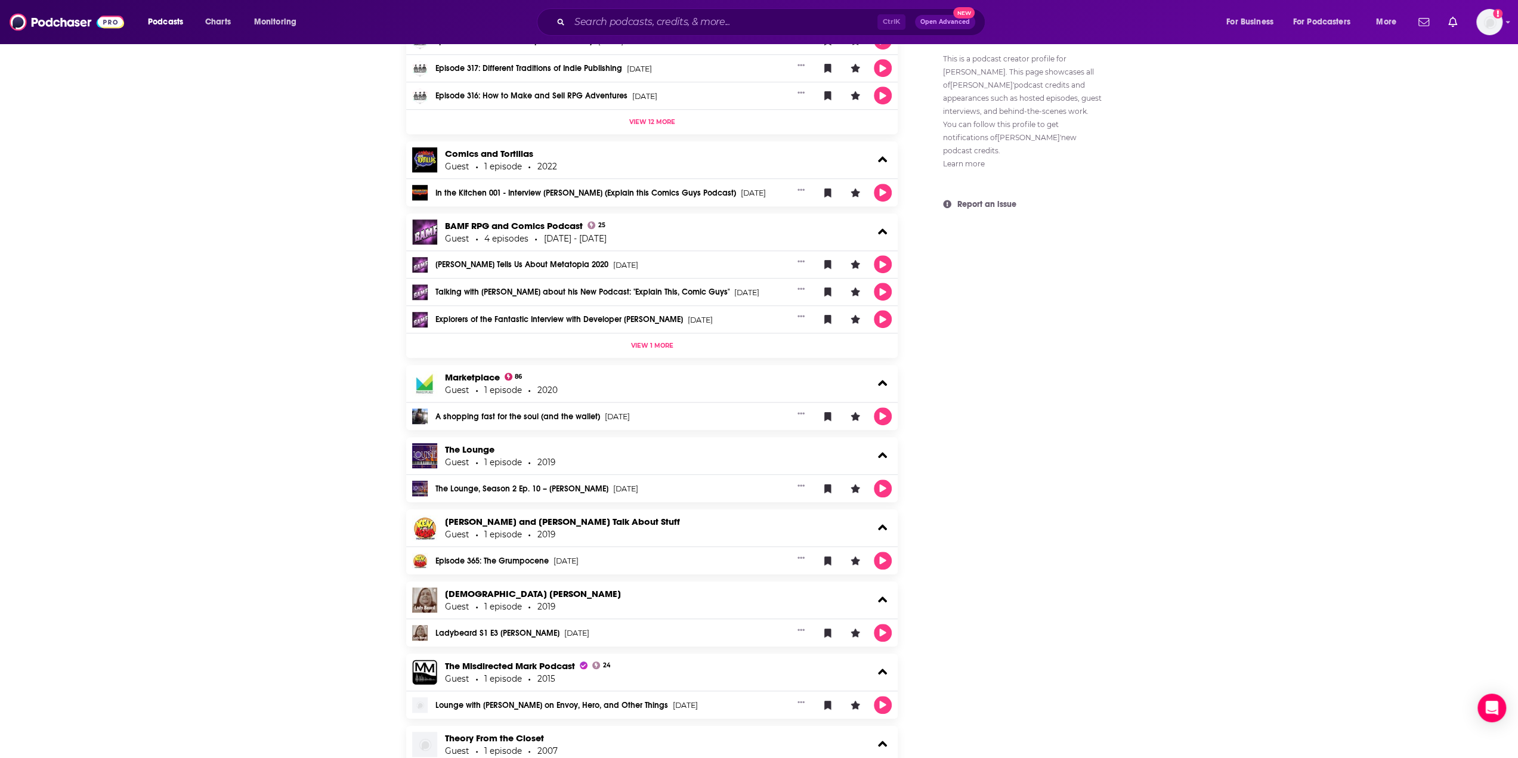
click at [497, 485] on link "The Lounge, Season 2 Ep. 10 – Darren Watts" at bounding box center [522, 489] width 173 height 8
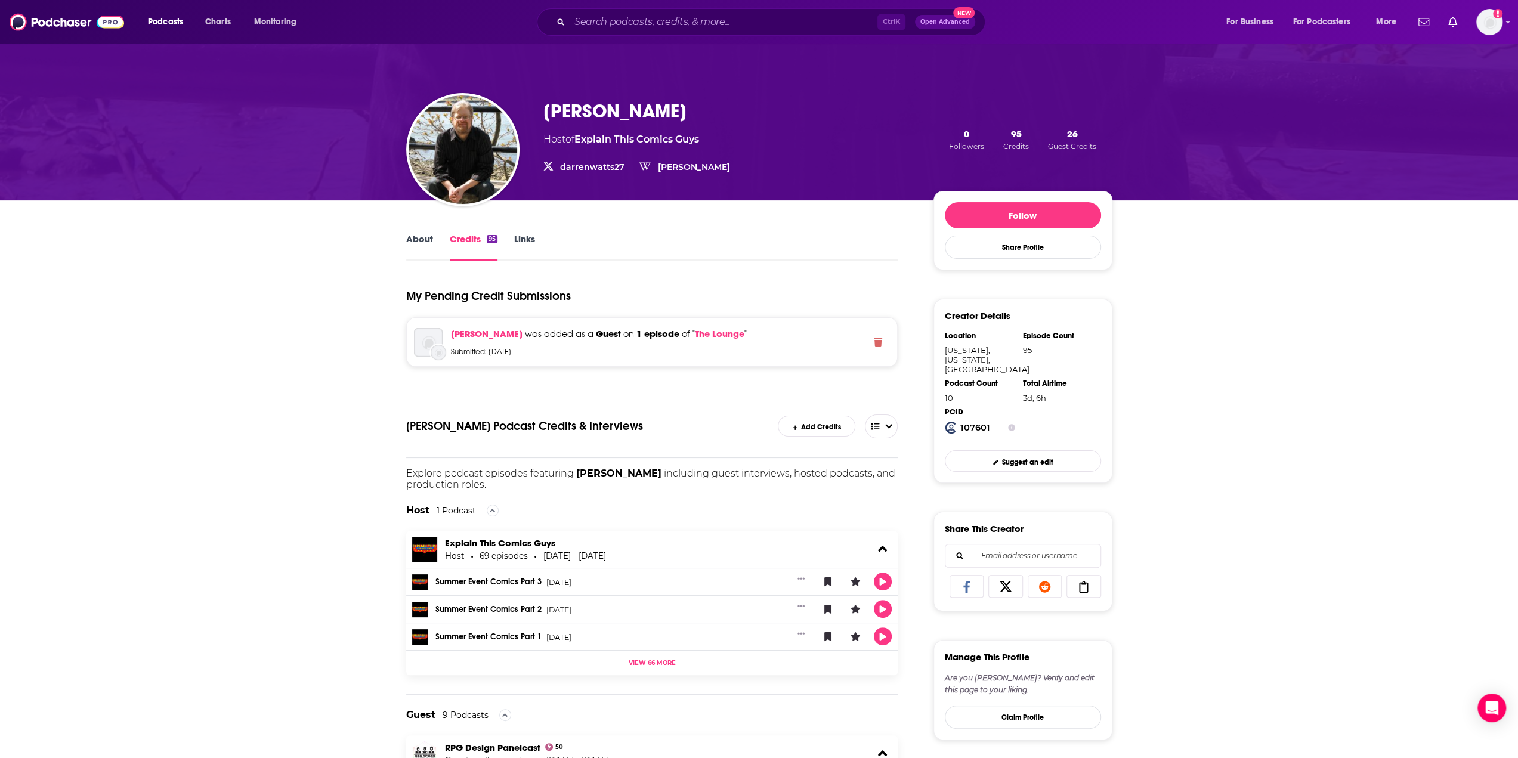
scroll to position [0, 0]
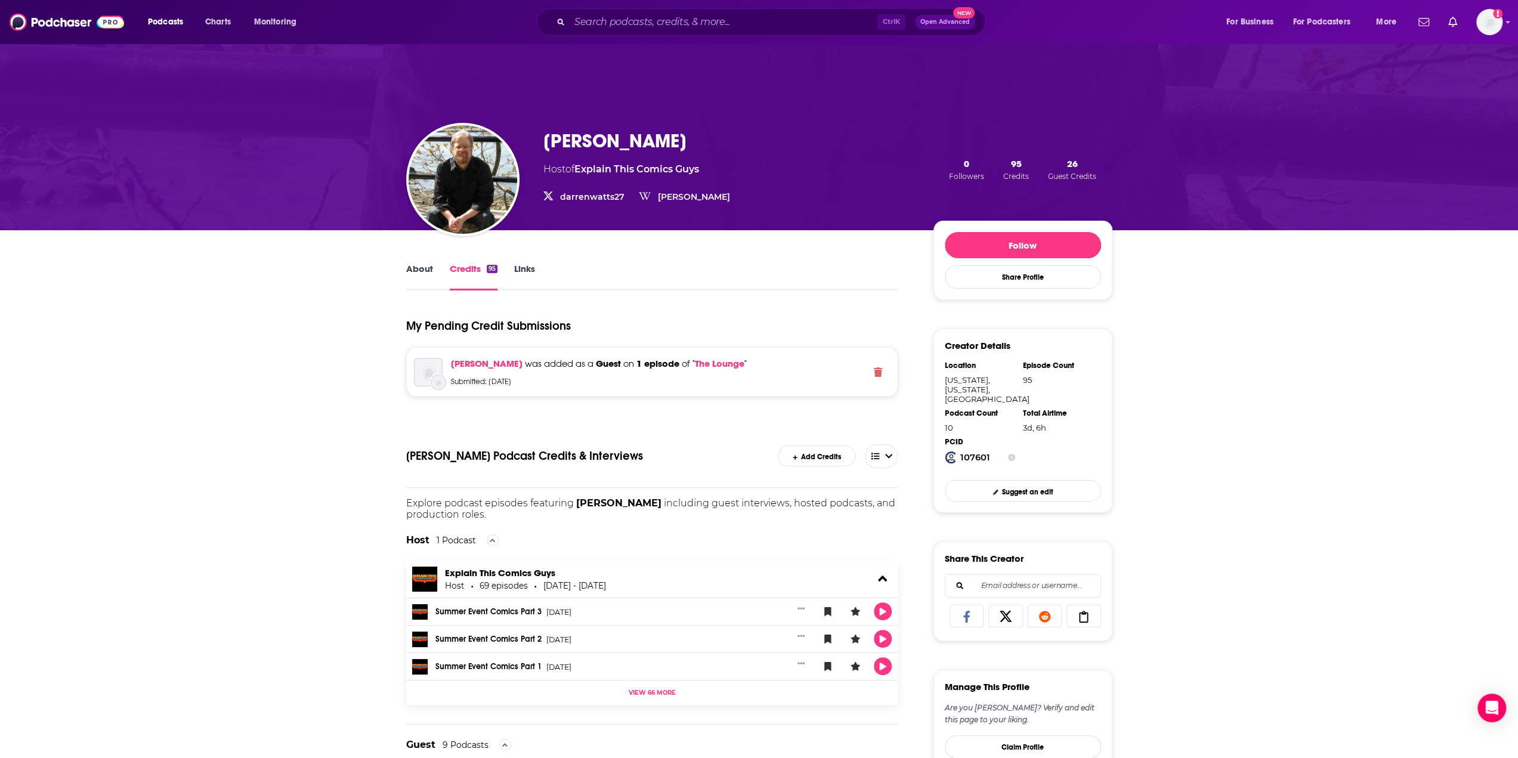
drag, startPoint x: 248, startPoint y: 401, endPoint x: 252, endPoint y: 396, distance: 6.5
click at [620, 17] on input "Search podcasts, credits, & more..." at bounding box center [724, 22] width 308 height 19
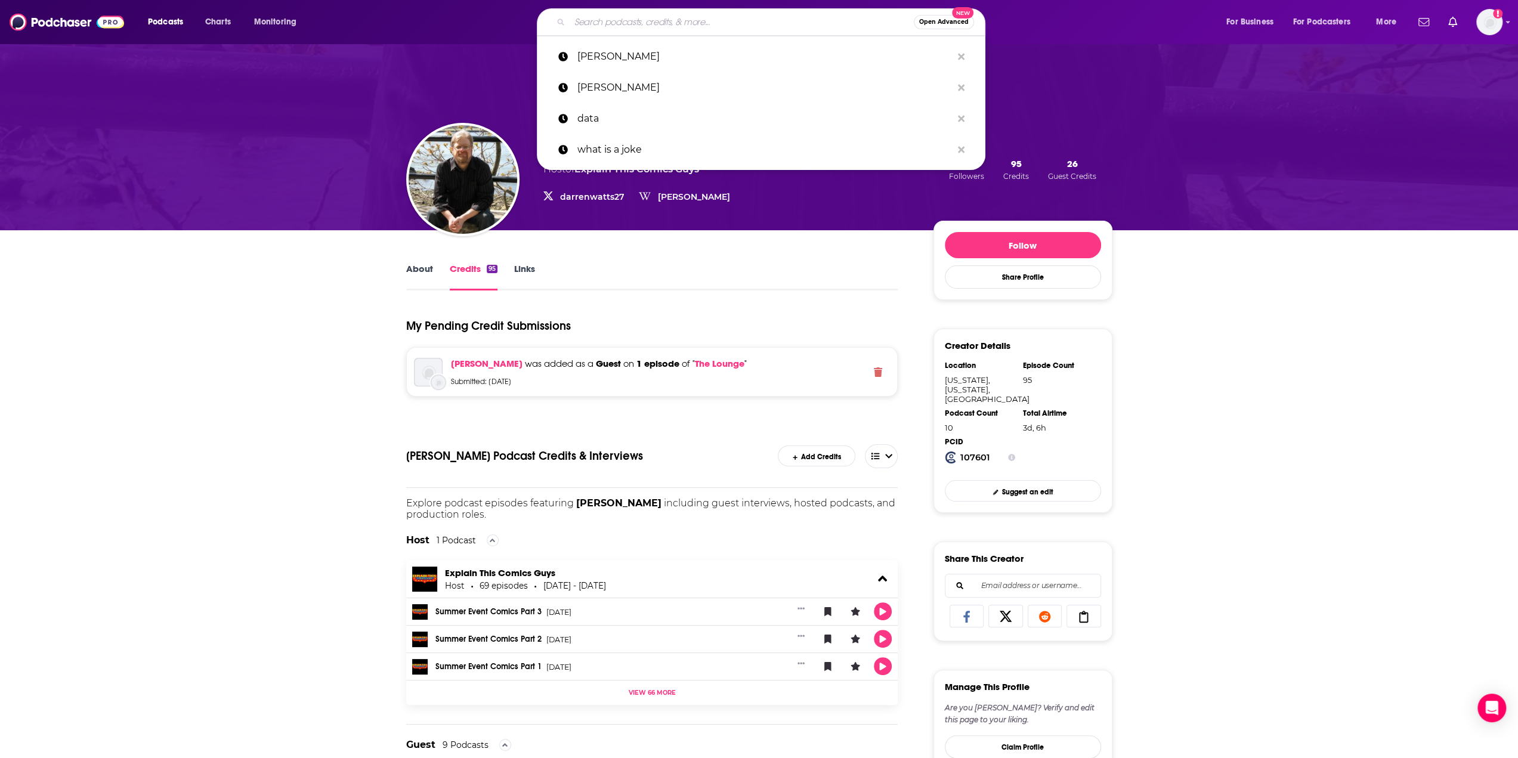
paste input "The School of Greatness"
type input "The School of Greatness"
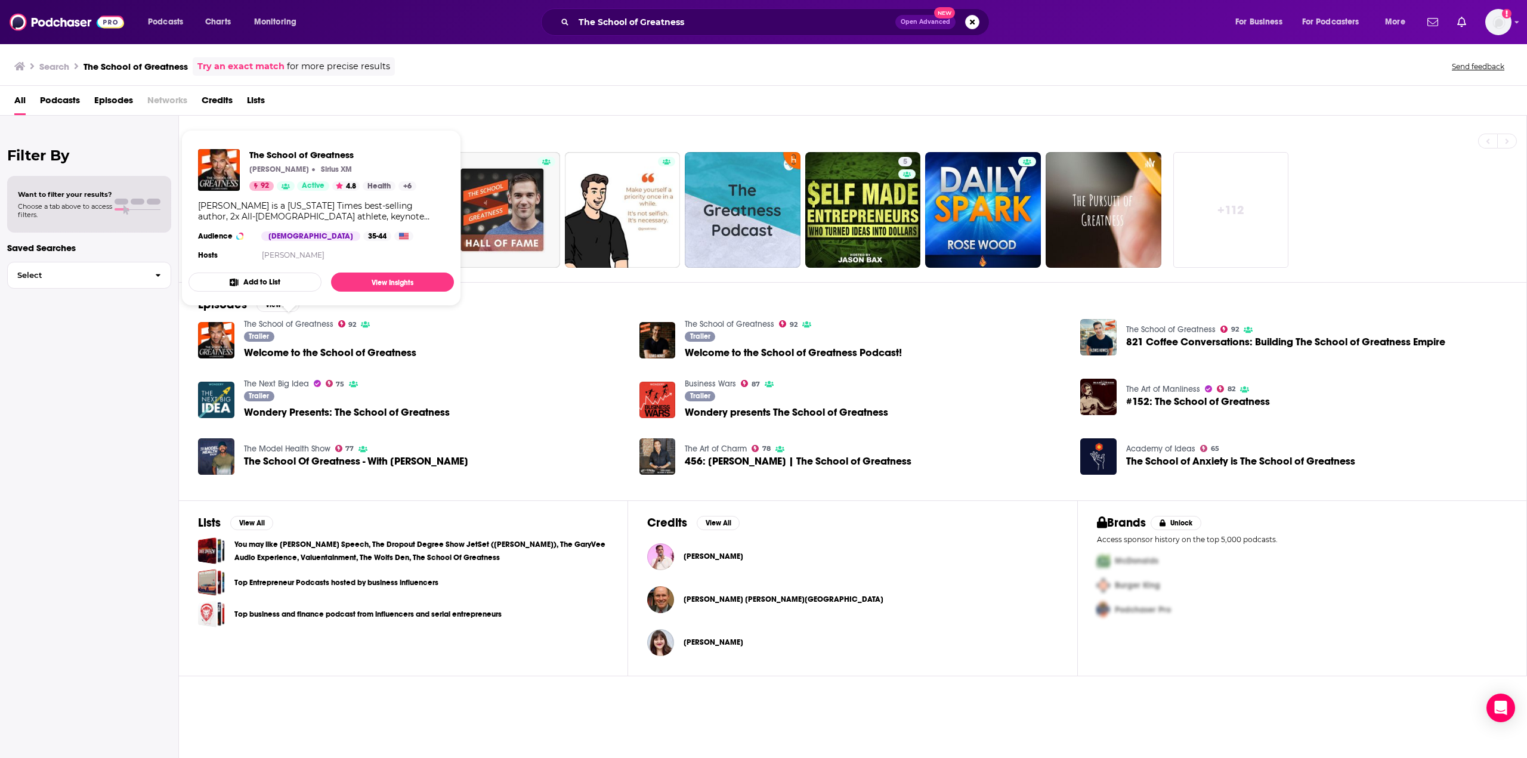
click at [308, 322] on link "The School of Greatness" at bounding box center [288, 324] width 89 height 10
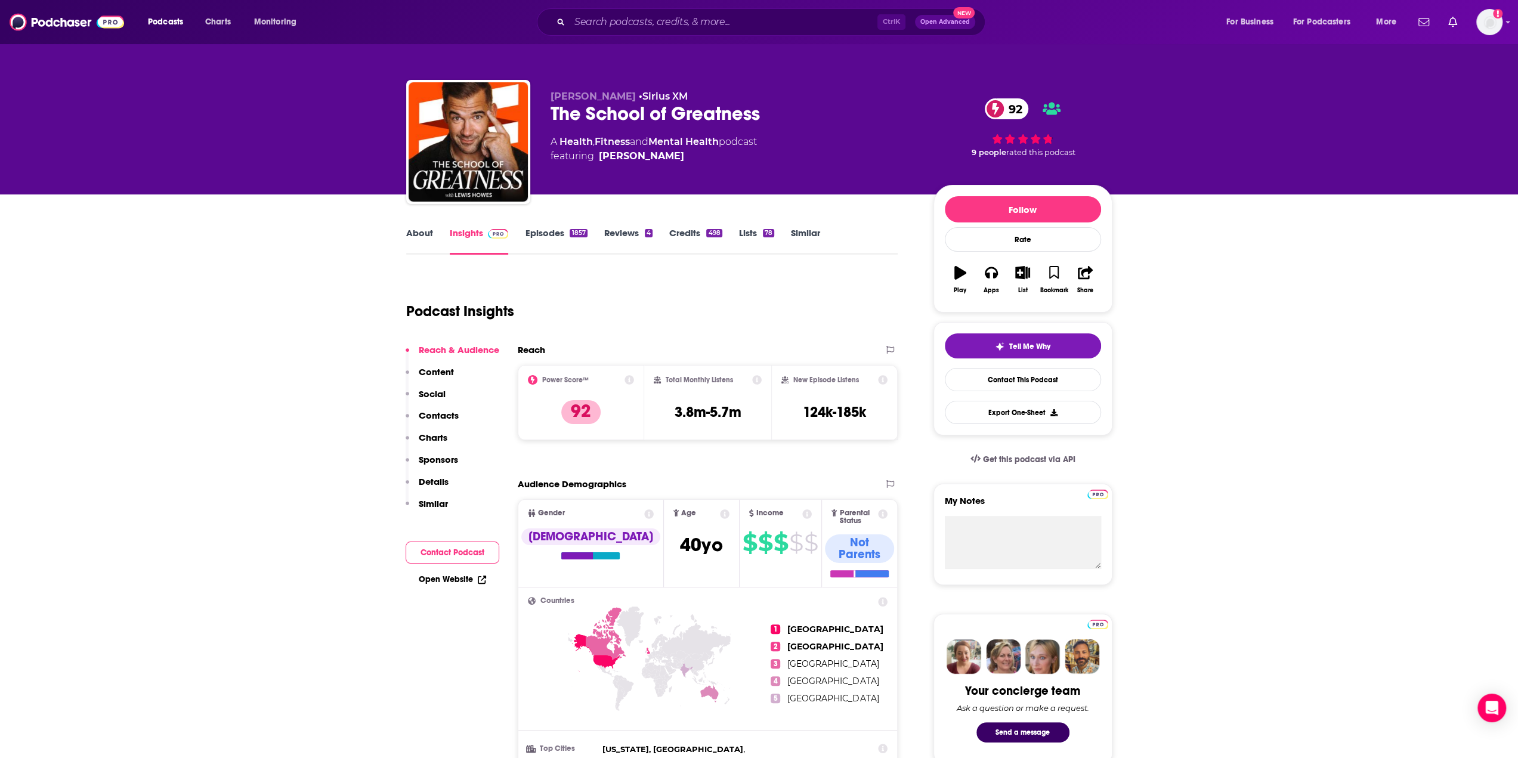
click at [560, 234] on link "Episodes 1857" at bounding box center [556, 240] width 62 height 27
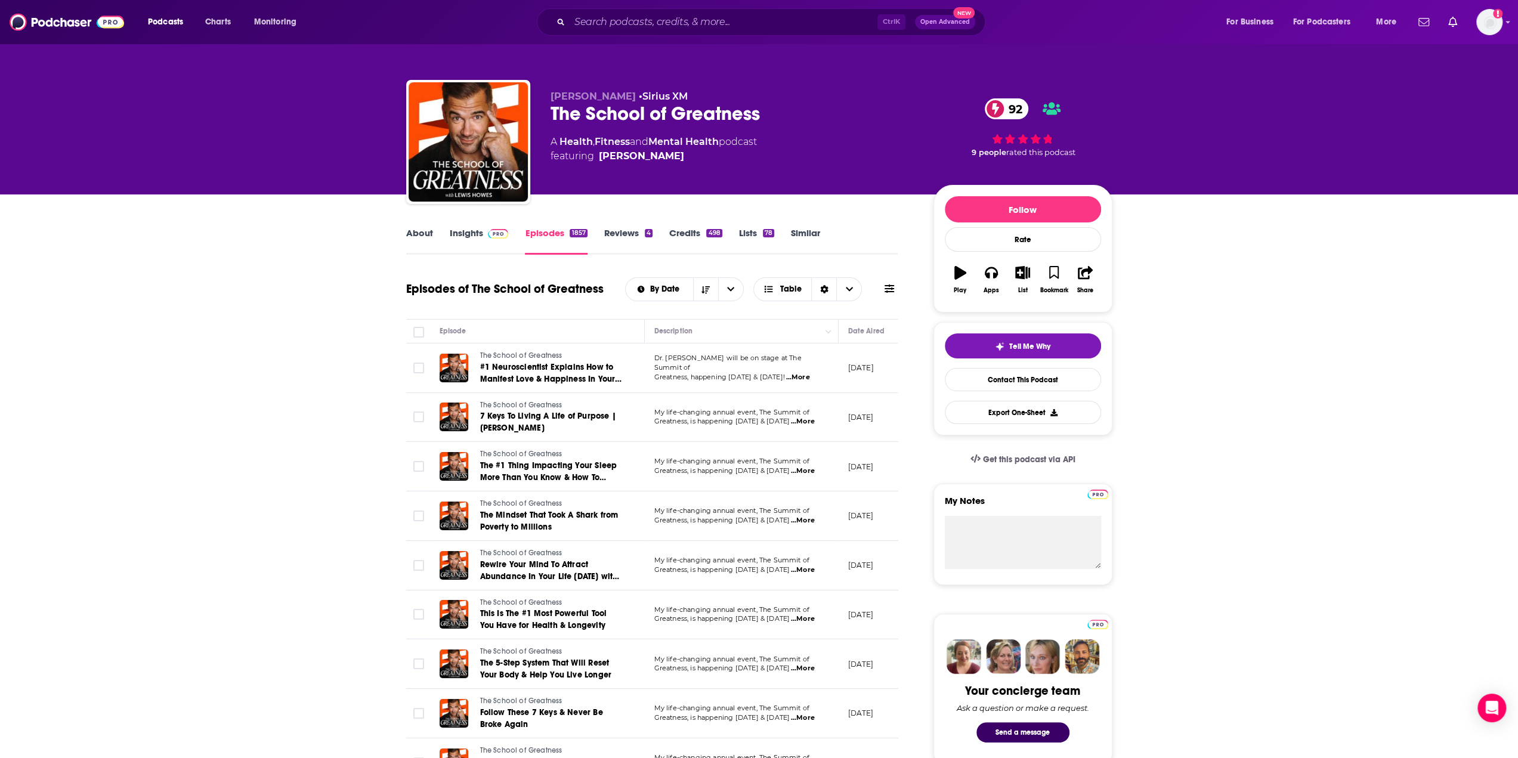
click at [613, 233] on link "Reviews 4" at bounding box center [628, 240] width 48 height 27
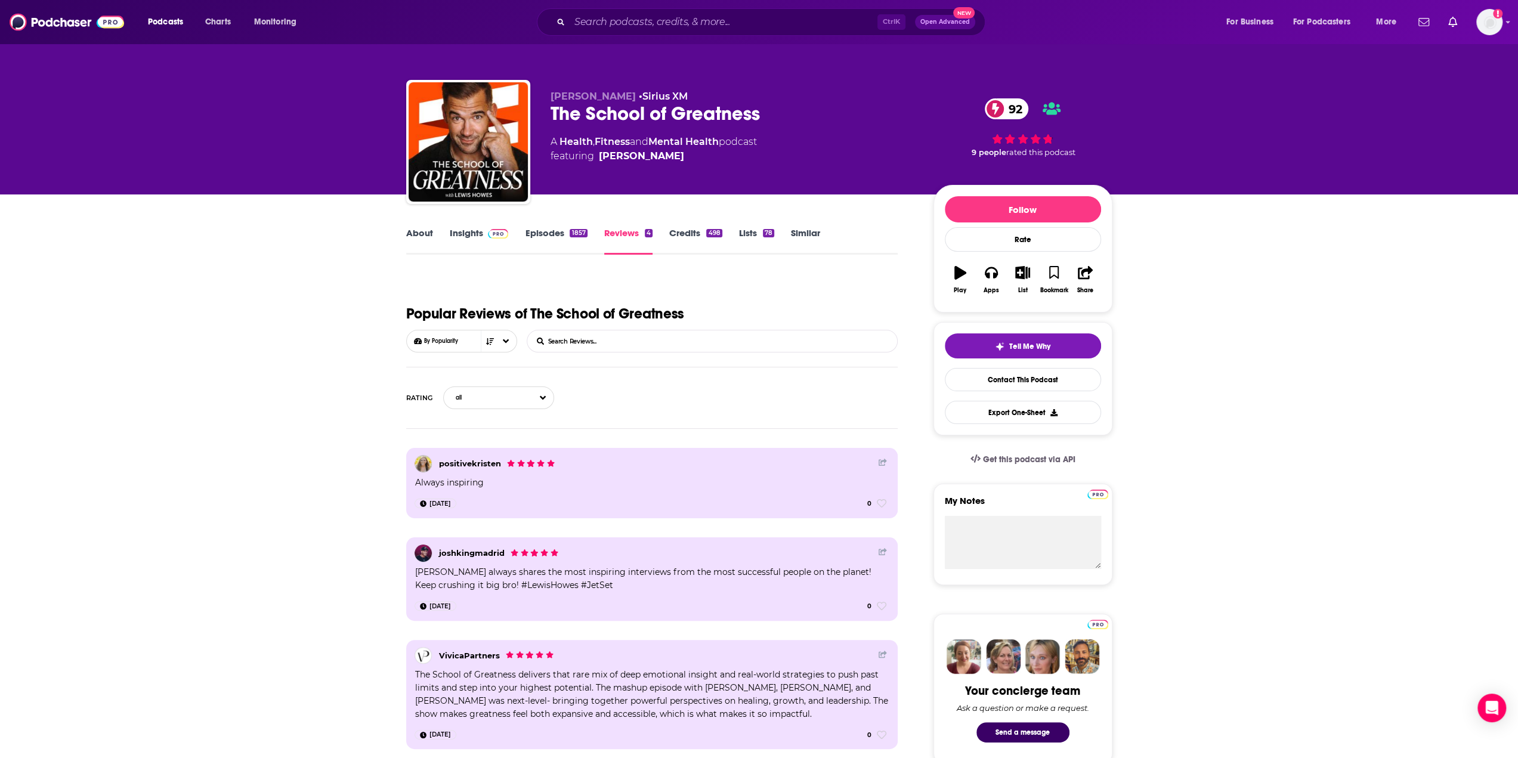
click at [685, 231] on link "Credits 498" at bounding box center [695, 240] width 52 height 27
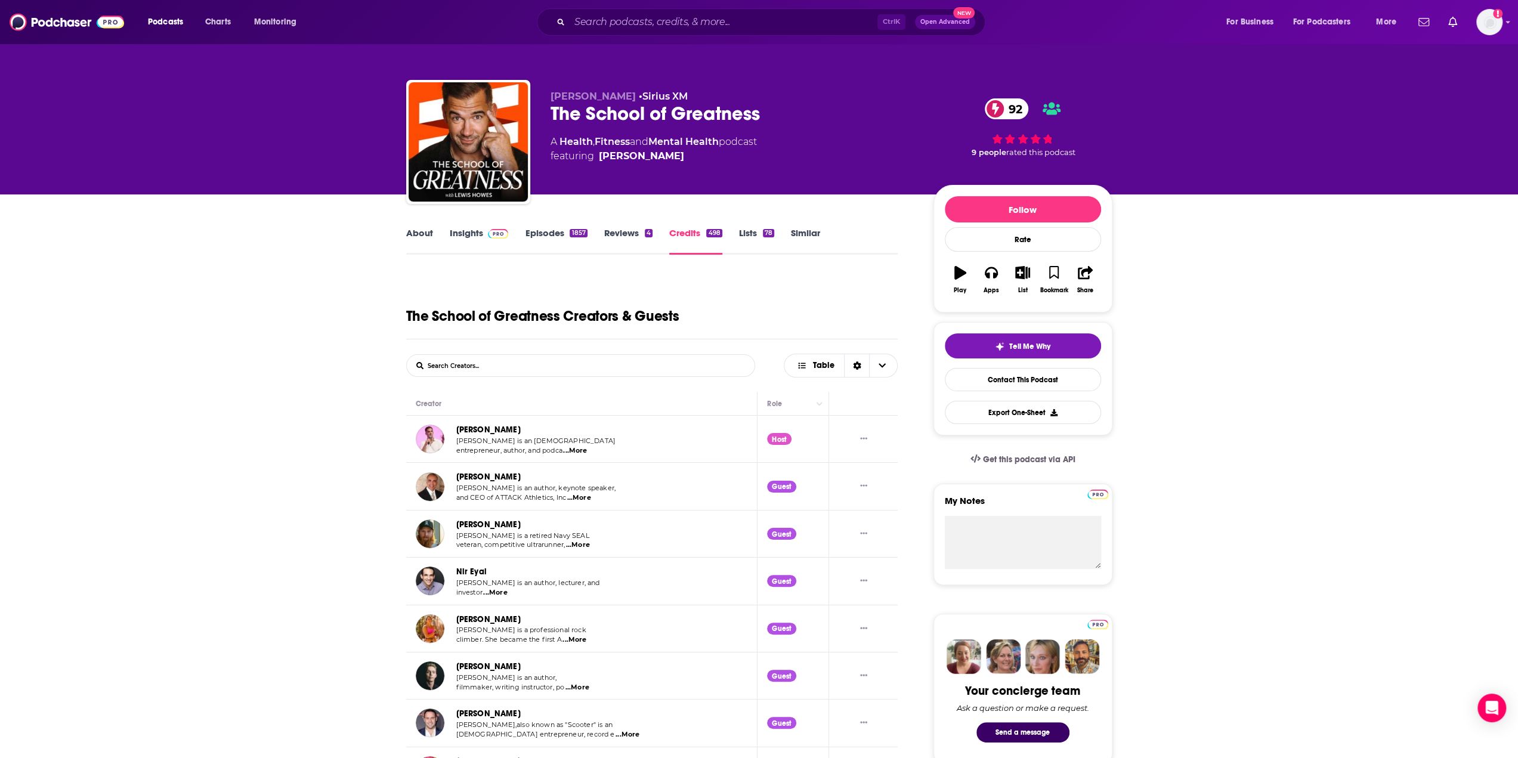
click at [560, 235] on link "Episodes 1857" at bounding box center [556, 240] width 62 height 27
